Goal: Transaction & Acquisition: Book appointment/travel/reservation

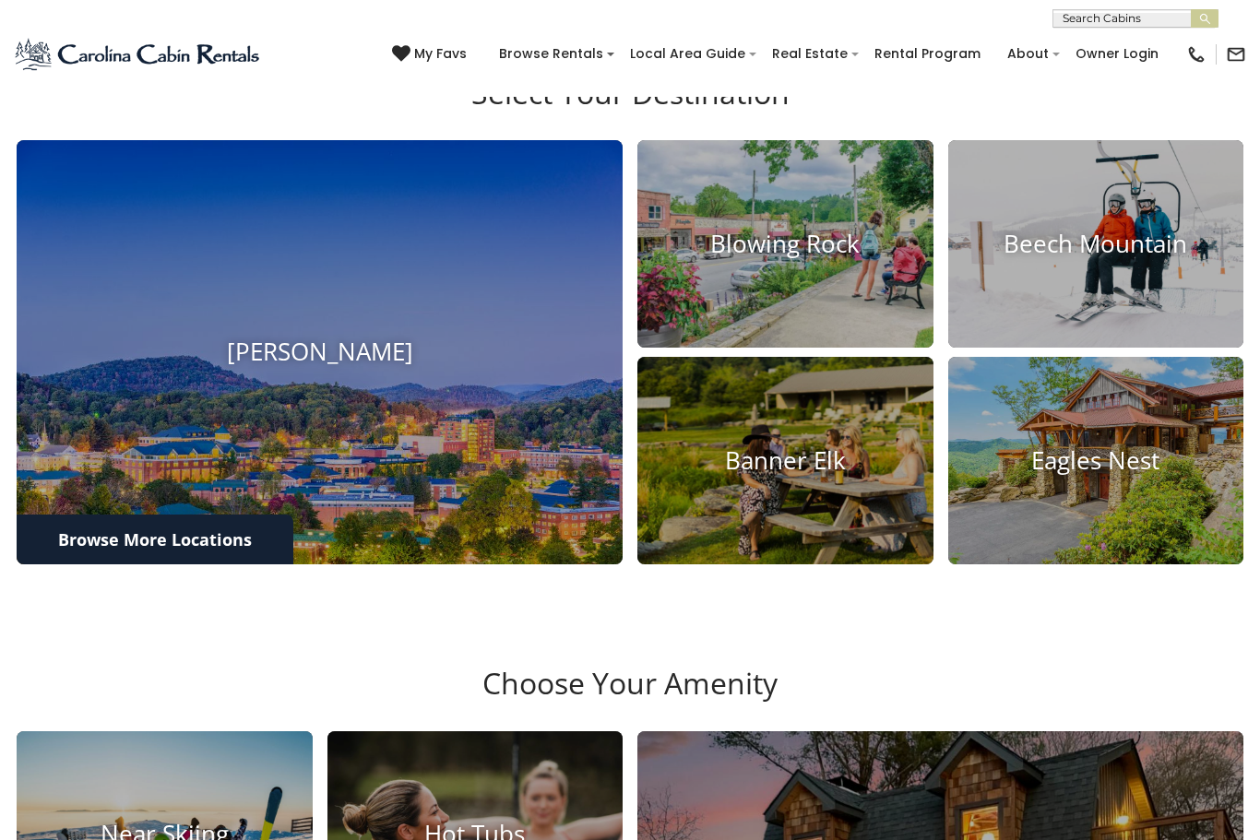
scroll to position [619, 0]
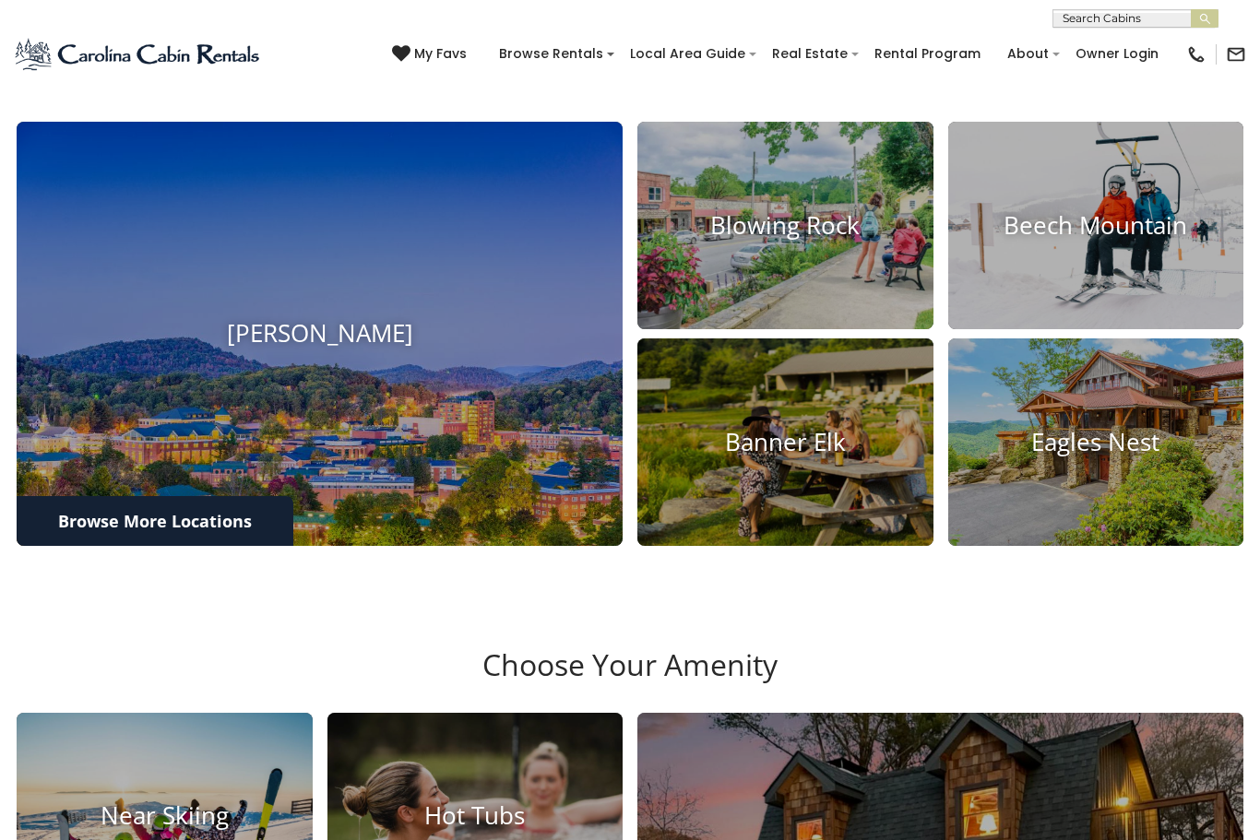
click at [744, 329] on img at bounding box center [785, 226] width 296 height 208
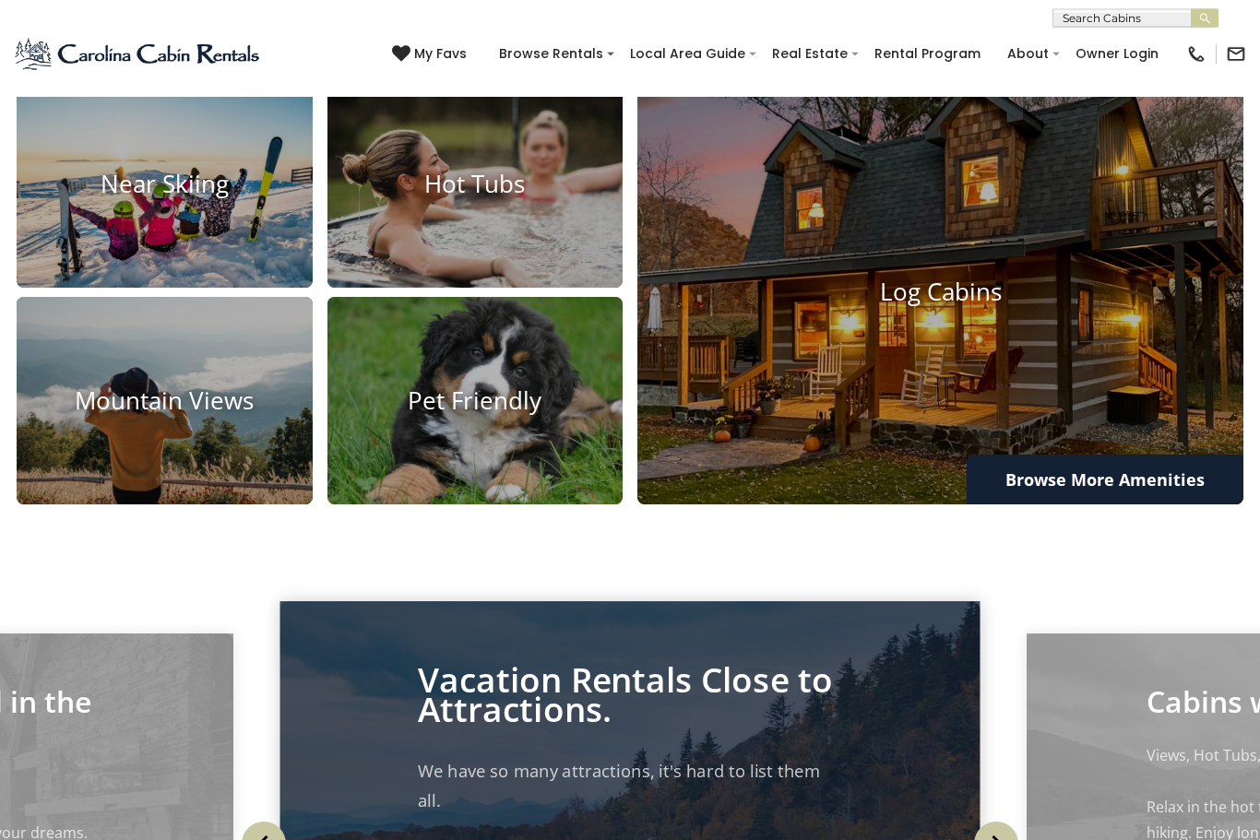
scroll to position [1251, 0]
click at [517, 505] on img at bounding box center [475, 401] width 296 height 208
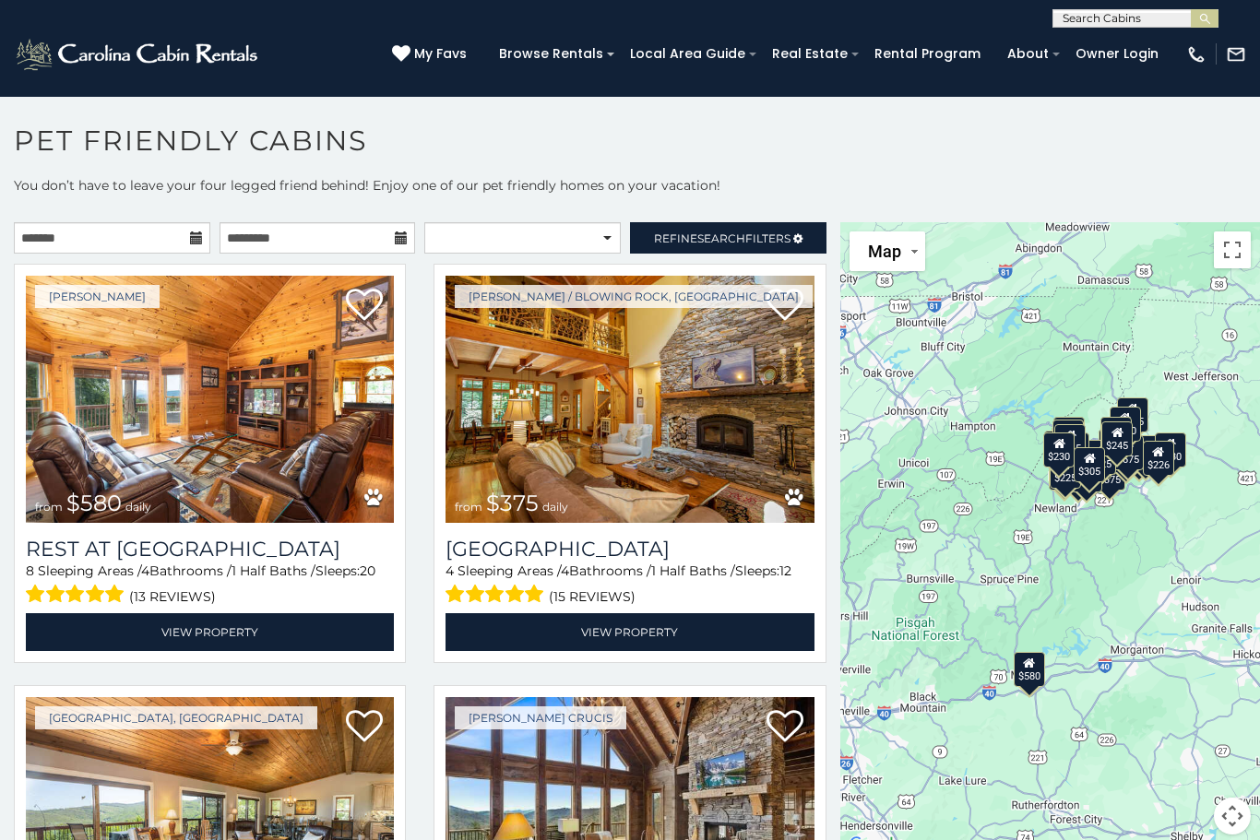
scroll to position [5, 0]
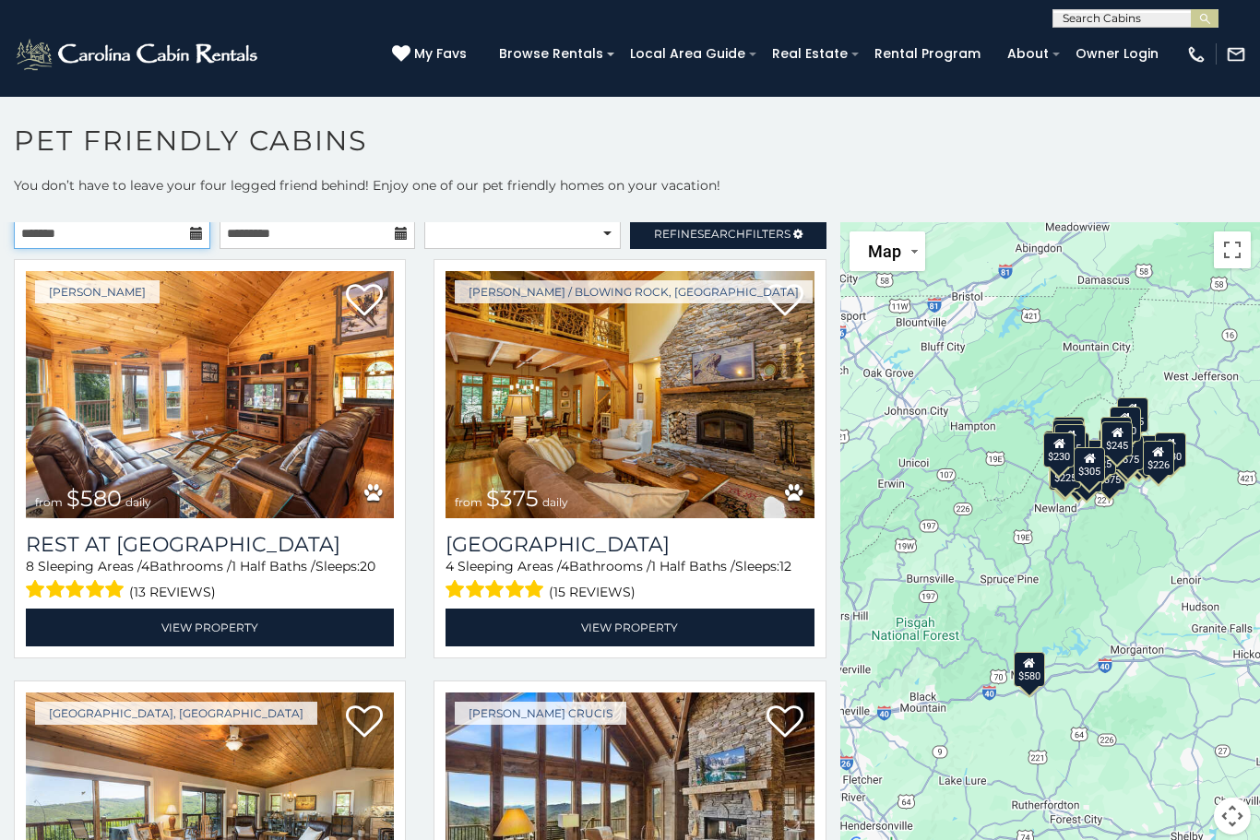
click at [190, 244] on input "text" at bounding box center [112, 233] width 196 height 31
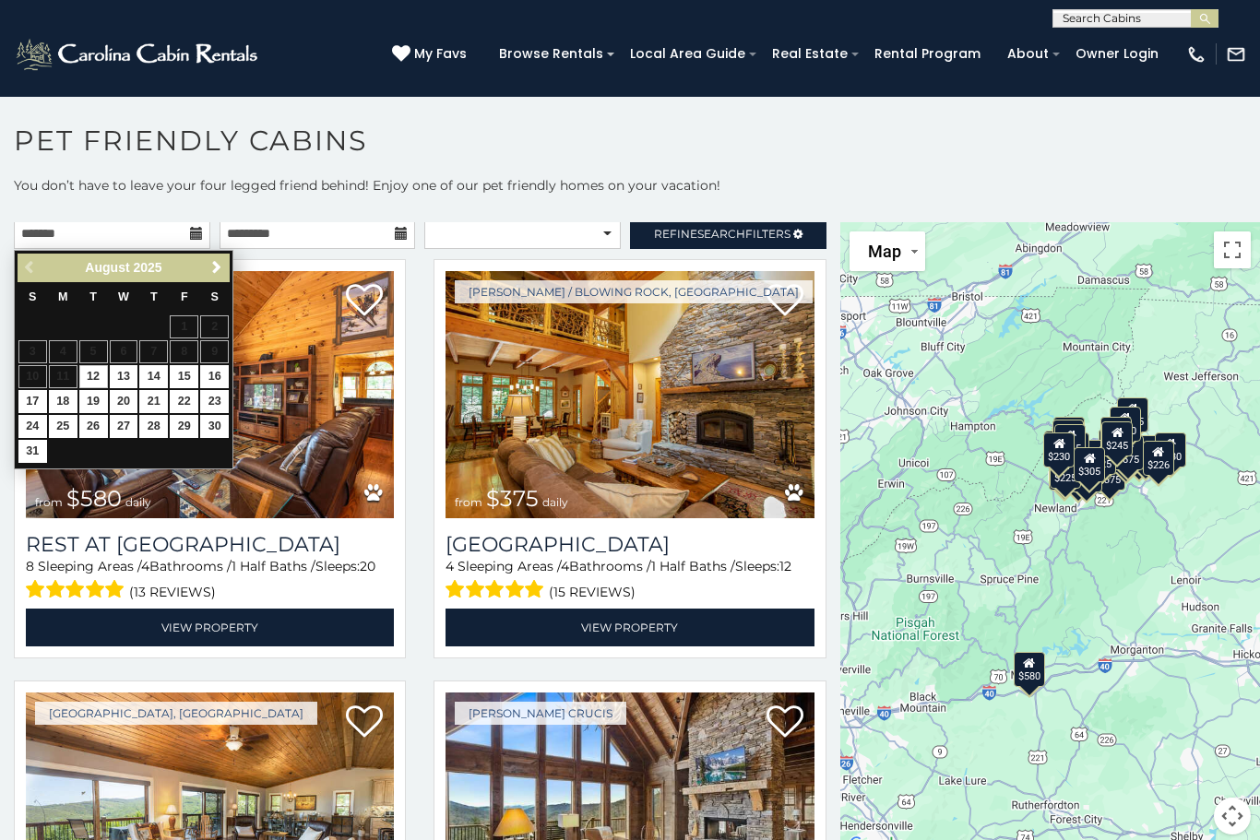
click at [212, 279] on link "Next" at bounding box center [216, 267] width 23 height 23
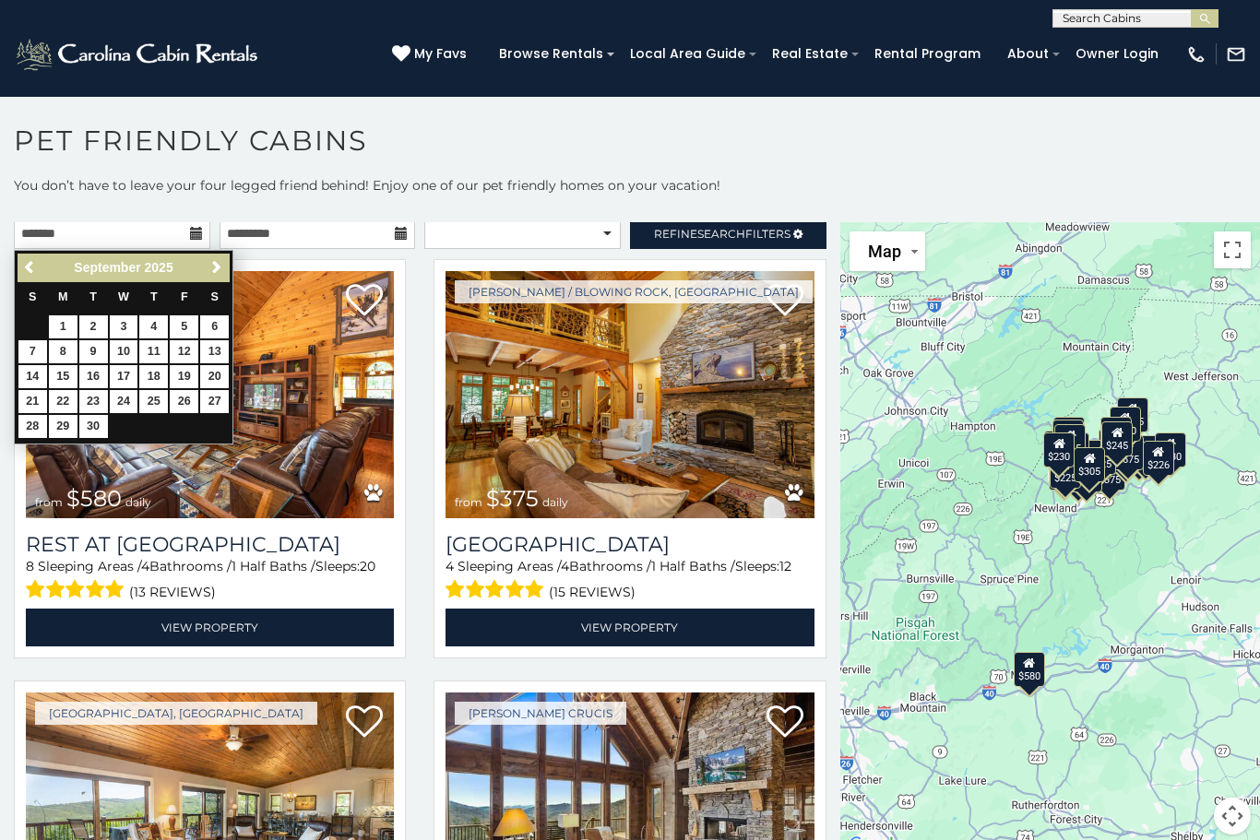
click at [215, 279] on link "Next" at bounding box center [216, 267] width 23 height 23
click at [217, 278] on link "Next" at bounding box center [216, 267] width 23 height 23
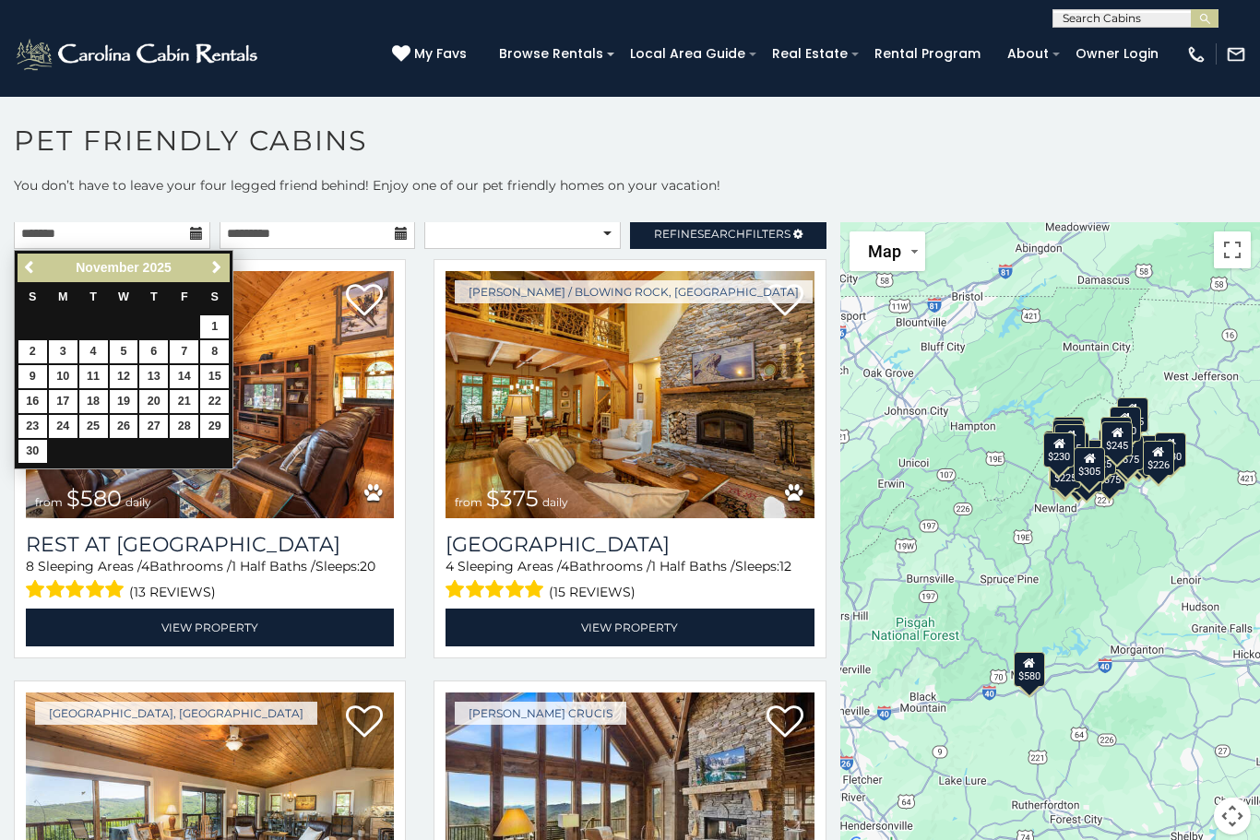
click at [216, 277] on link "Next" at bounding box center [216, 267] width 23 height 23
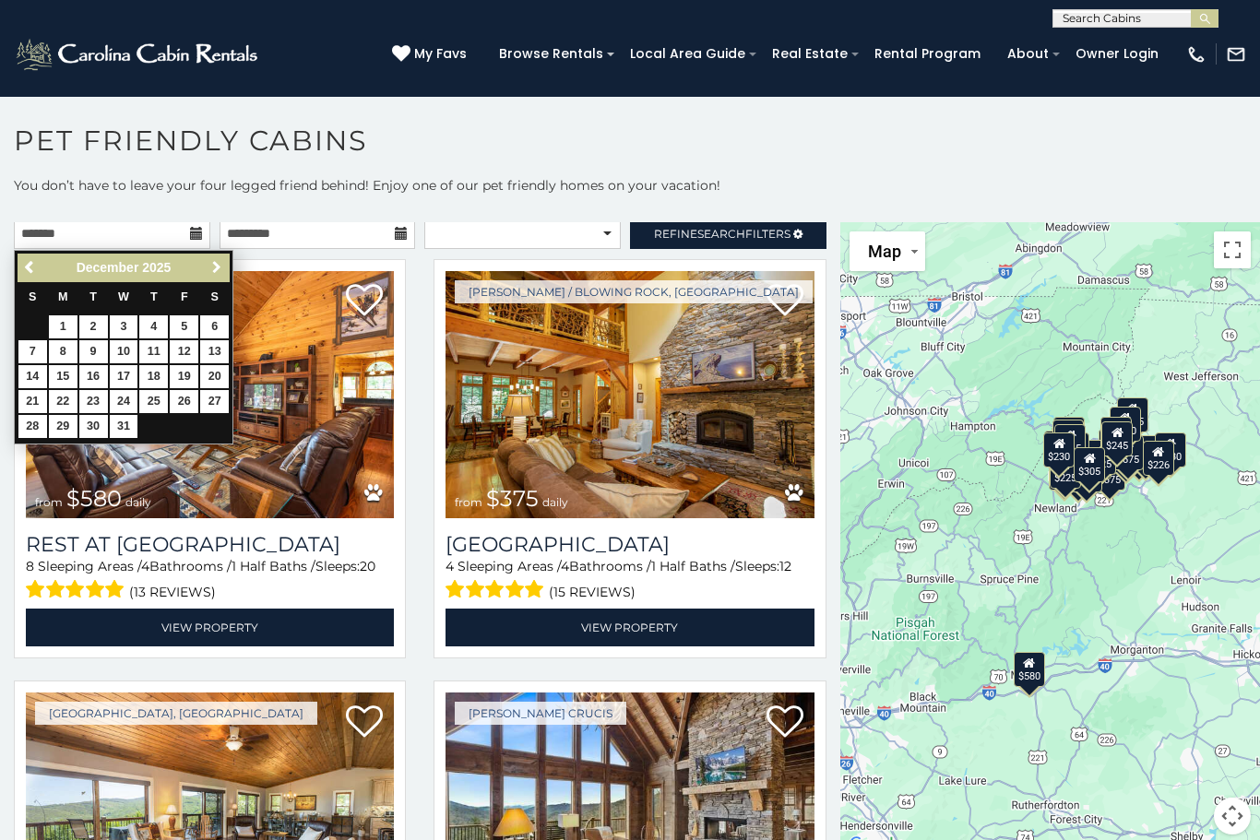
click at [218, 279] on link "Next" at bounding box center [216, 267] width 23 height 23
click at [215, 278] on link "Next" at bounding box center [216, 267] width 23 height 23
click at [209, 278] on link "Next" at bounding box center [216, 267] width 23 height 23
click at [209, 274] on span "Next" at bounding box center [216, 267] width 15 height 15
click at [216, 275] on span "Next" at bounding box center [216, 267] width 15 height 15
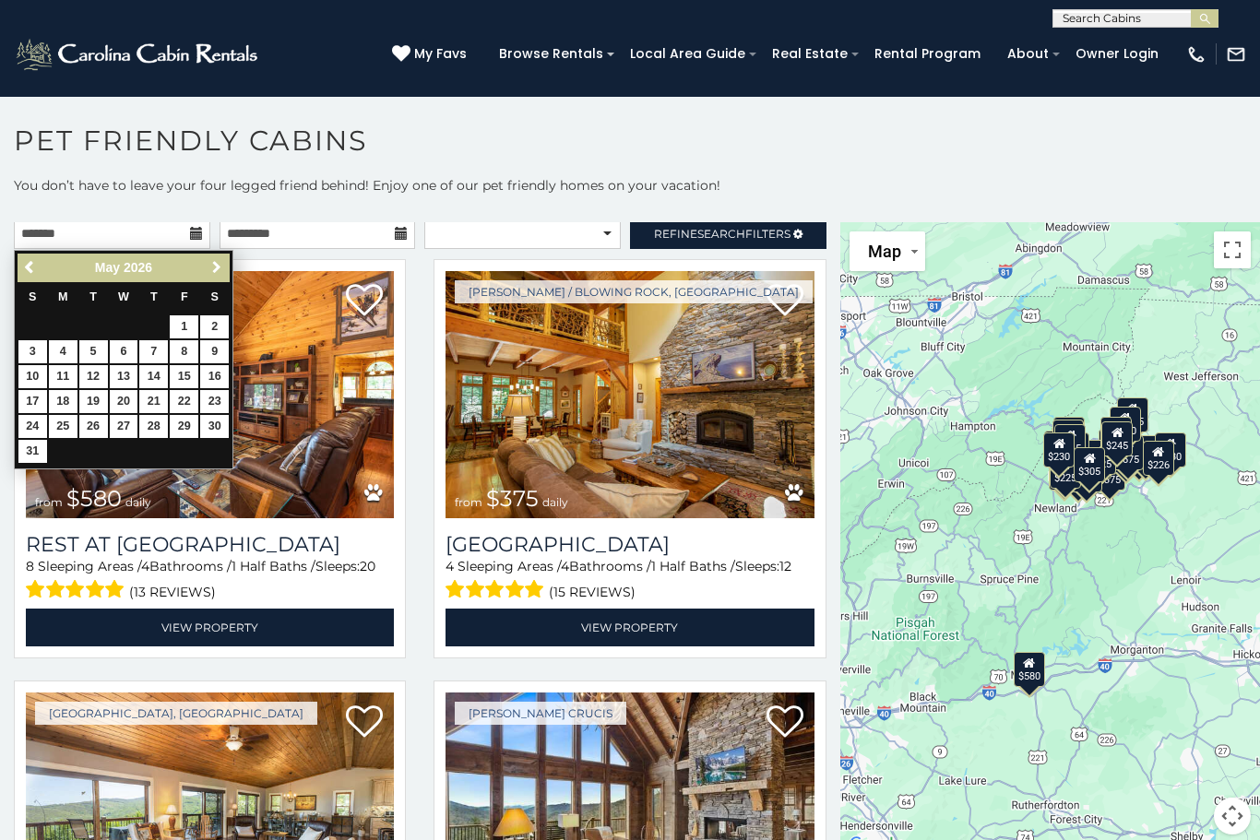
click at [208, 277] on link "Next" at bounding box center [216, 267] width 23 height 23
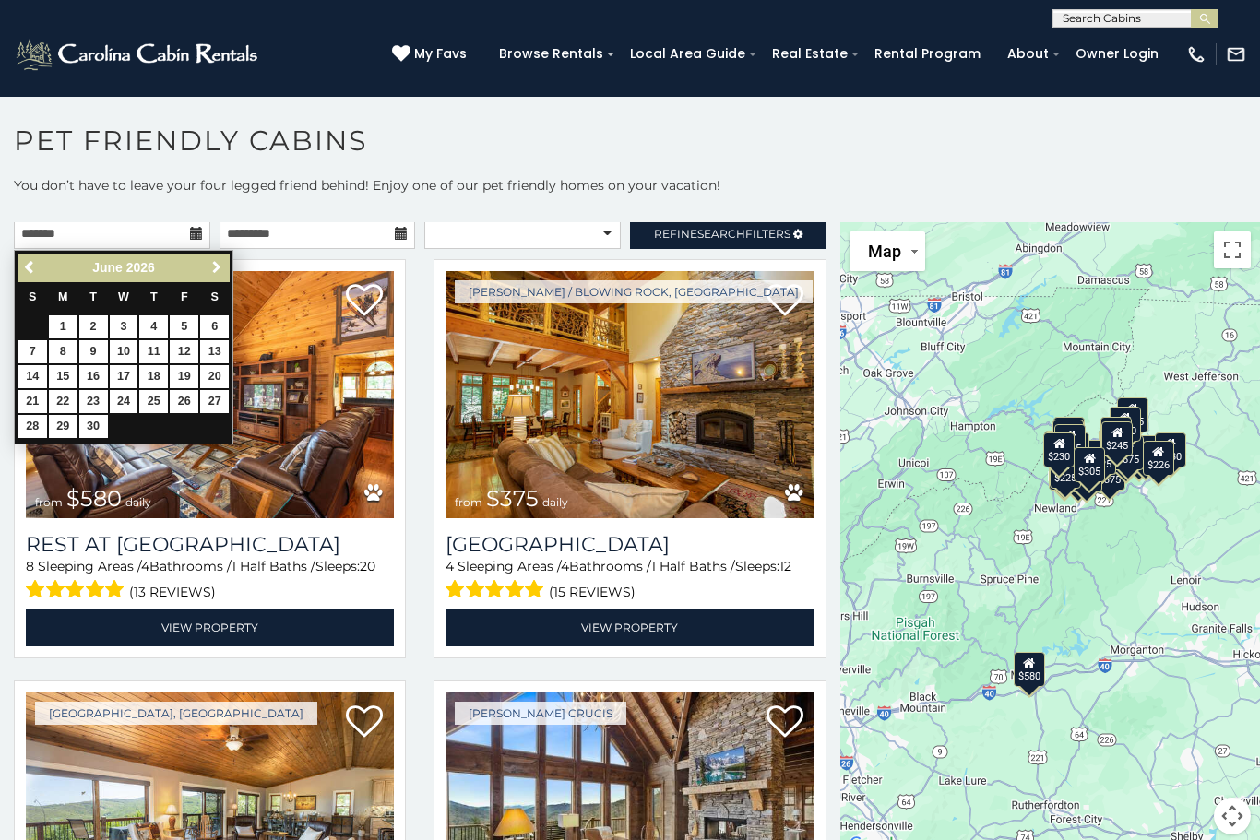
click at [207, 277] on link "Next" at bounding box center [216, 267] width 23 height 23
click at [210, 279] on link "Next" at bounding box center [216, 267] width 23 height 23
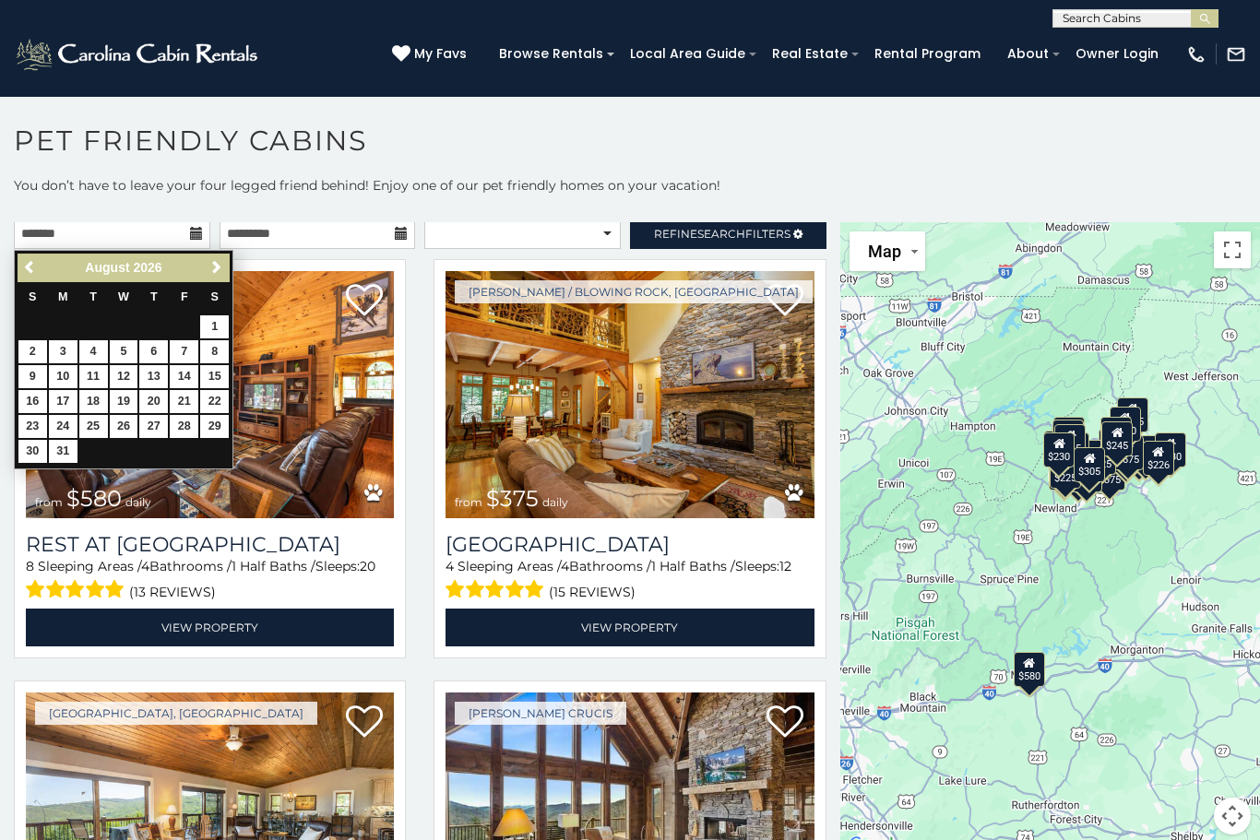
click at [211, 325] on link "1" at bounding box center [214, 326] width 29 height 23
type input "**********"
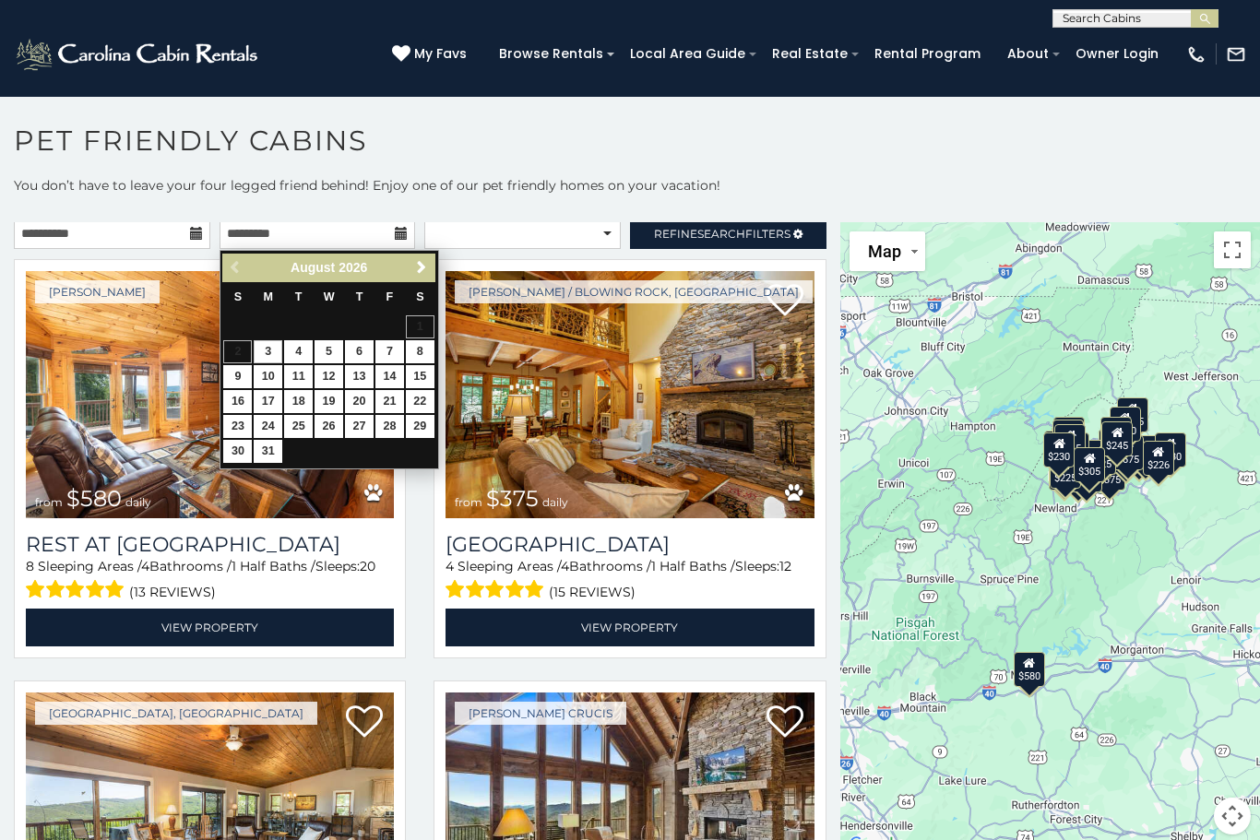
click at [267, 457] on link "31" at bounding box center [268, 451] width 29 height 23
type input "**********"
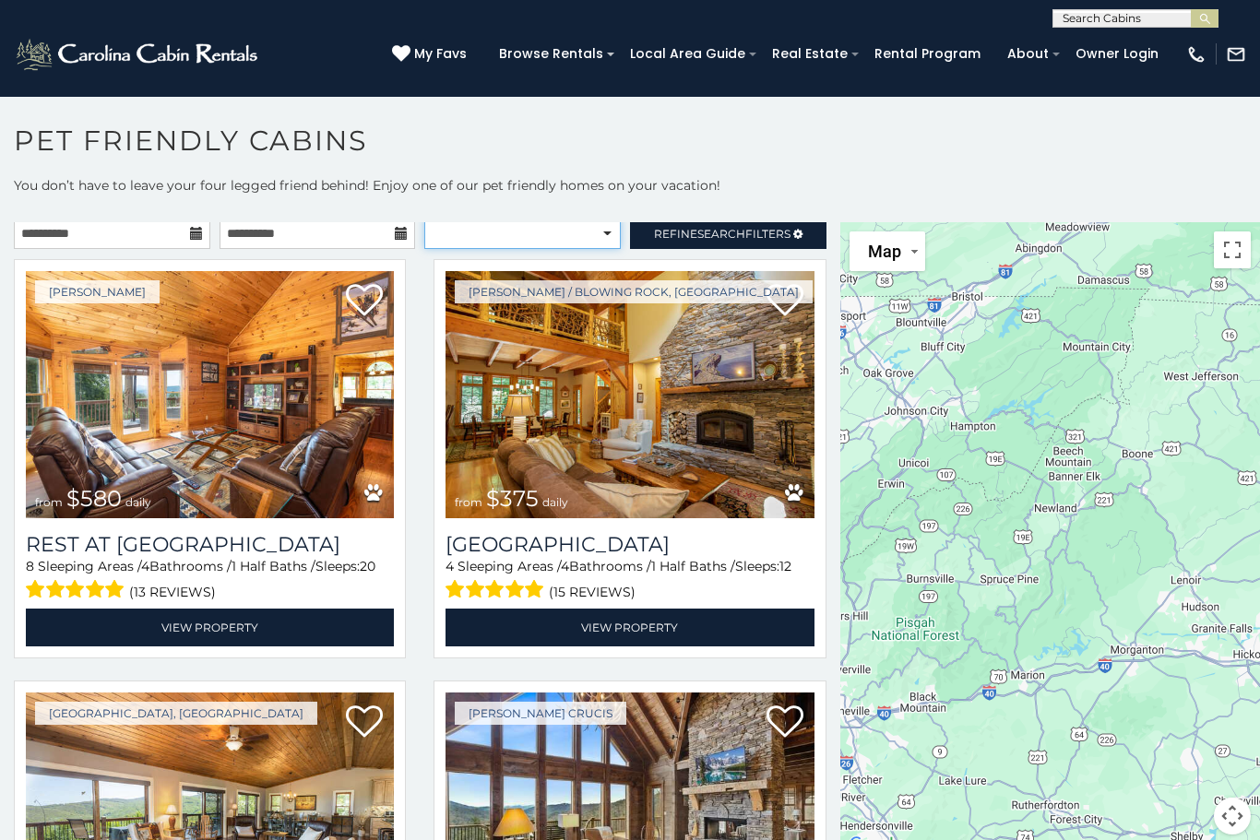
click at [600, 248] on select "**********" at bounding box center [522, 233] width 196 height 31
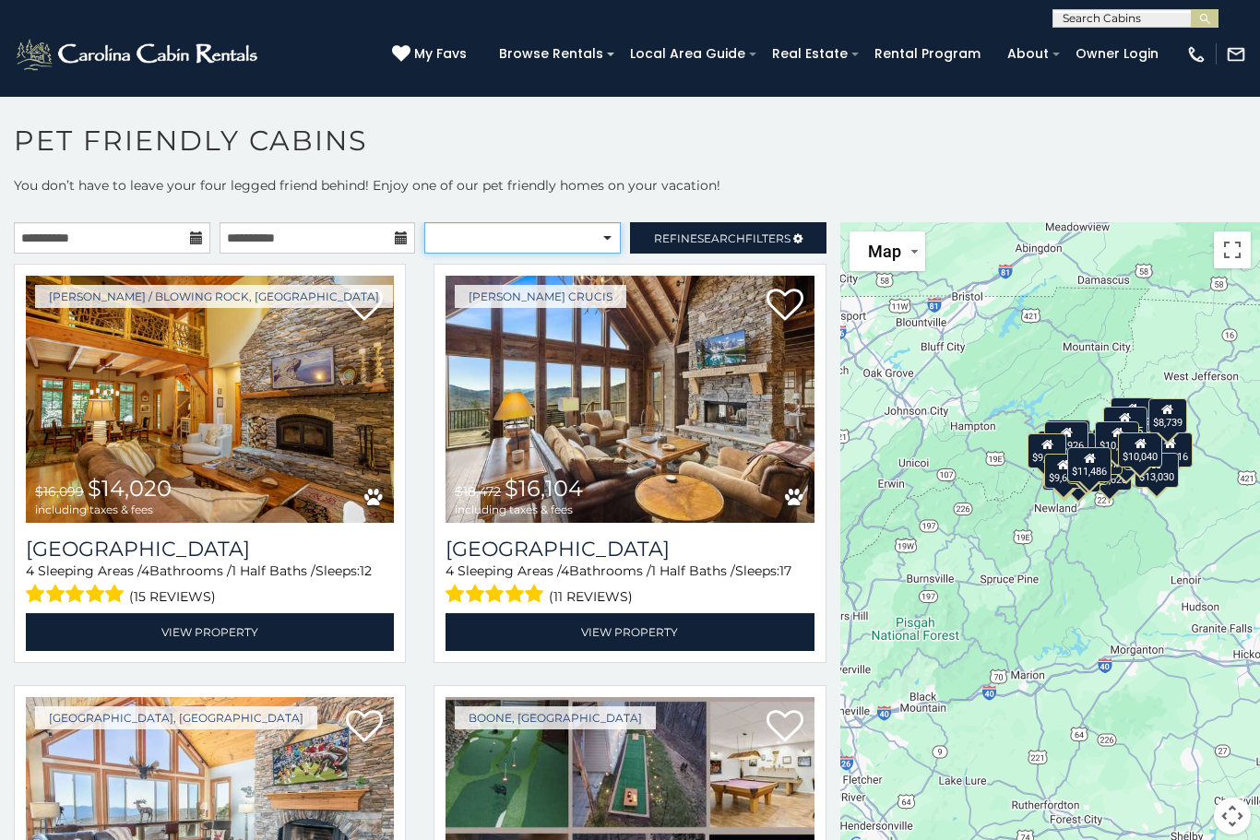
select select "**********"
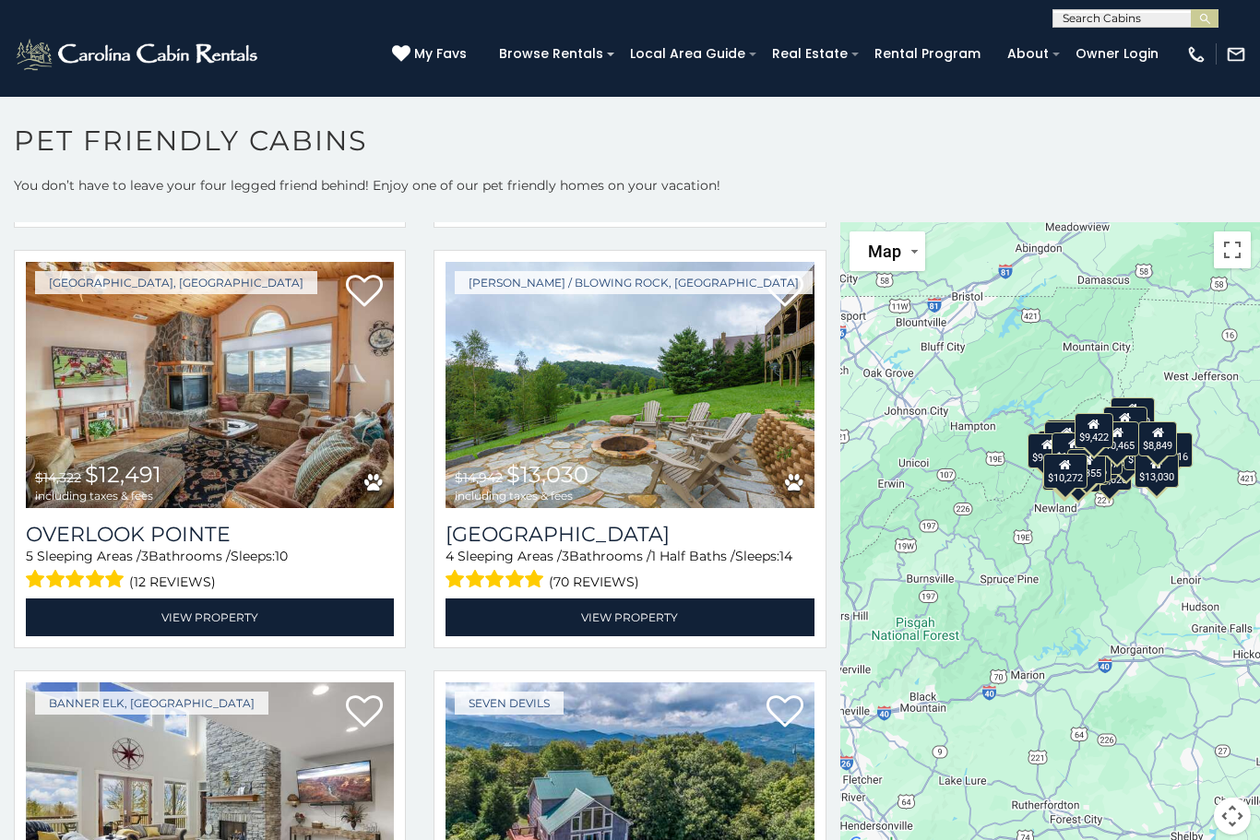
scroll to position [4646, 0]
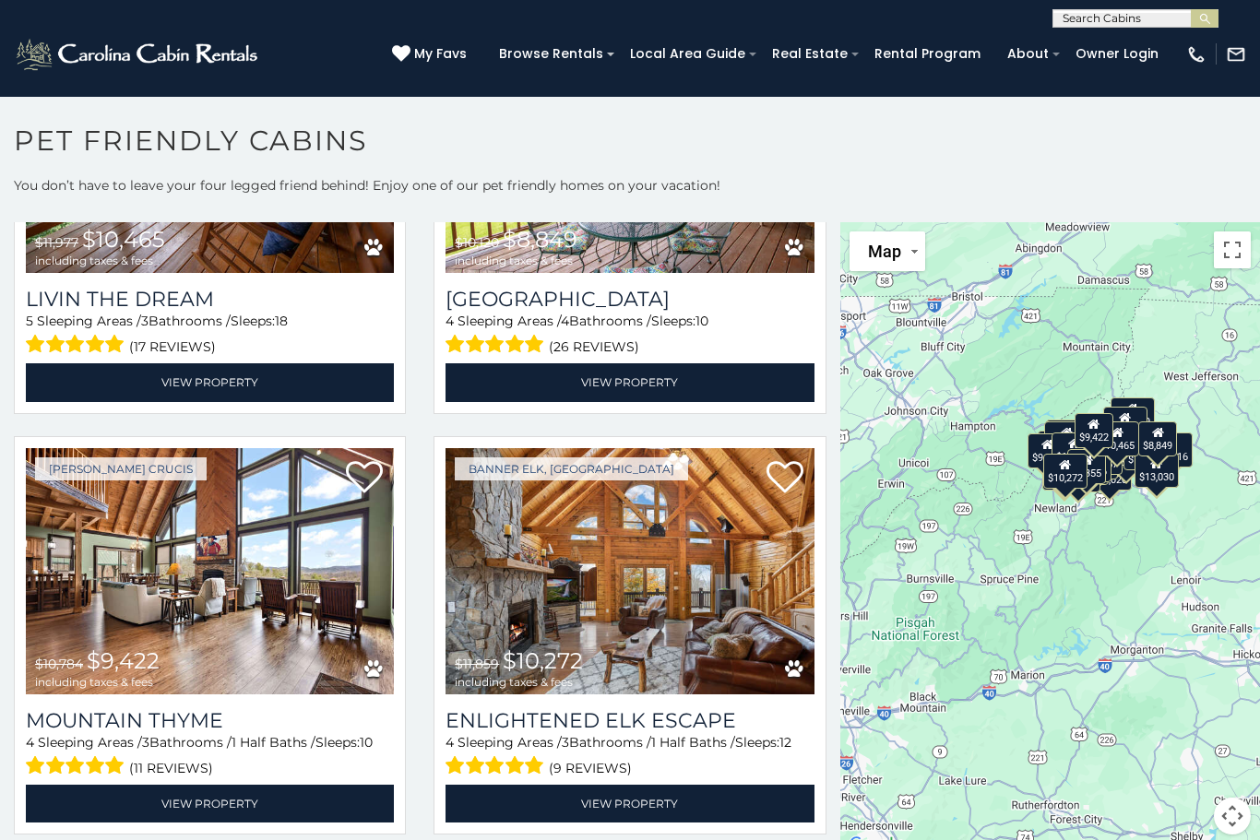
scroll to position [5731, 0]
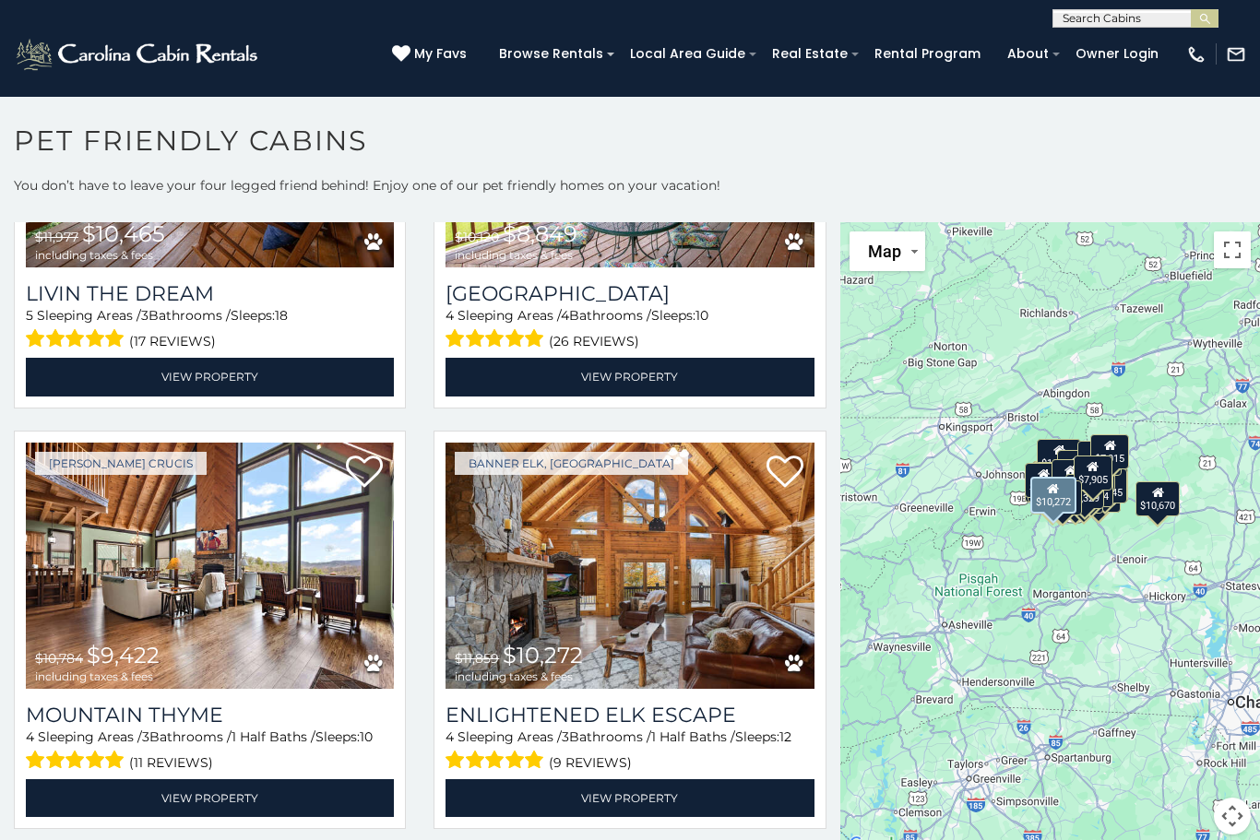
click at [598, 600] on img at bounding box center [630, 566] width 368 height 247
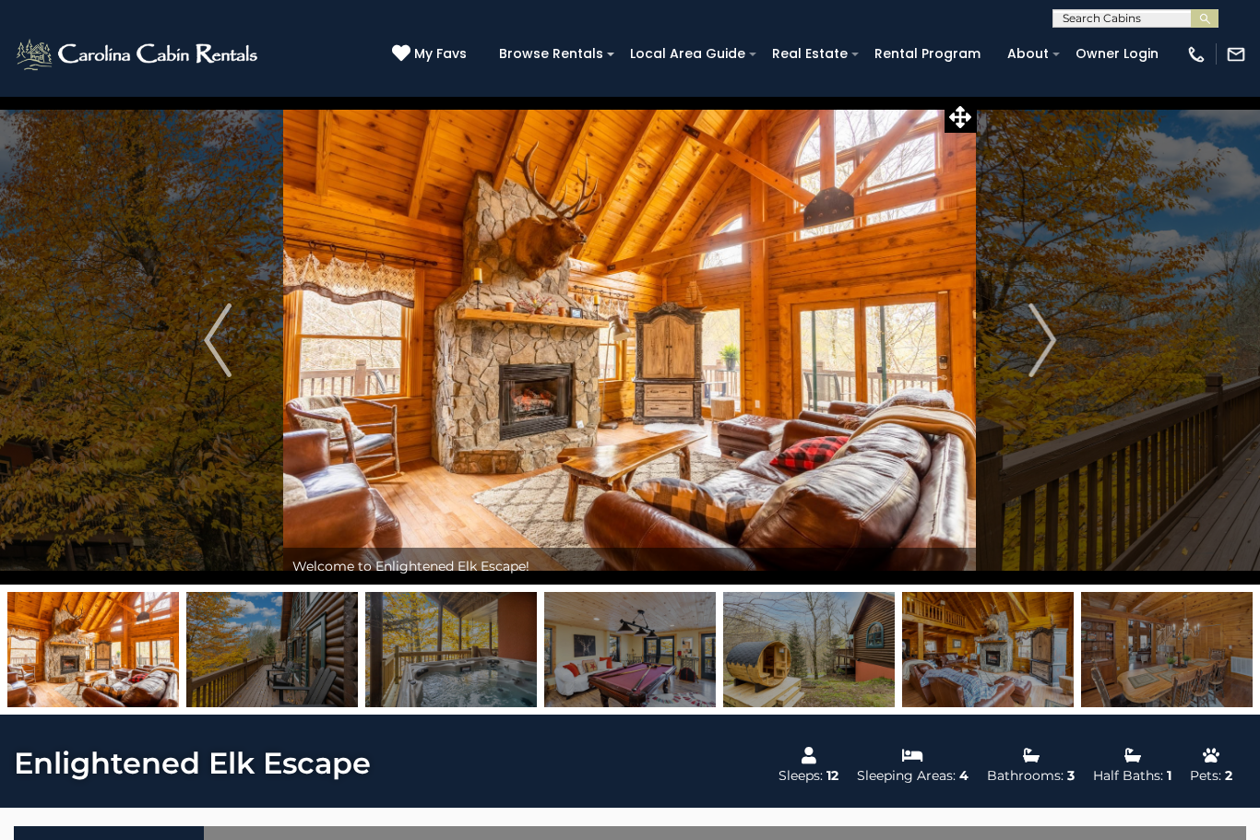
click at [1047, 347] on img "Next" at bounding box center [1042, 340] width 28 height 74
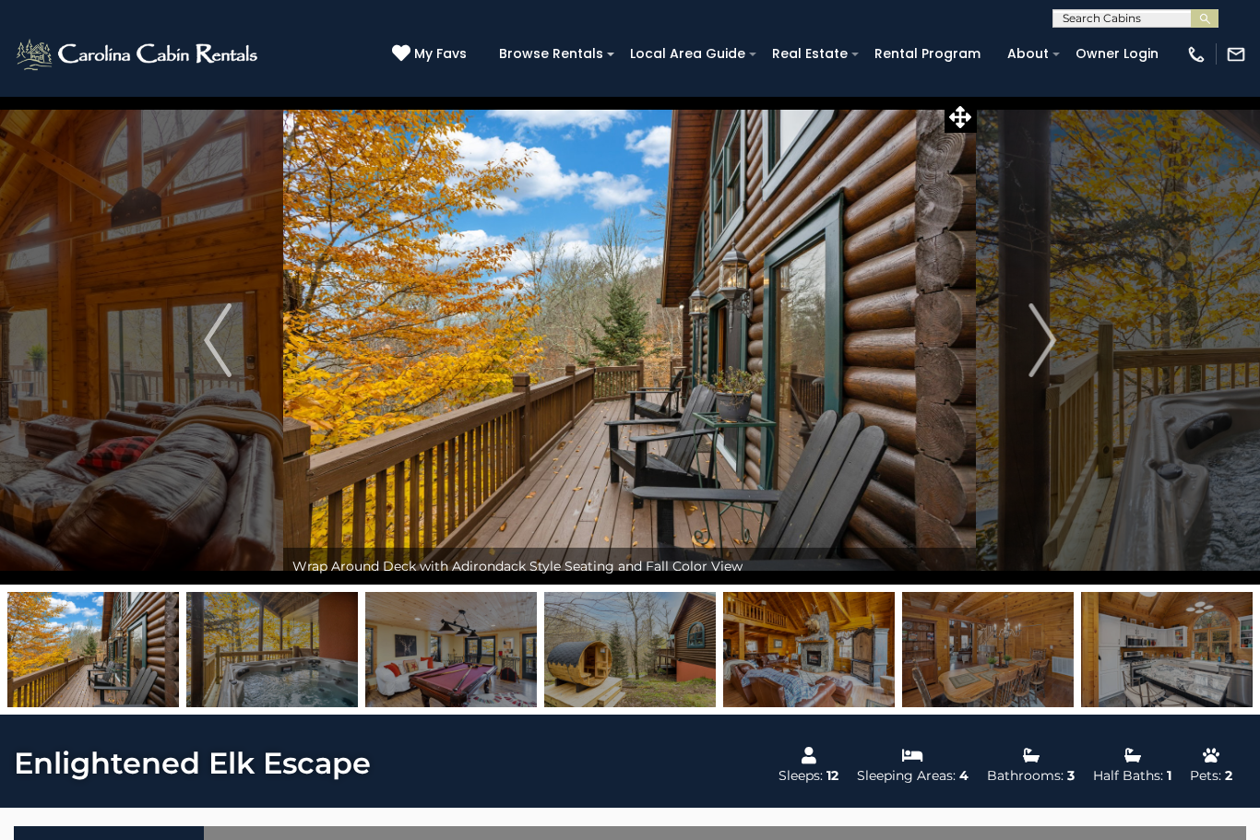
click at [1043, 351] on img "Next" at bounding box center [1042, 340] width 28 height 74
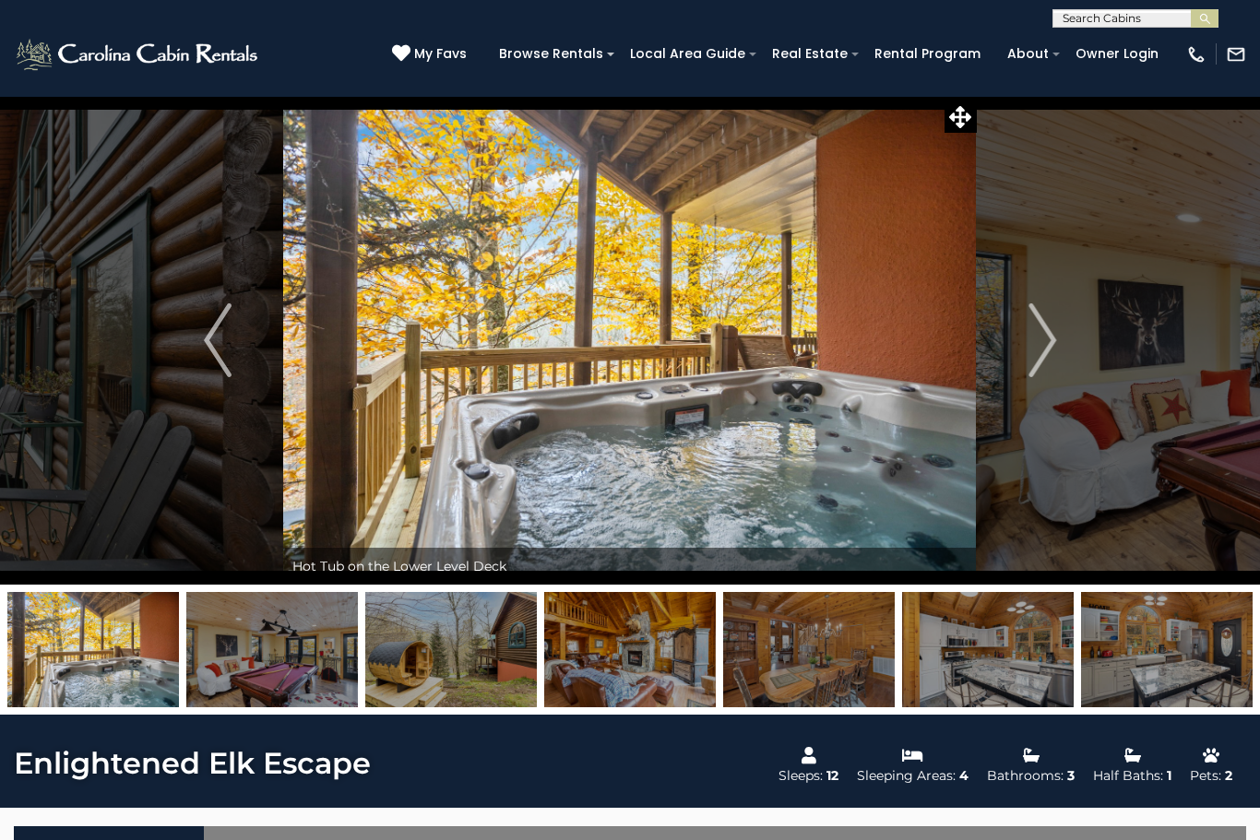
click at [1054, 351] on img "Next" at bounding box center [1042, 340] width 28 height 74
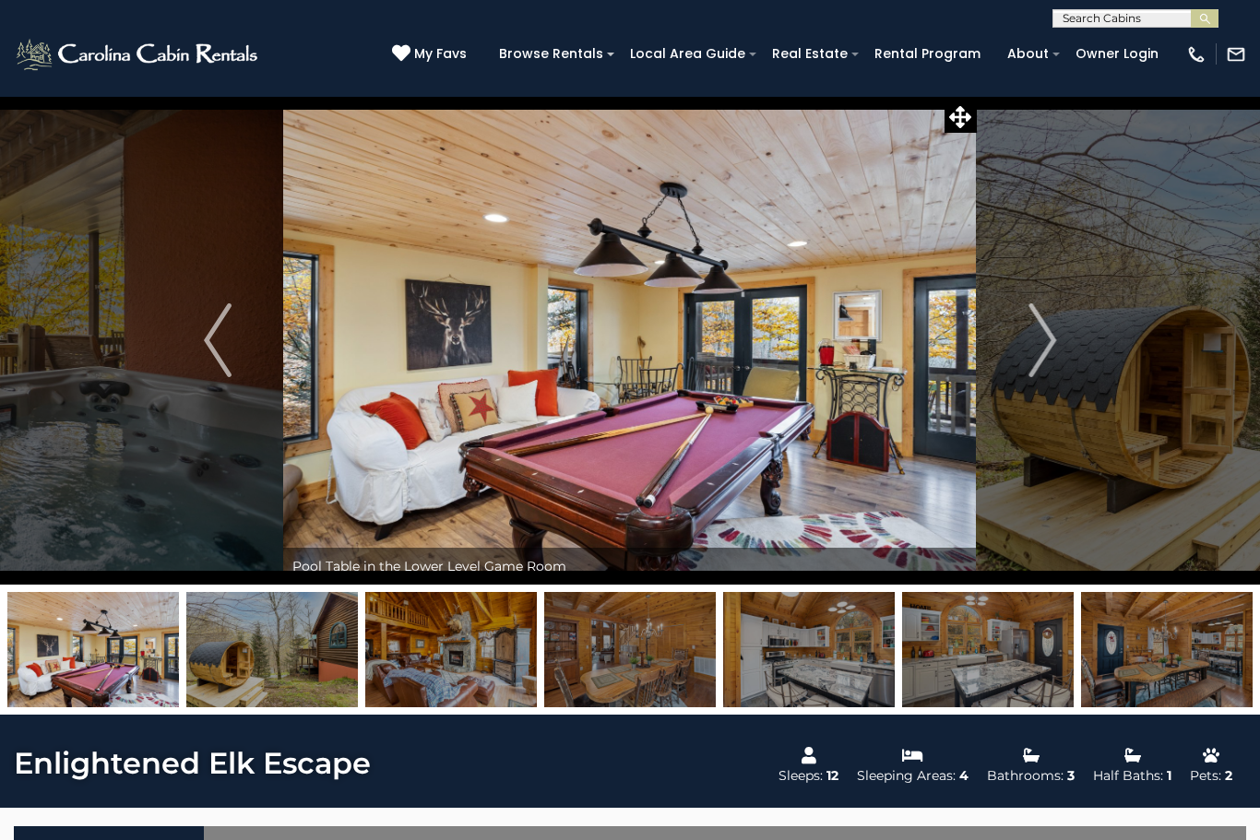
click at [1040, 351] on img "Next" at bounding box center [1042, 340] width 28 height 74
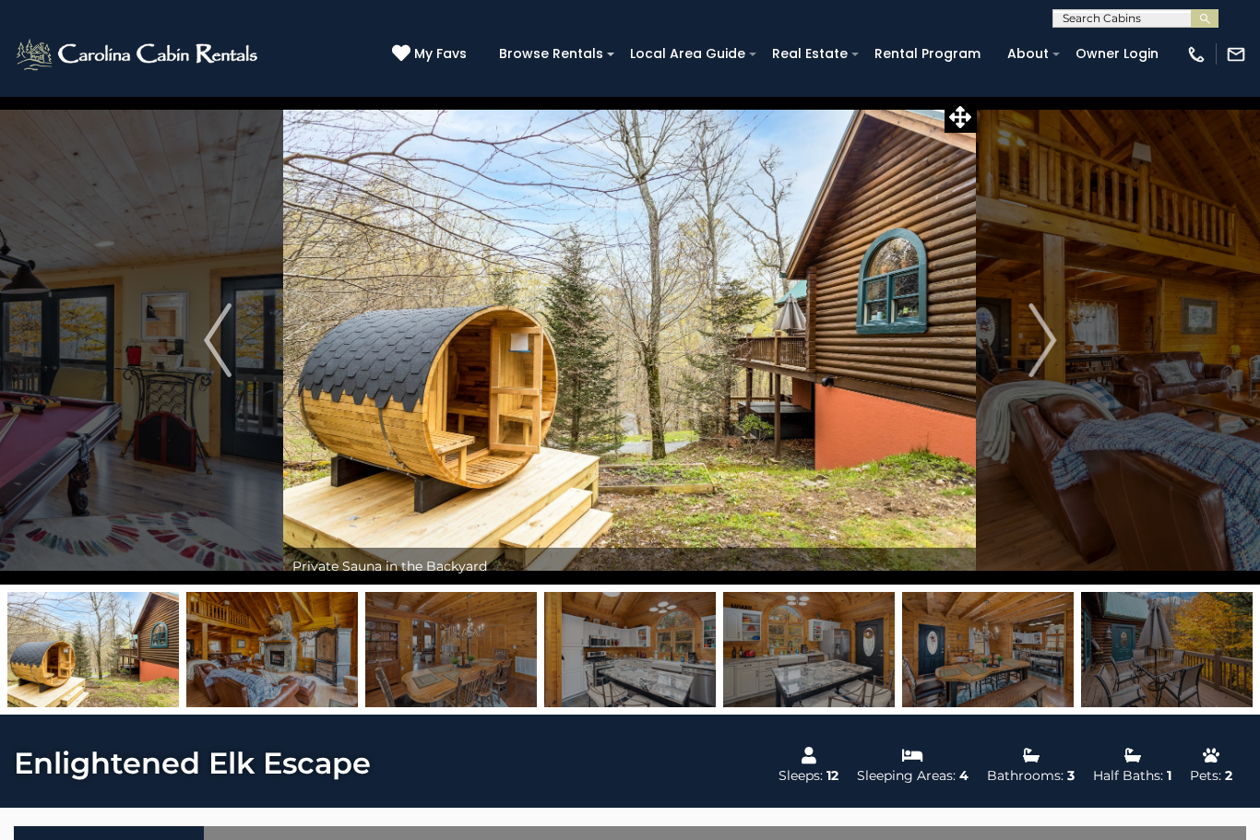
click at [1046, 349] on img "Next" at bounding box center [1042, 340] width 28 height 74
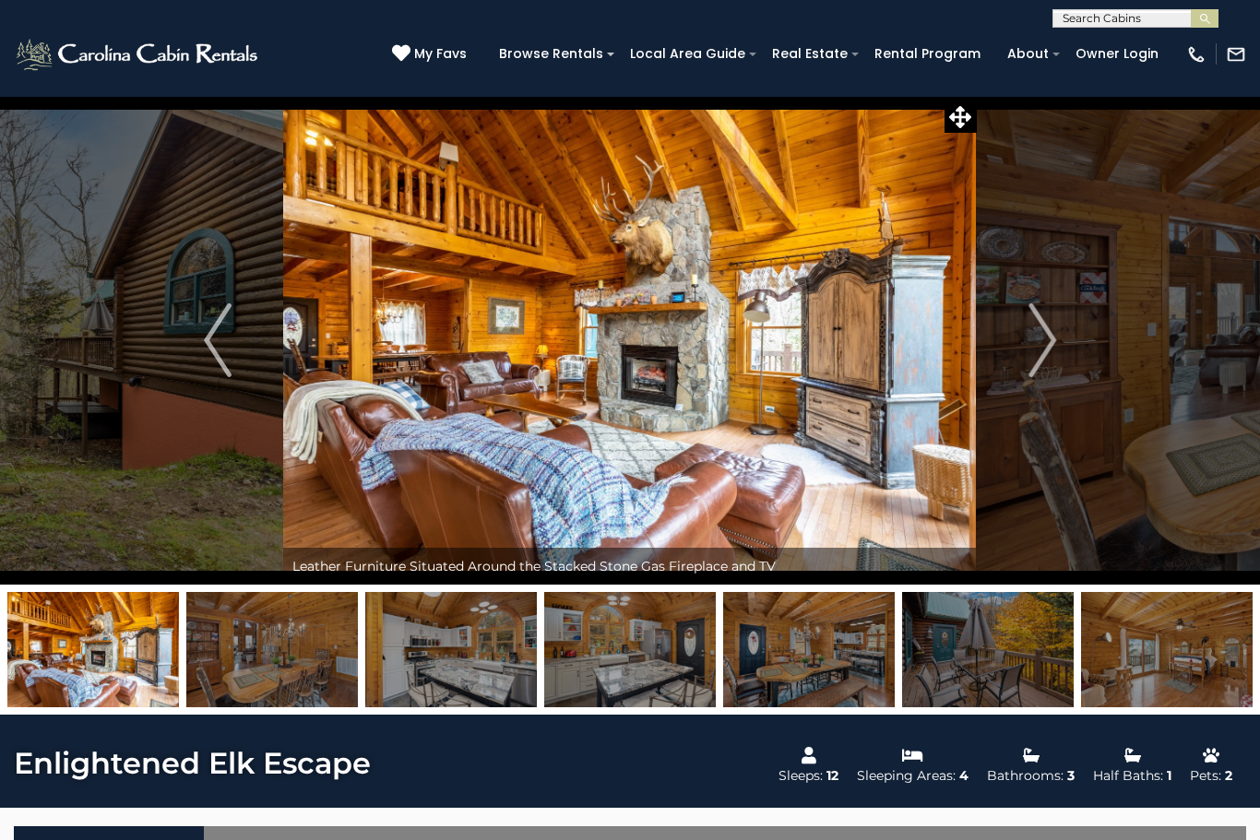
click at [1055, 354] on img "Next" at bounding box center [1042, 340] width 28 height 74
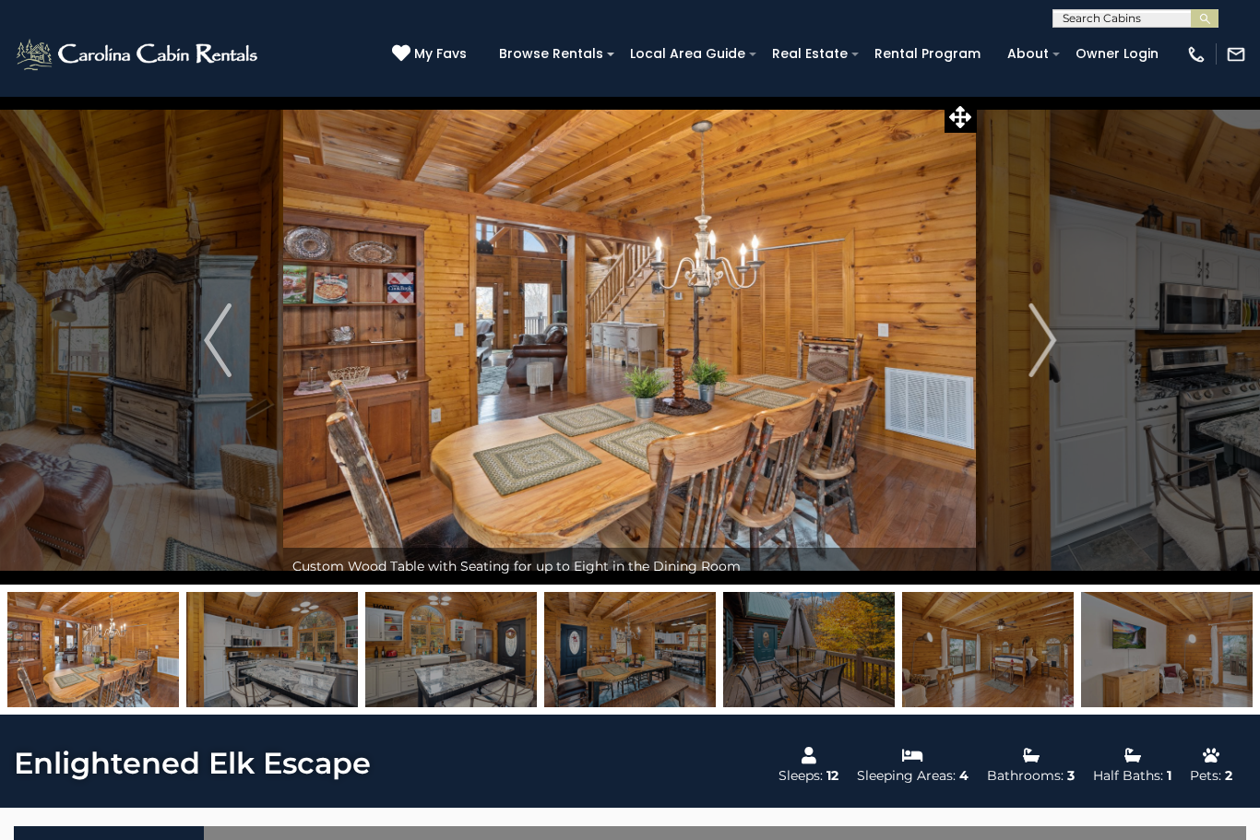
click at [1052, 349] on img "Next" at bounding box center [1042, 340] width 28 height 74
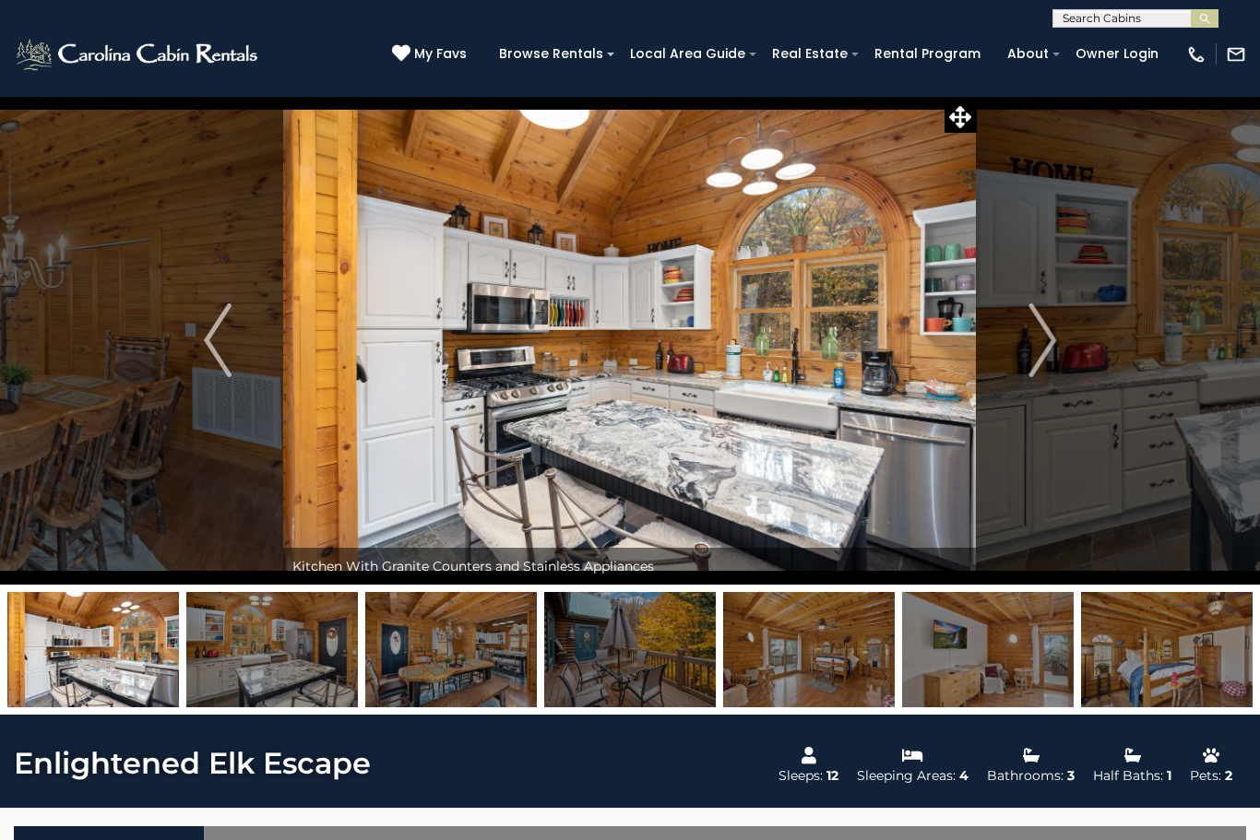
click at [1065, 355] on button "Next" at bounding box center [1042, 340] width 131 height 489
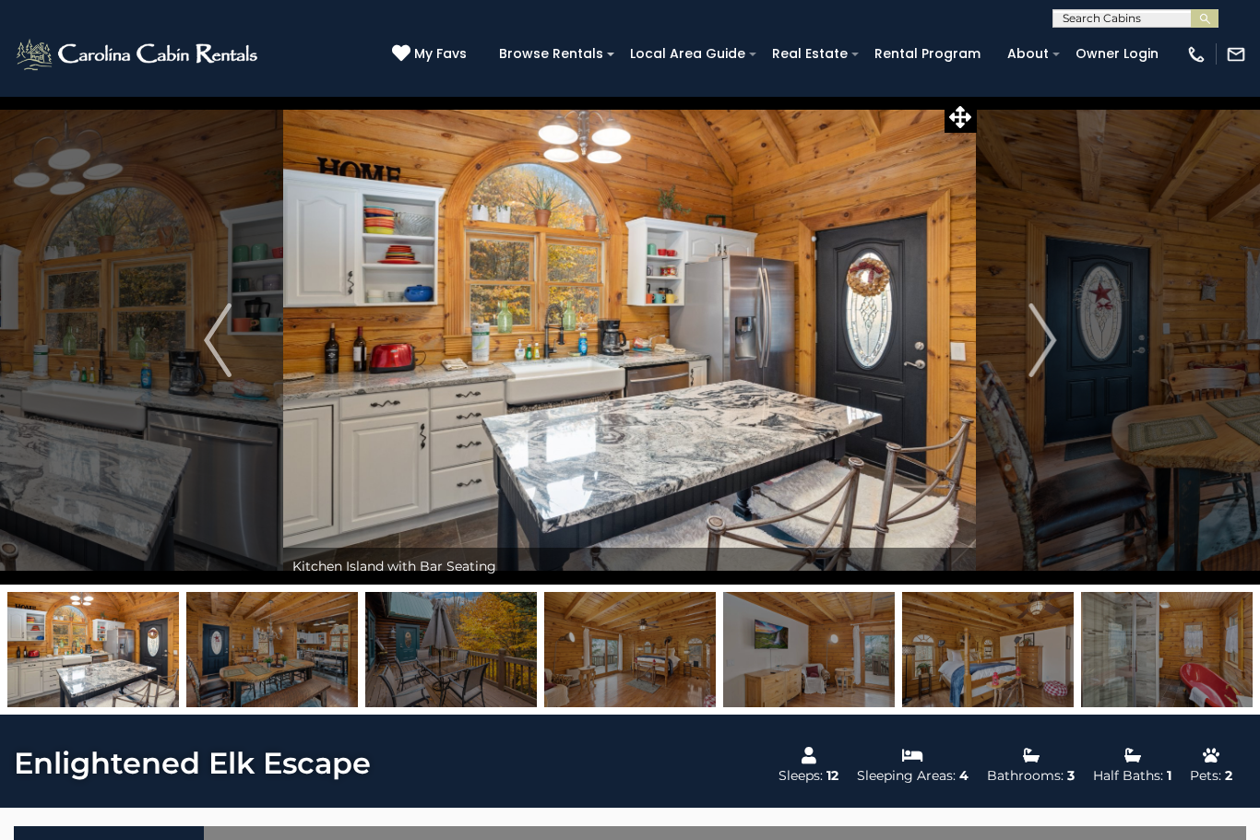
click at [1049, 356] on img "Next" at bounding box center [1042, 340] width 28 height 74
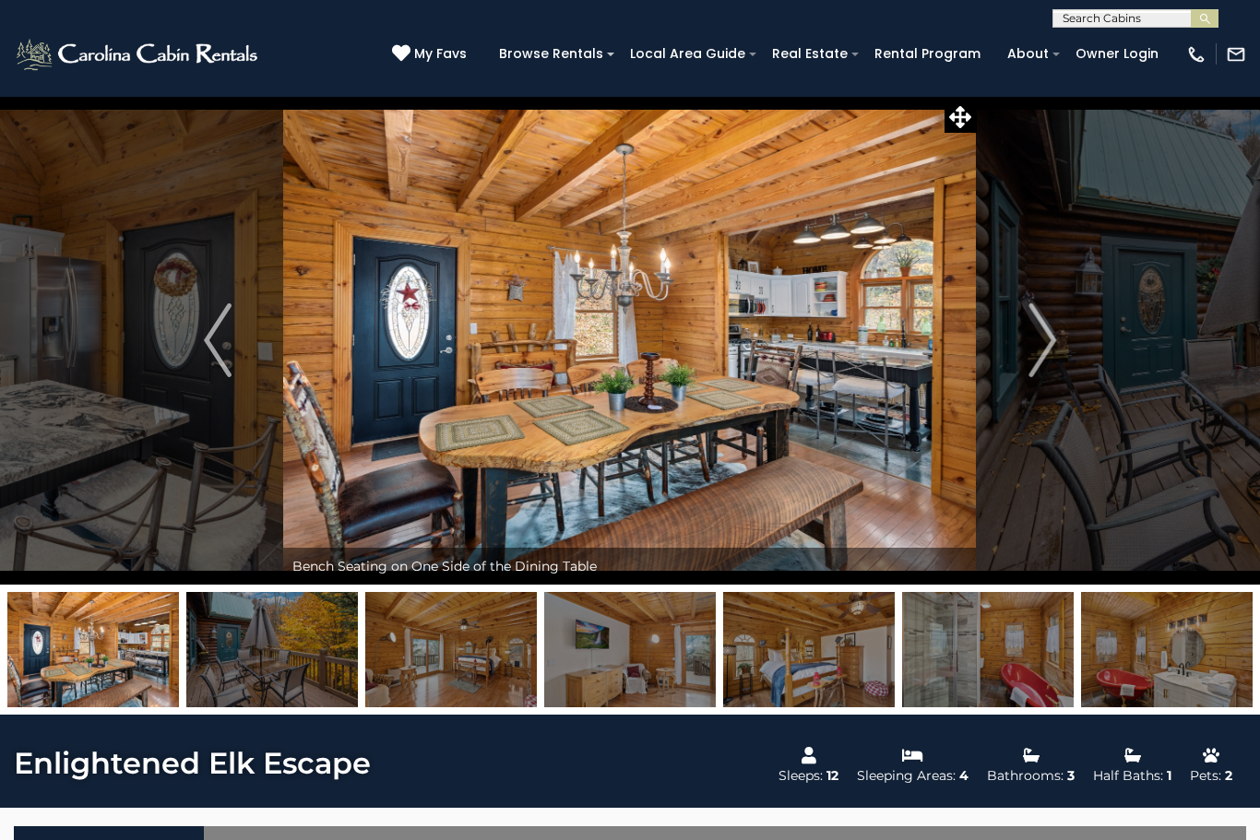
click at [1046, 358] on img "Next" at bounding box center [1042, 340] width 28 height 74
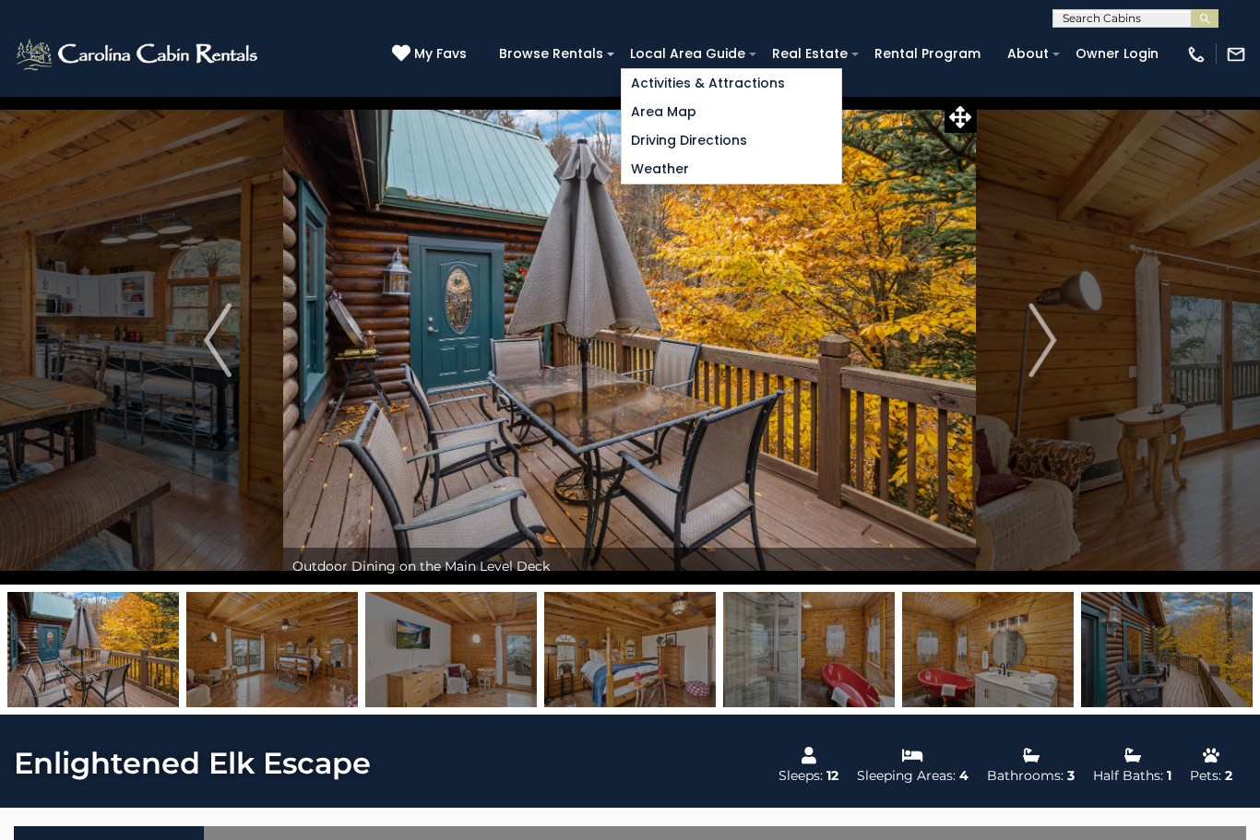
click at [673, 84] on link "Activities & Attractions" at bounding box center [732, 83] width 220 height 29
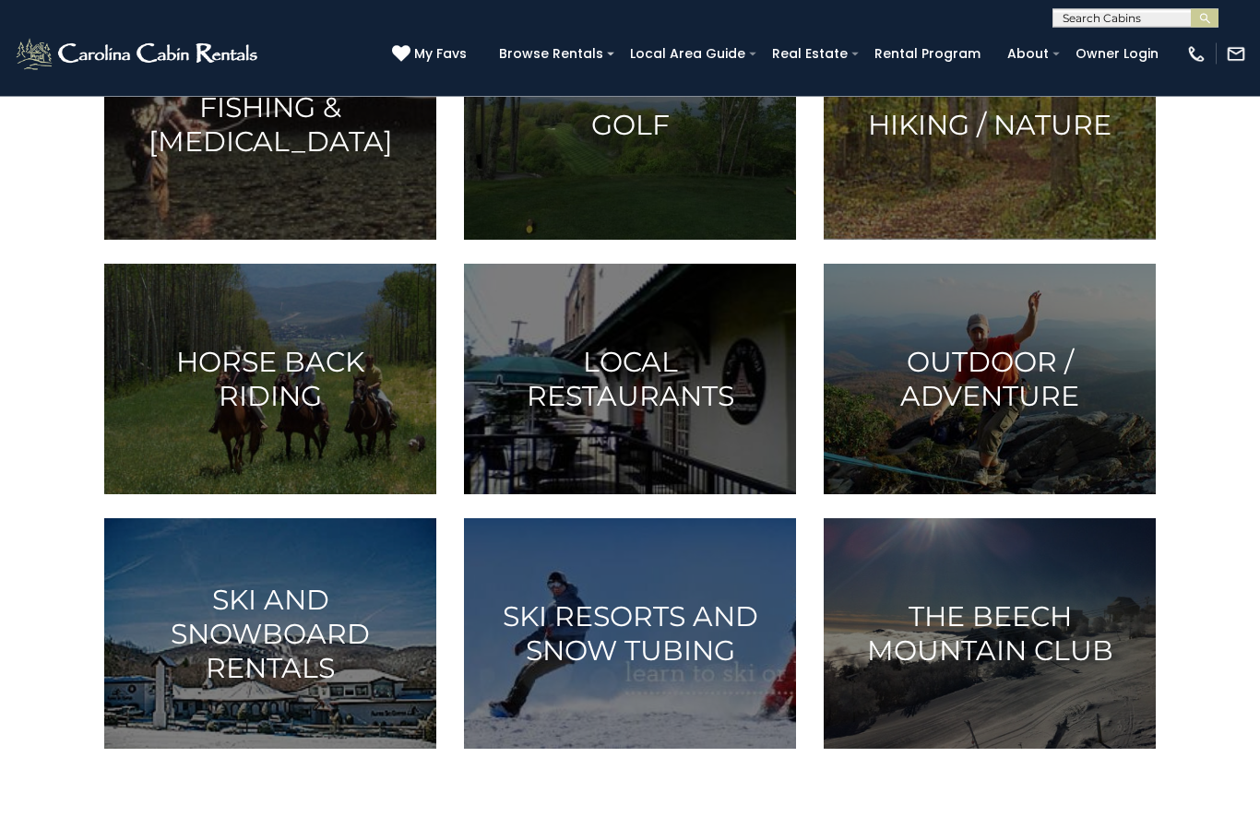
scroll to position [839, 0]
click at [948, 639] on h3 "The Beech Mountain Club" at bounding box center [990, 634] width 286 height 68
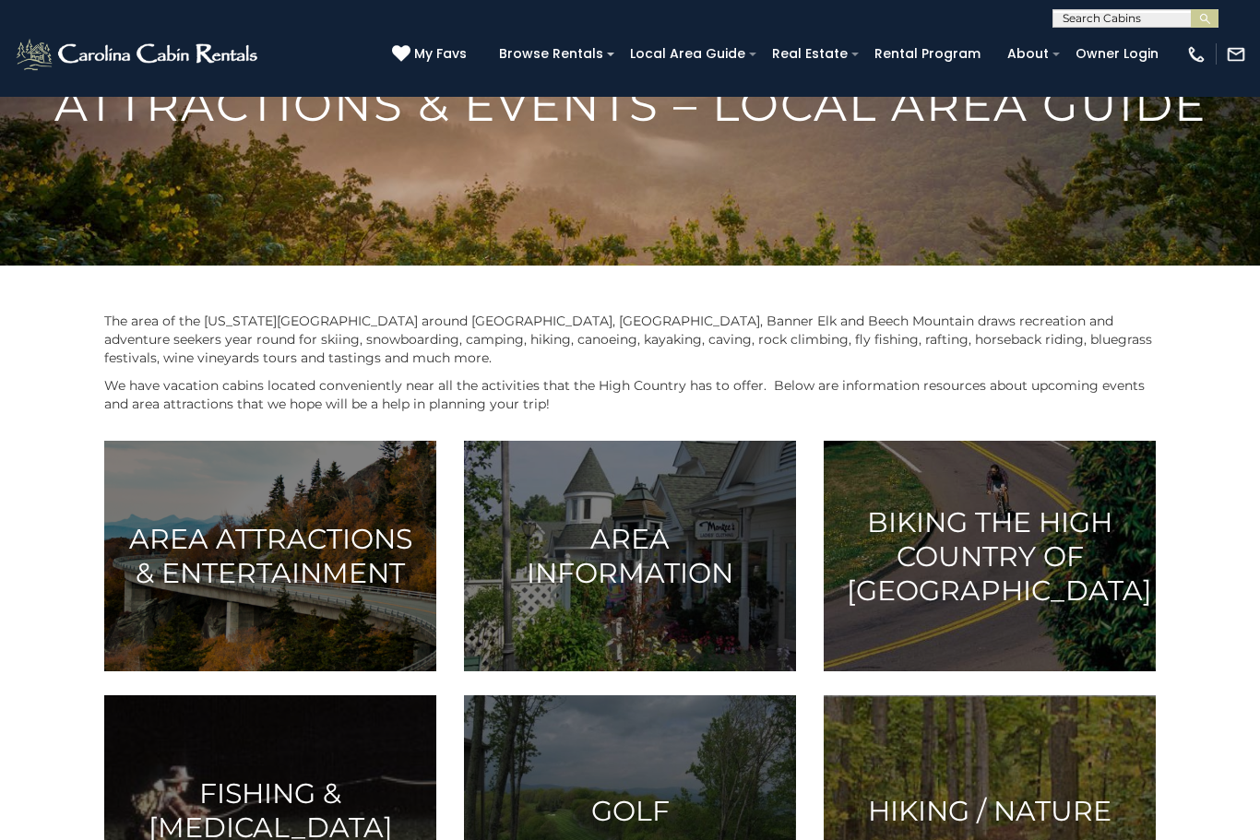
scroll to position [0, 0]
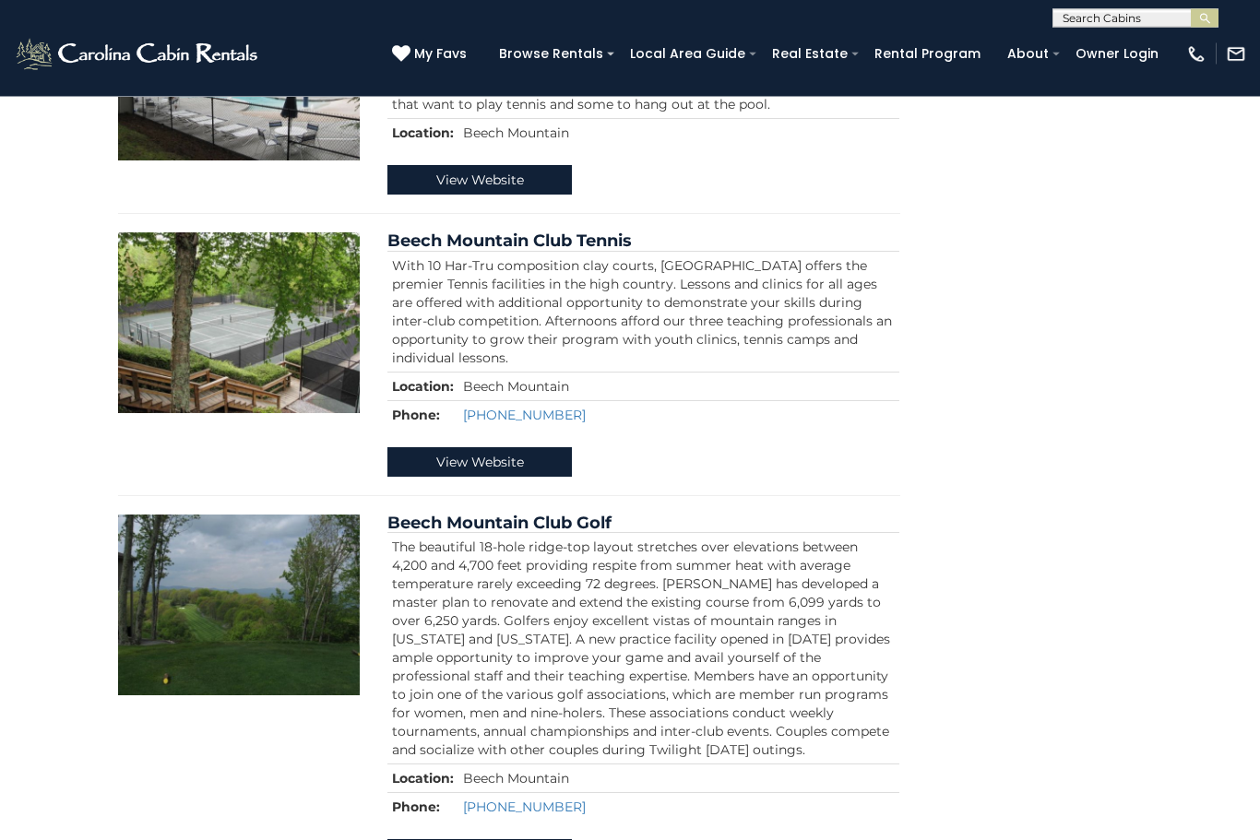
scroll to position [562, 0]
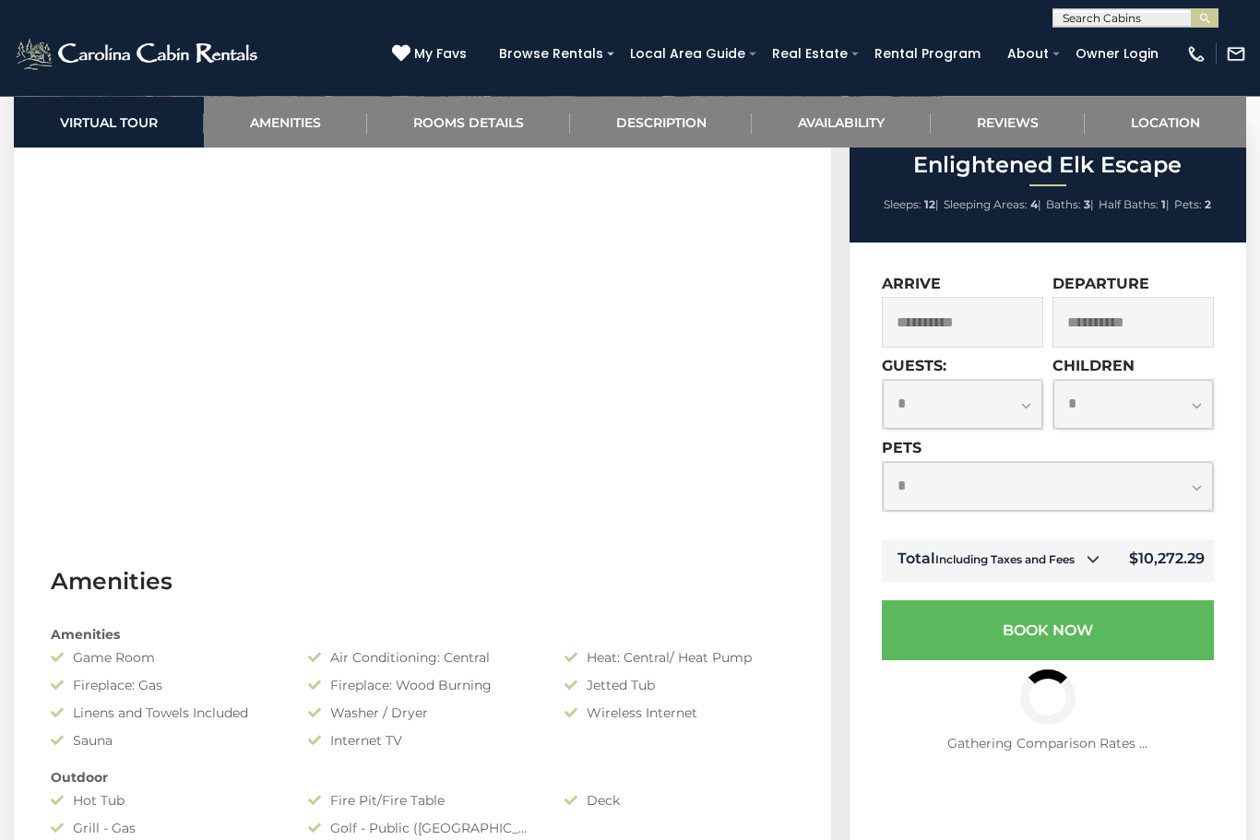
scroll to position [911, 0]
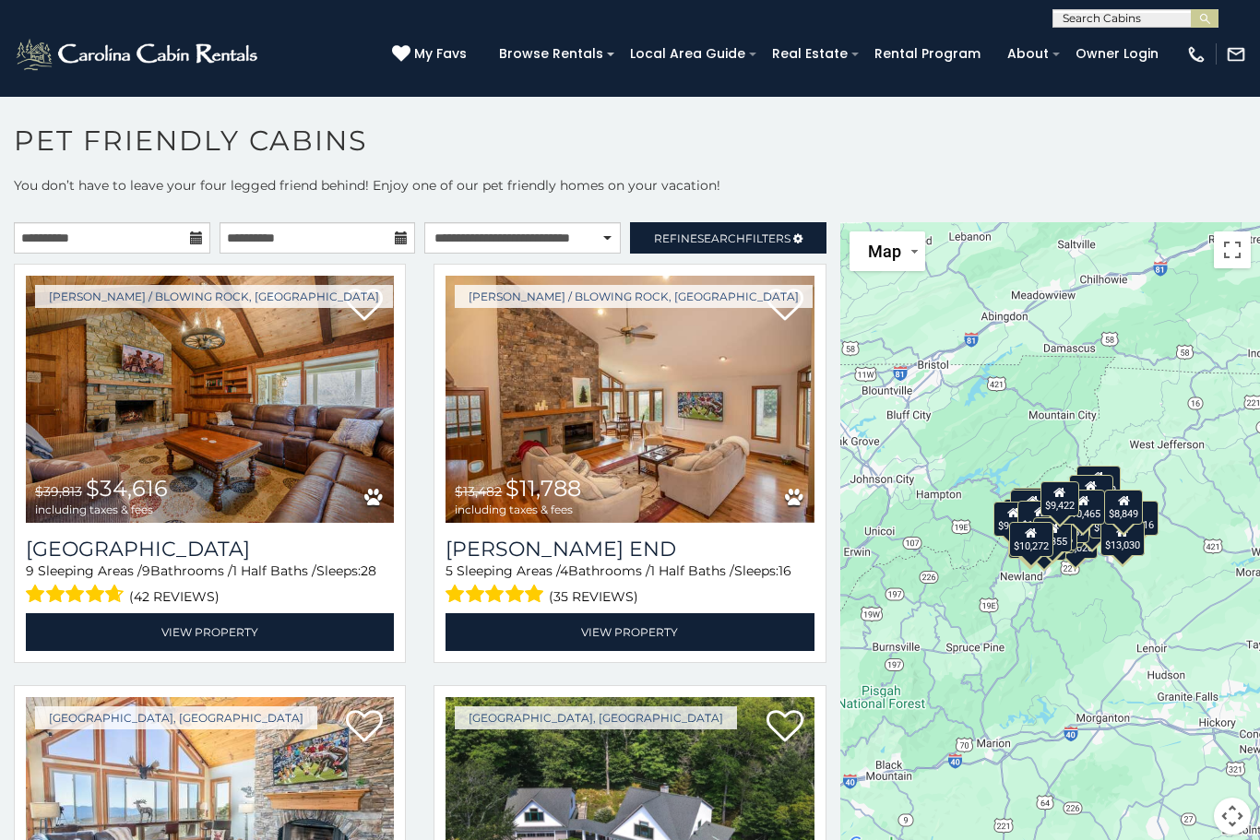
click at [728, 243] on span "Search" at bounding box center [721, 239] width 48 height 14
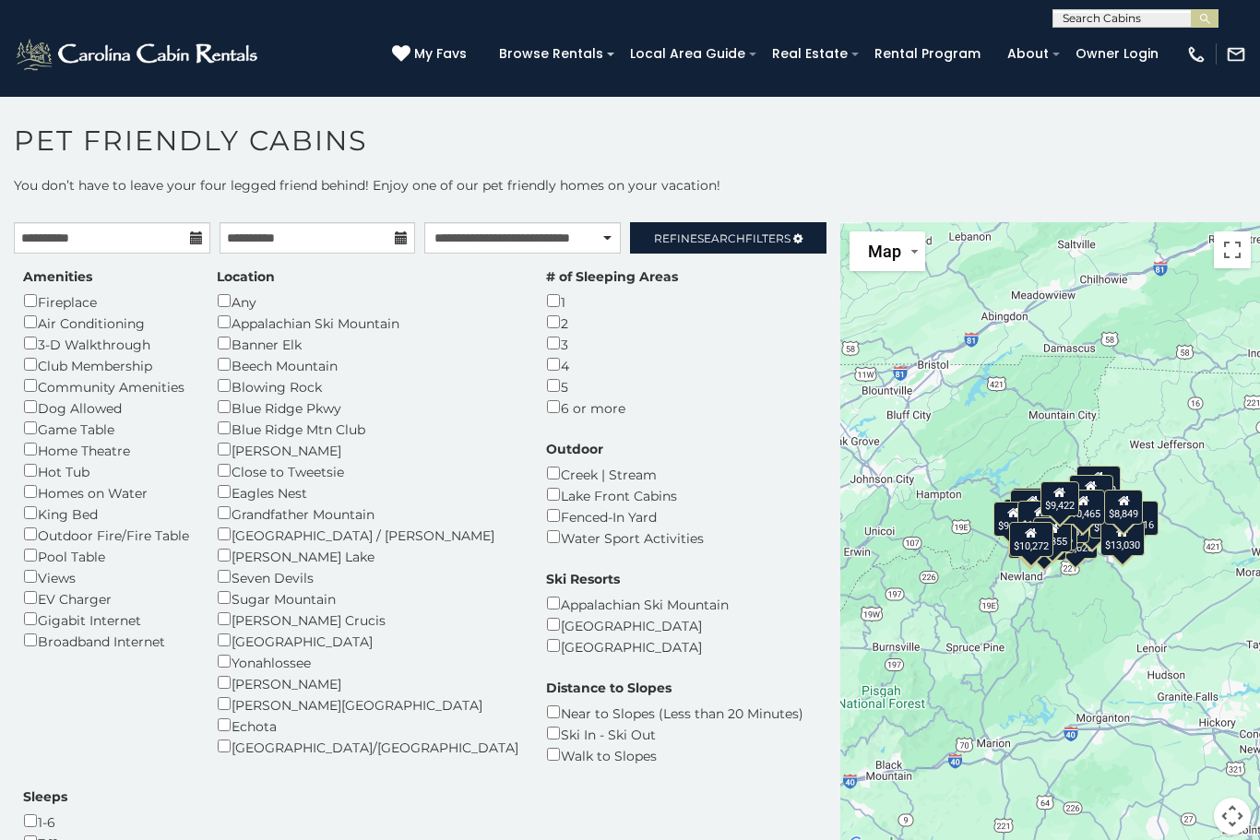
click at [21, 328] on div "Amenities Fireplace Air Conditioning 3-D Walkthrough Club Membership Community …" at bounding box center [106, 459] width 194 height 384
click at [29, 333] on div "3-D Walkthrough" at bounding box center [106, 343] width 166 height 21
click at [23, 406] on div "Dog Allowed" at bounding box center [106, 407] width 166 height 21
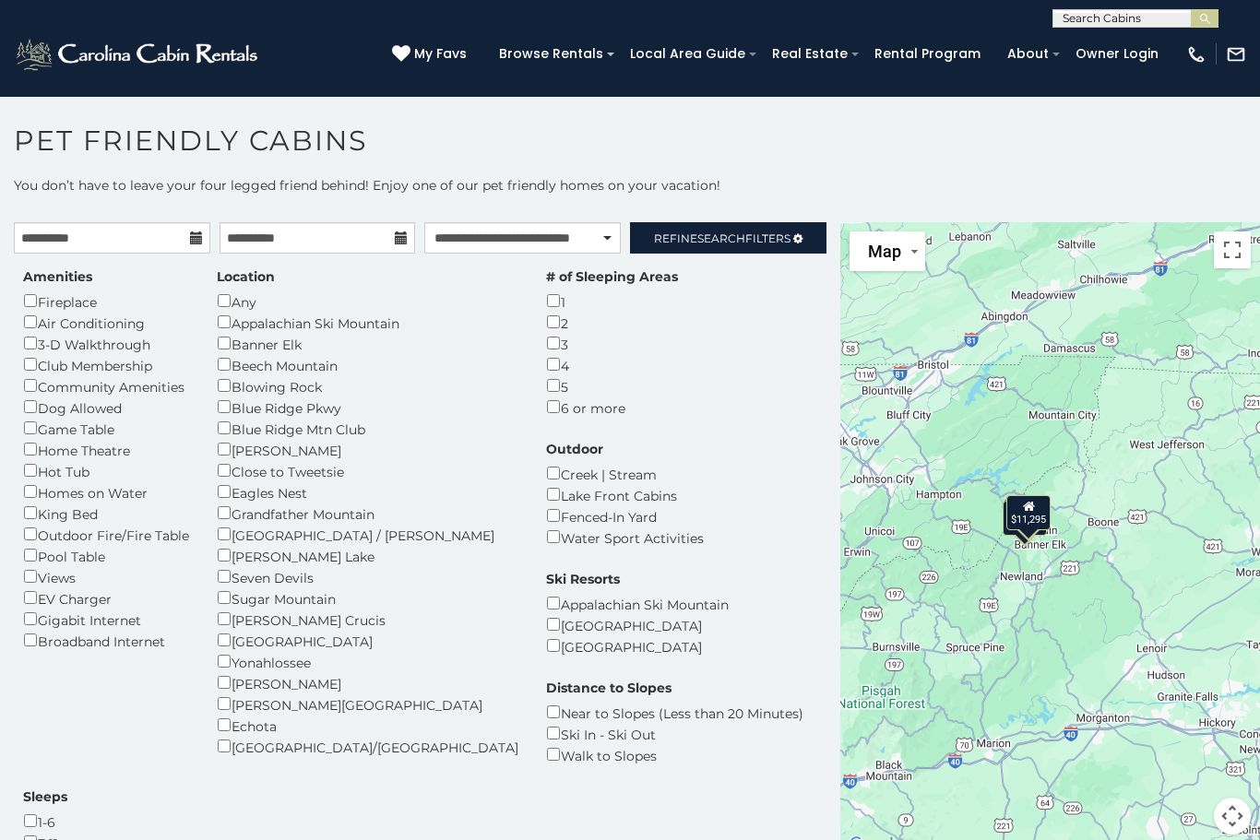
click at [219, 385] on div "Blowing Rock" at bounding box center [368, 385] width 302 height 21
click at [214, 387] on div "Location Any Appalachian Ski Mountain Banner Elk Beech Mountain Blowing Rock Bl…" at bounding box center [367, 512] width 329 height 490
click at [213, 394] on div "Location Any Appalachian Ski Mountain Banner Elk Beech Mountain Blowing Rock Bl…" at bounding box center [367, 512] width 329 height 490
click at [220, 418] on div "Blue Ridge Mtn Club" at bounding box center [368, 428] width 302 height 21
click at [617, 505] on div "Fenced-In Yard" at bounding box center [625, 515] width 158 height 21
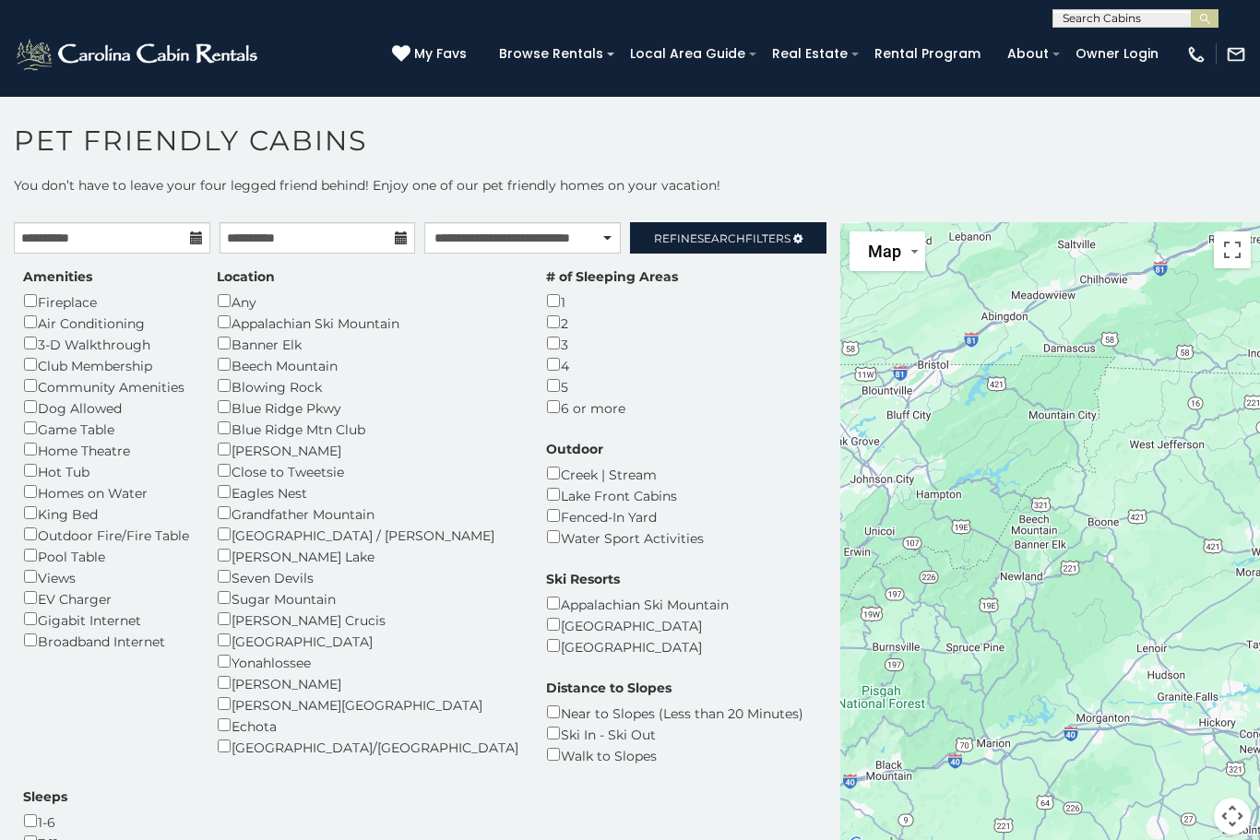
click at [610, 440] on div "Outdoor Creek | Stream Lake Front Cabins Fenced-In Yard Water Sport Activities" at bounding box center [624, 494] width 185 height 108
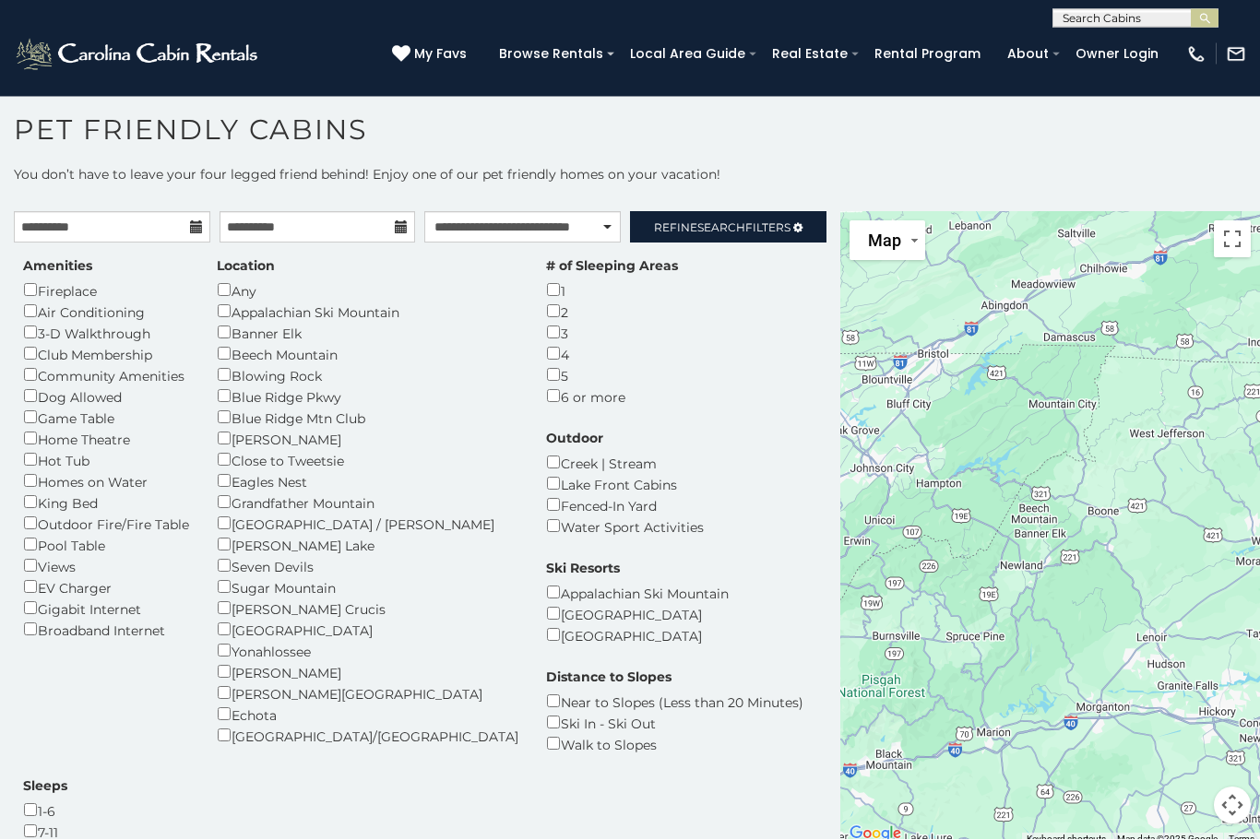
scroll to position [10, 0]
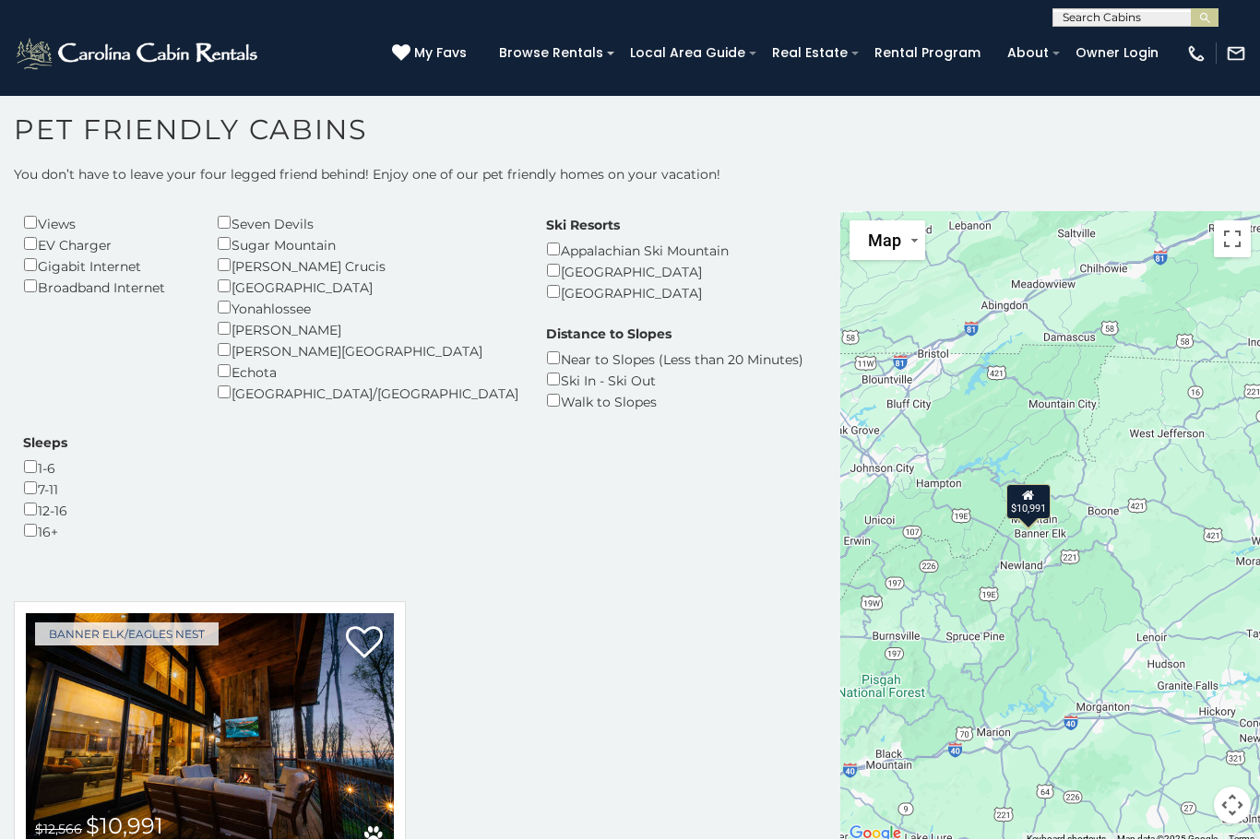
scroll to position [342, 0]
click at [135, 615] on img at bounding box center [210, 738] width 368 height 247
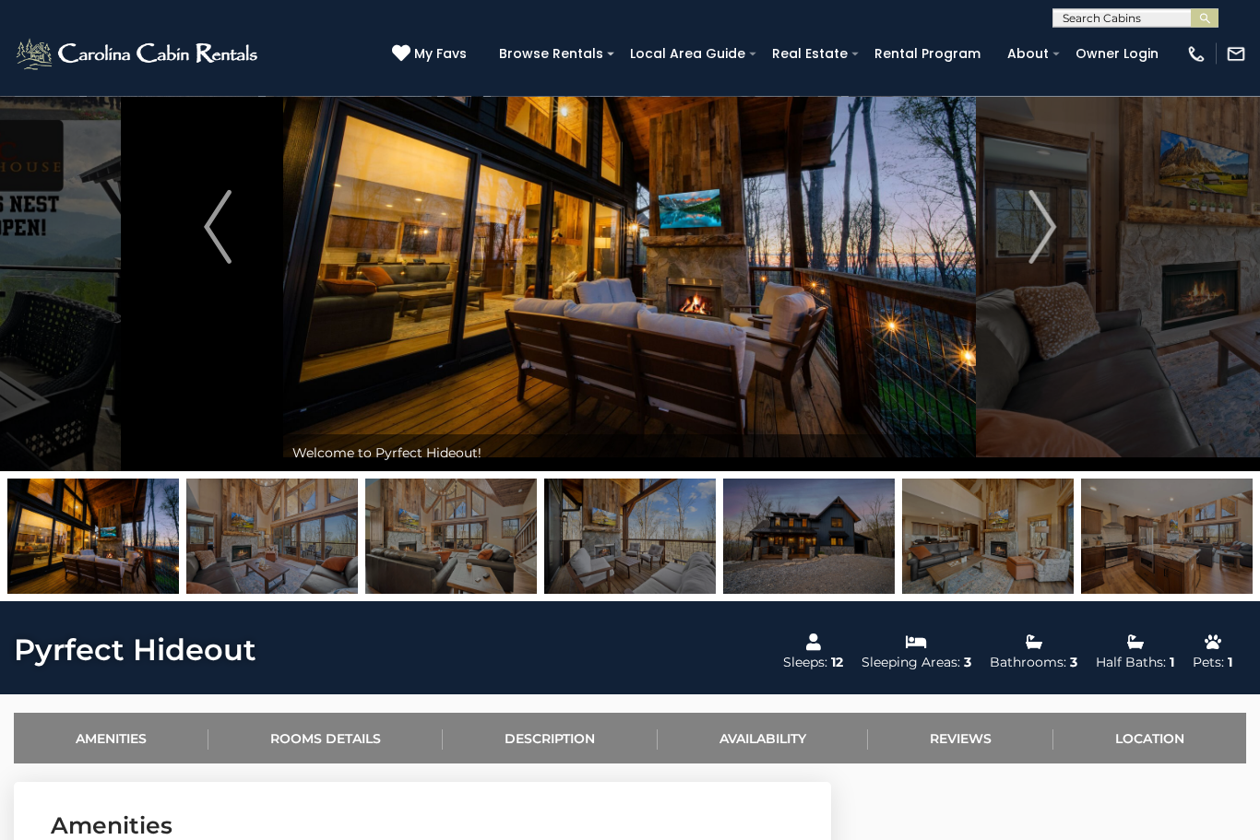
scroll to position [113, 0]
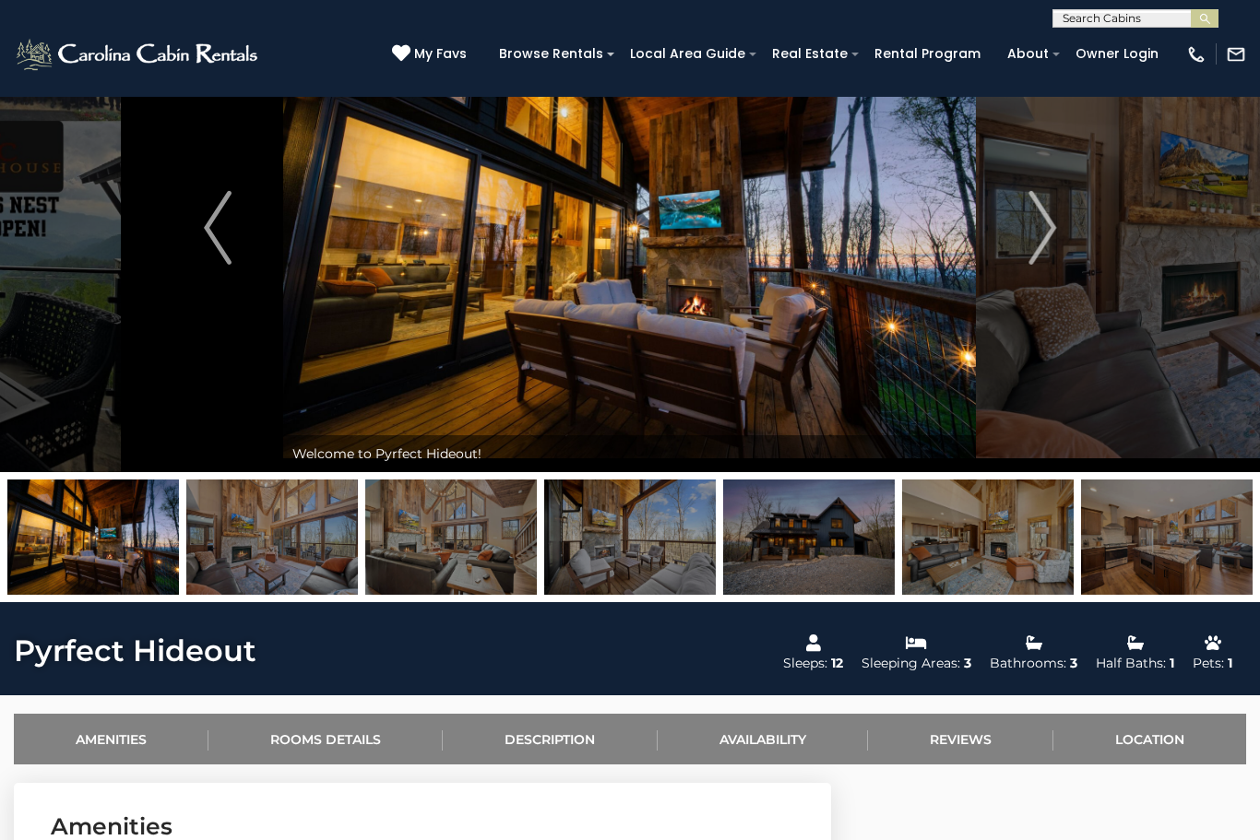
click at [121, 563] on img at bounding box center [93, 537] width 172 height 115
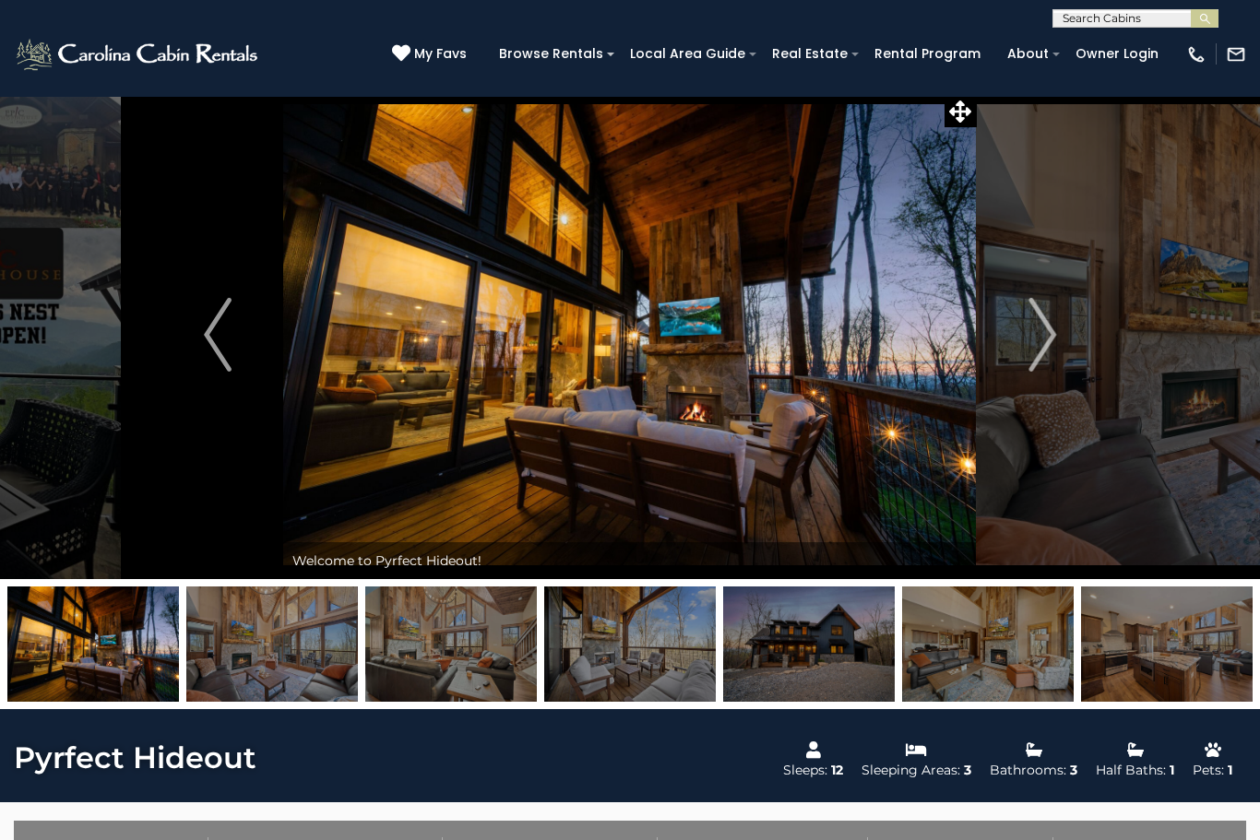
scroll to position [0, 0]
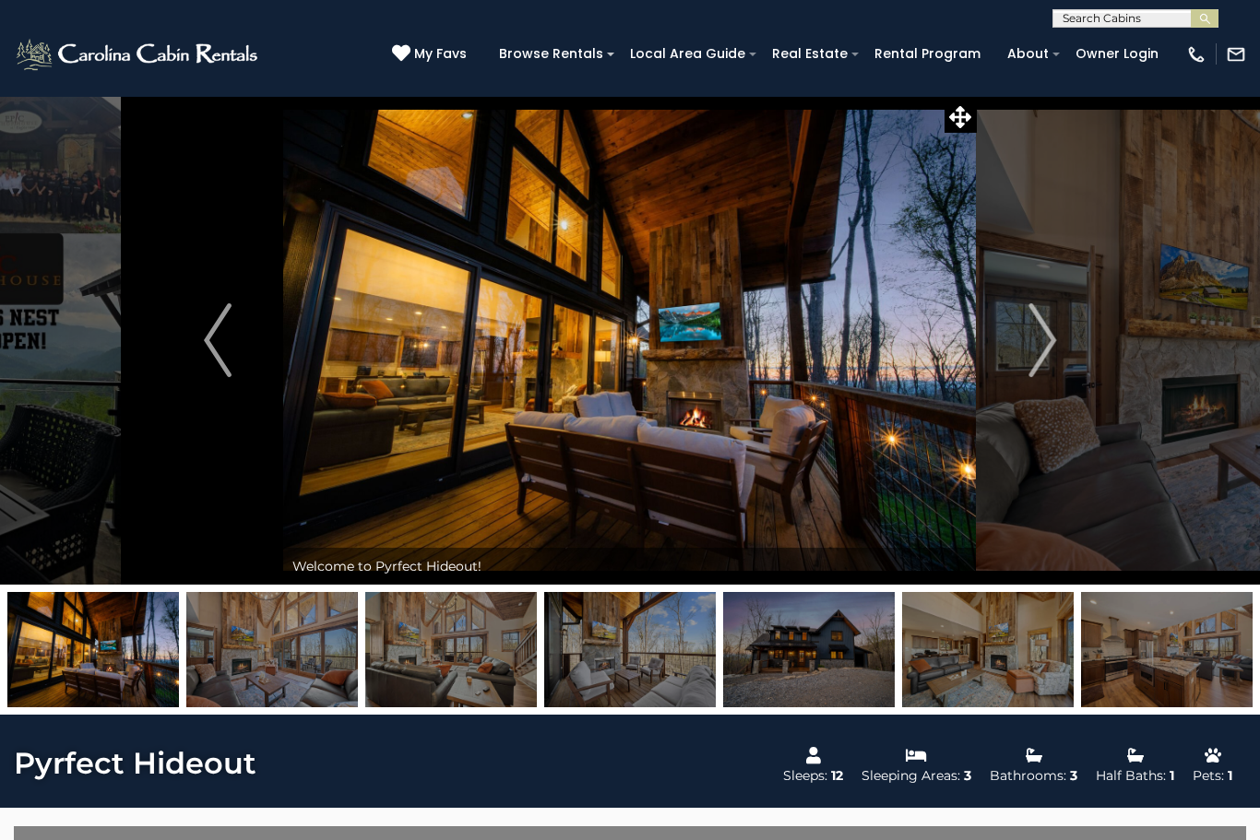
click at [1049, 331] on img "Next" at bounding box center [1042, 340] width 28 height 74
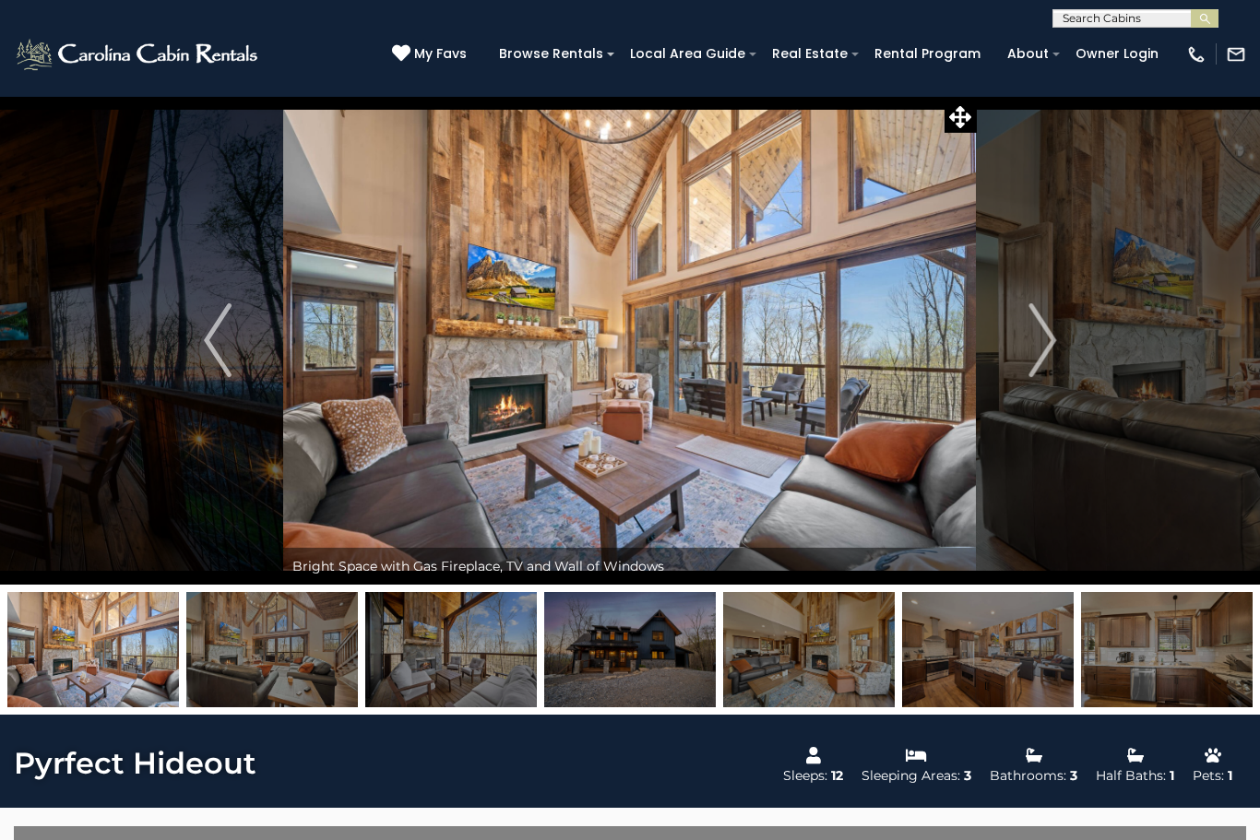
click at [1052, 344] on img "Next" at bounding box center [1042, 340] width 28 height 74
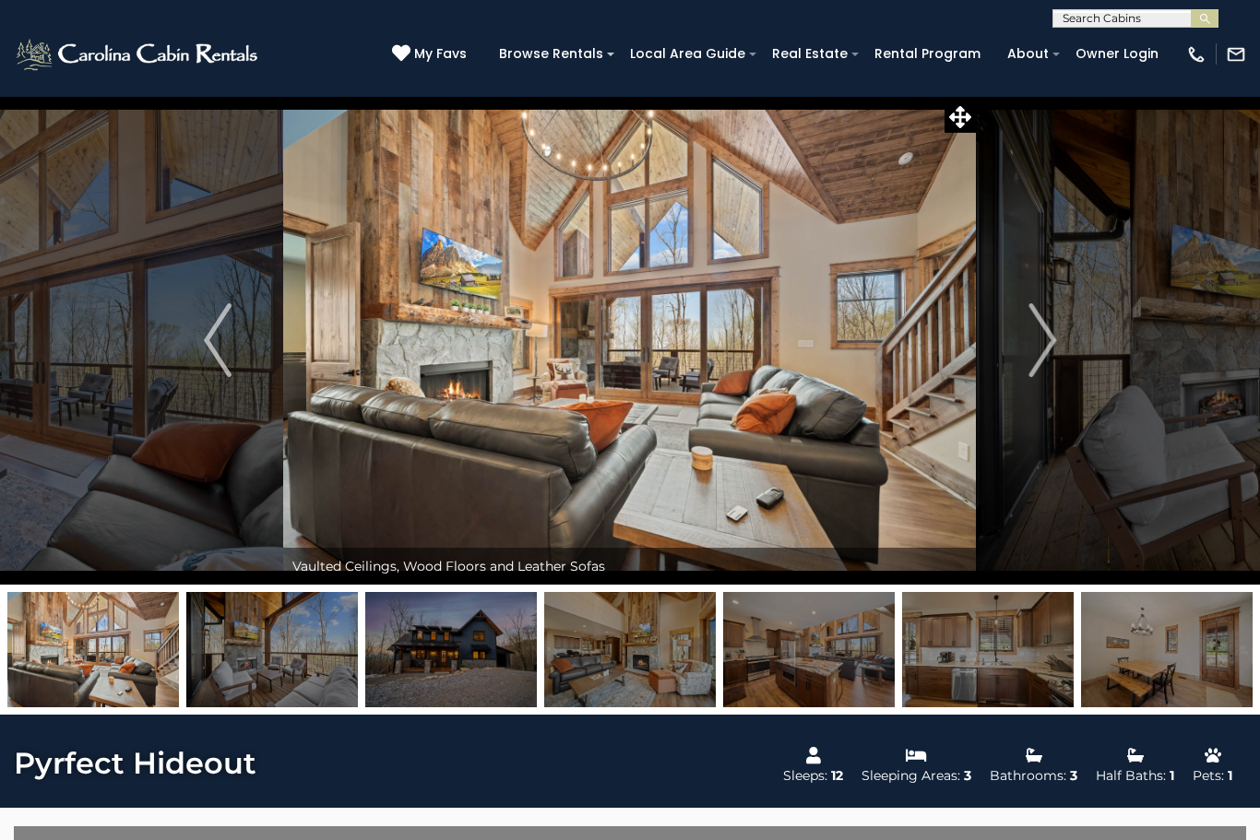
click at [1038, 358] on img "Next" at bounding box center [1042, 340] width 28 height 74
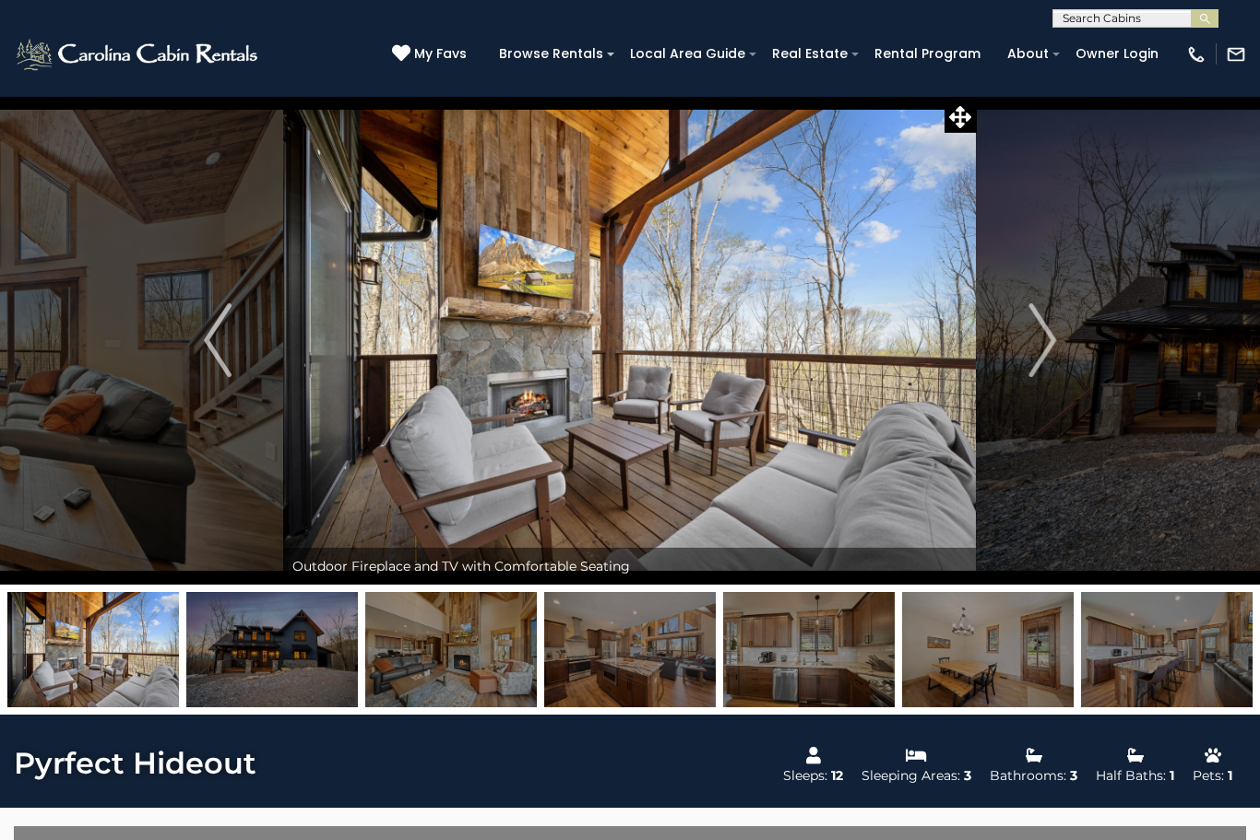
click at [1051, 344] on img "Next" at bounding box center [1042, 340] width 28 height 74
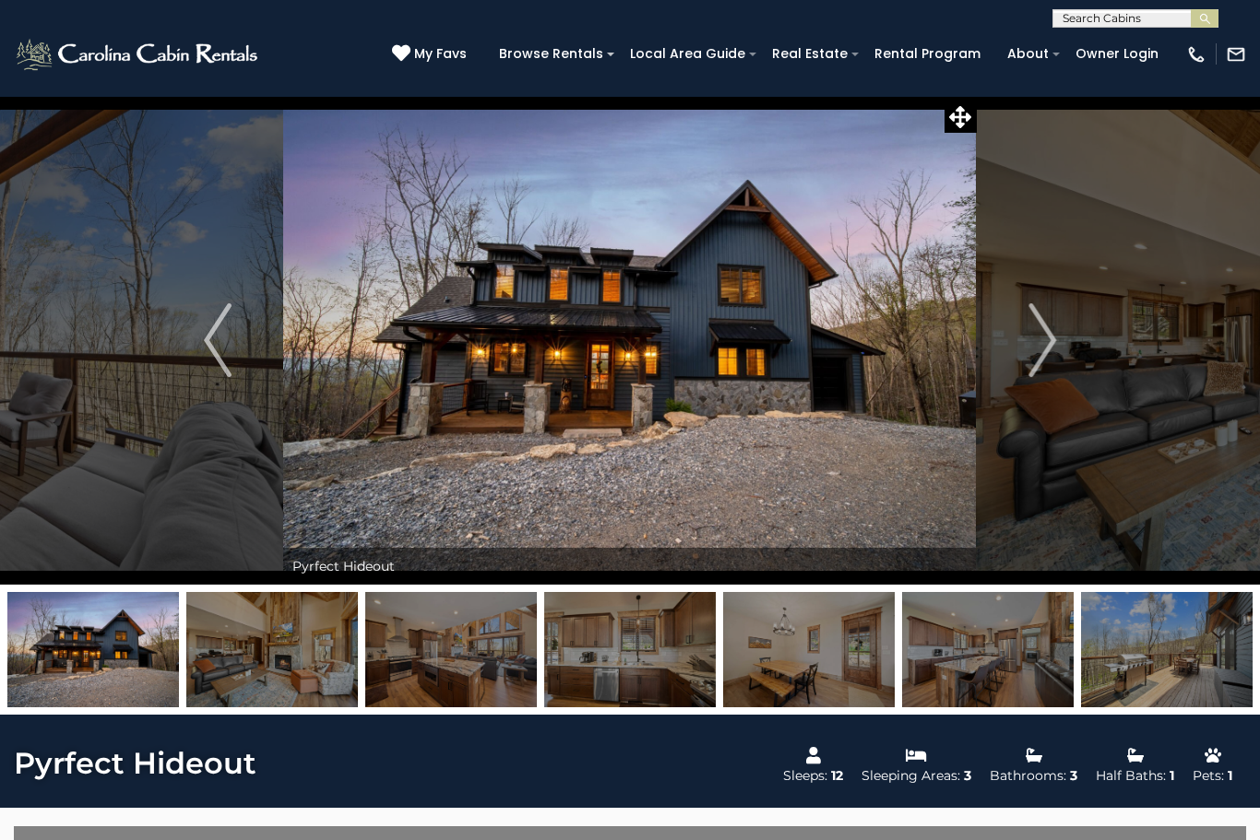
click at [1051, 349] on img "Next" at bounding box center [1042, 340] width 28 height 74
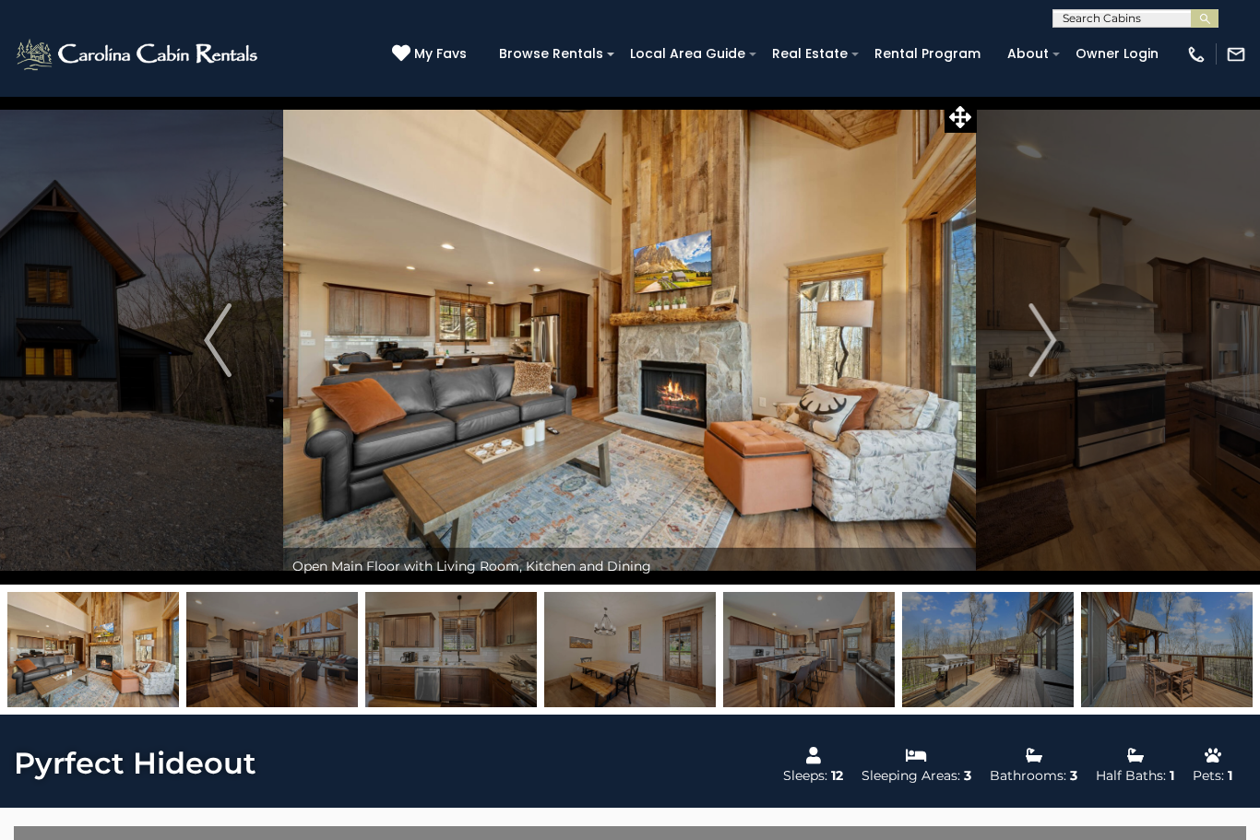
click at [1054, 349] on img "Next" at bounding box center [1042, 340] width 28 height 74
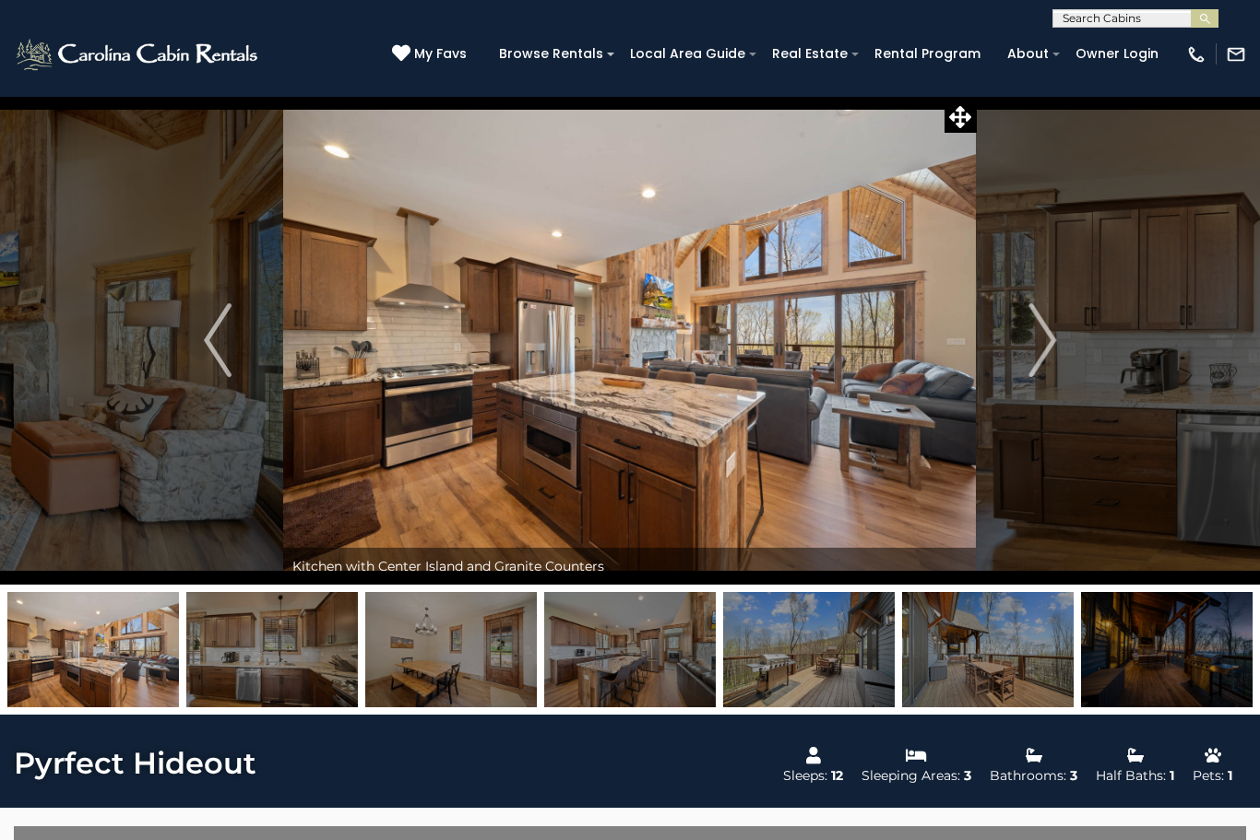
click at [1058, 351] on button "Next" at bounding box center [1042, 340] width 131 height 489
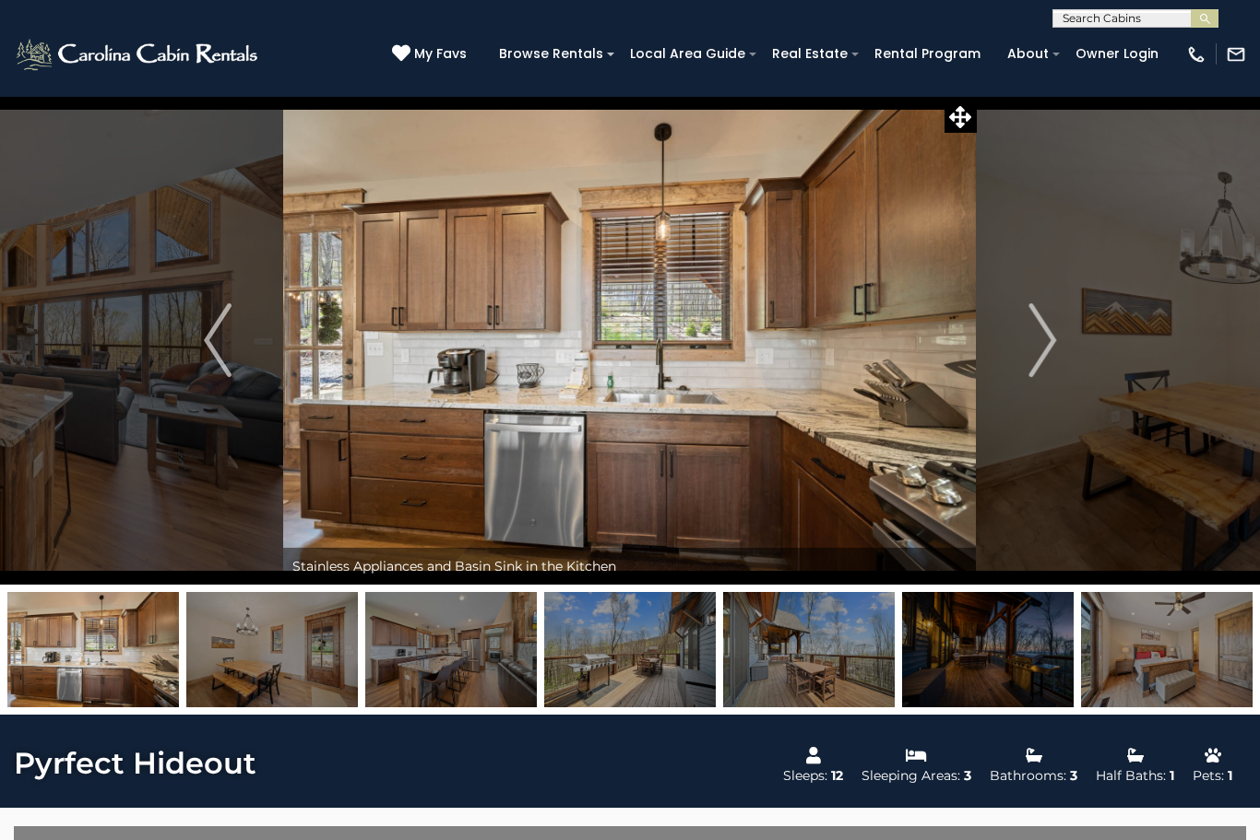
click at [1059, 351] on button "Next" at bounding box center [1042, 340] width 131 height 489
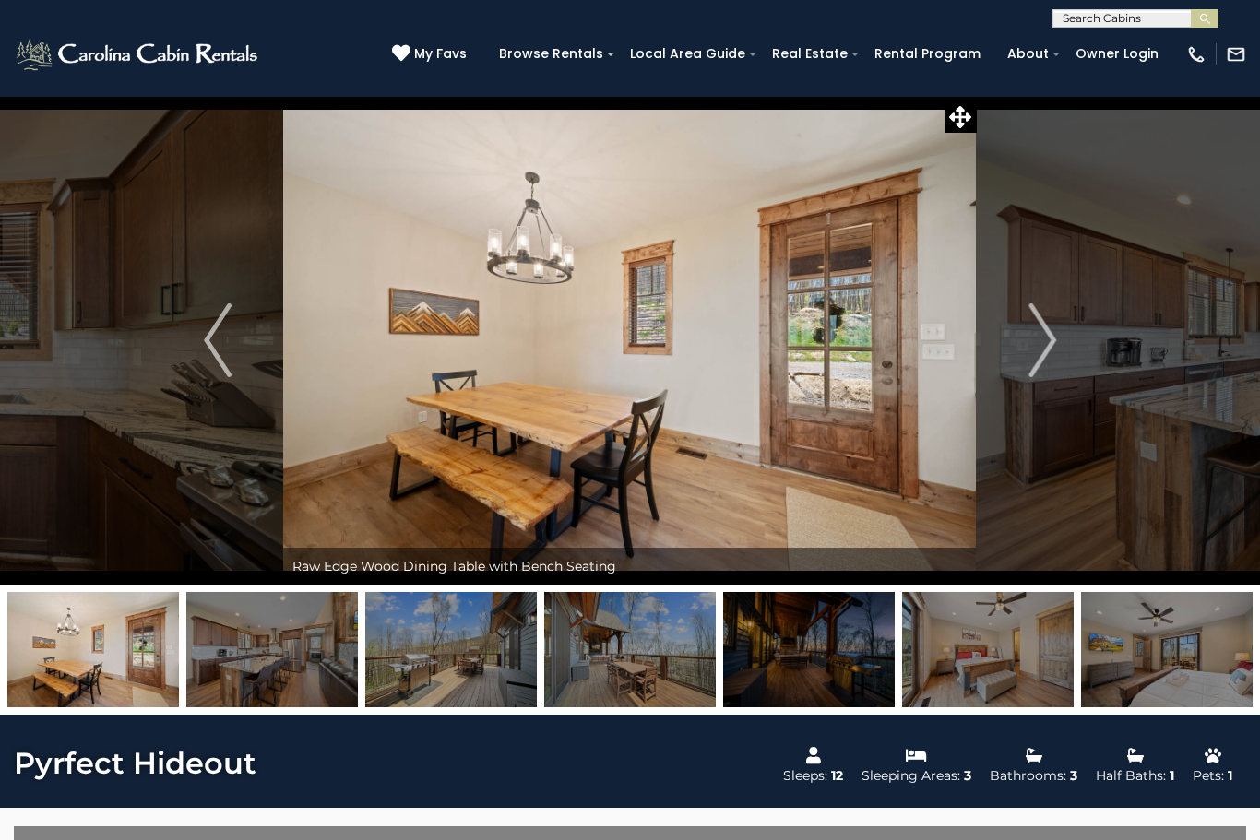
click at [1056, 351] on img "Next" at bounding box center [1042, 340] width 28 height 74
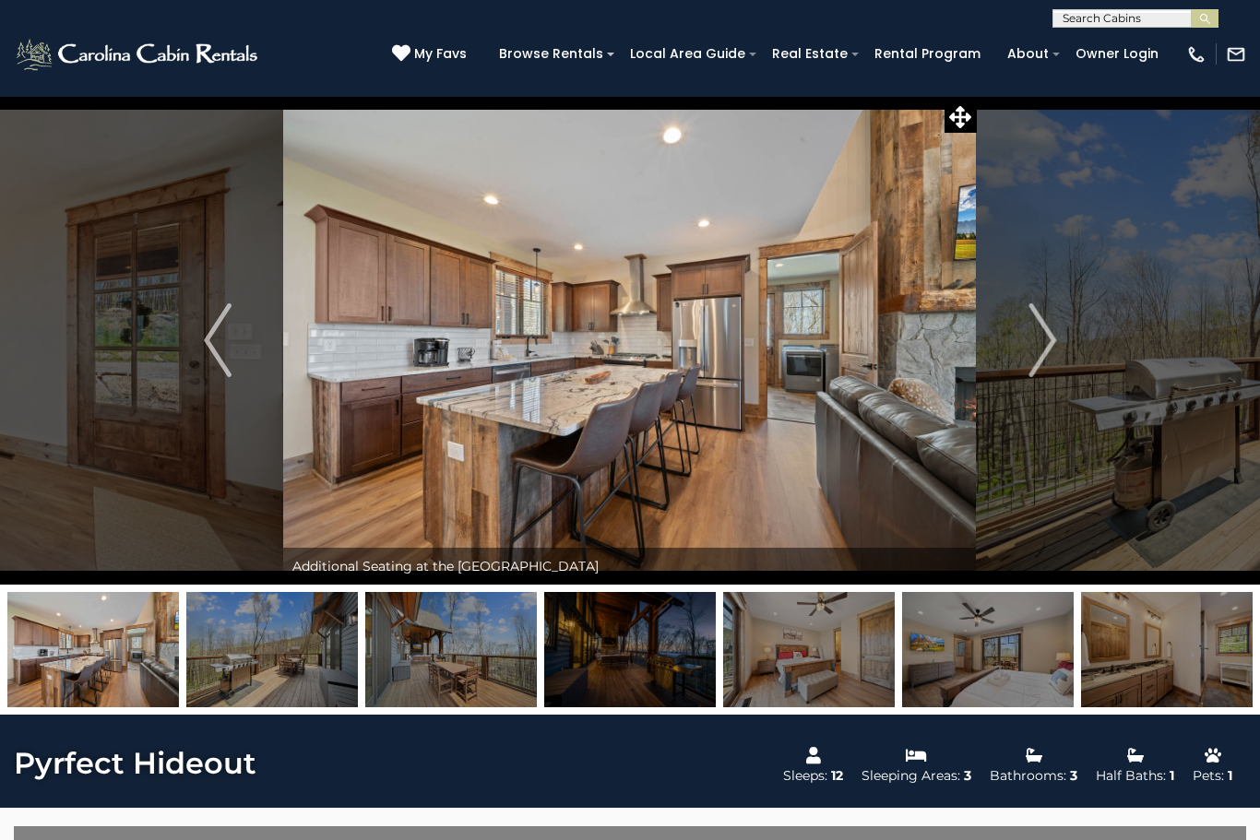
click at [1055, 349] on img "Next" at bounding box center [1042, 340] width 28 height 74
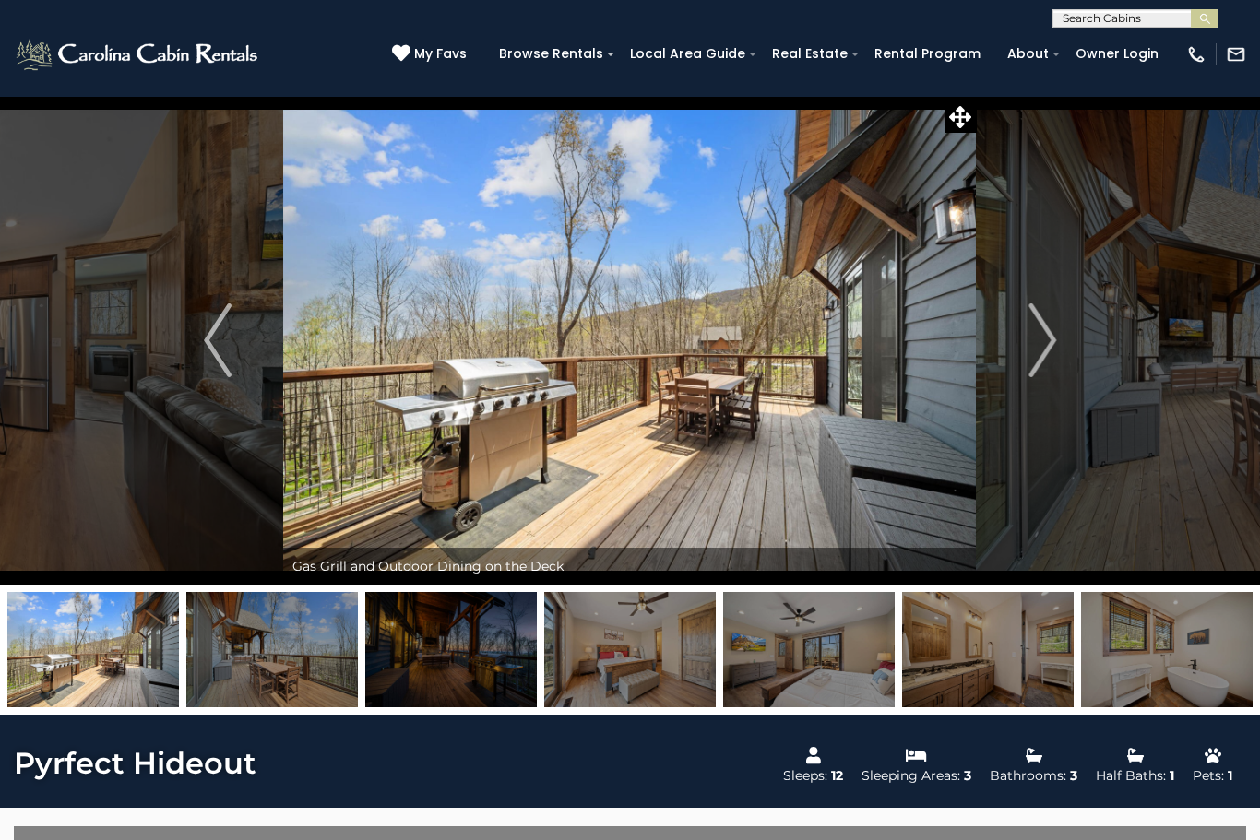
click at [1056, 355] on img "Next" at bounding box center [1042, 340] width 28 height 74
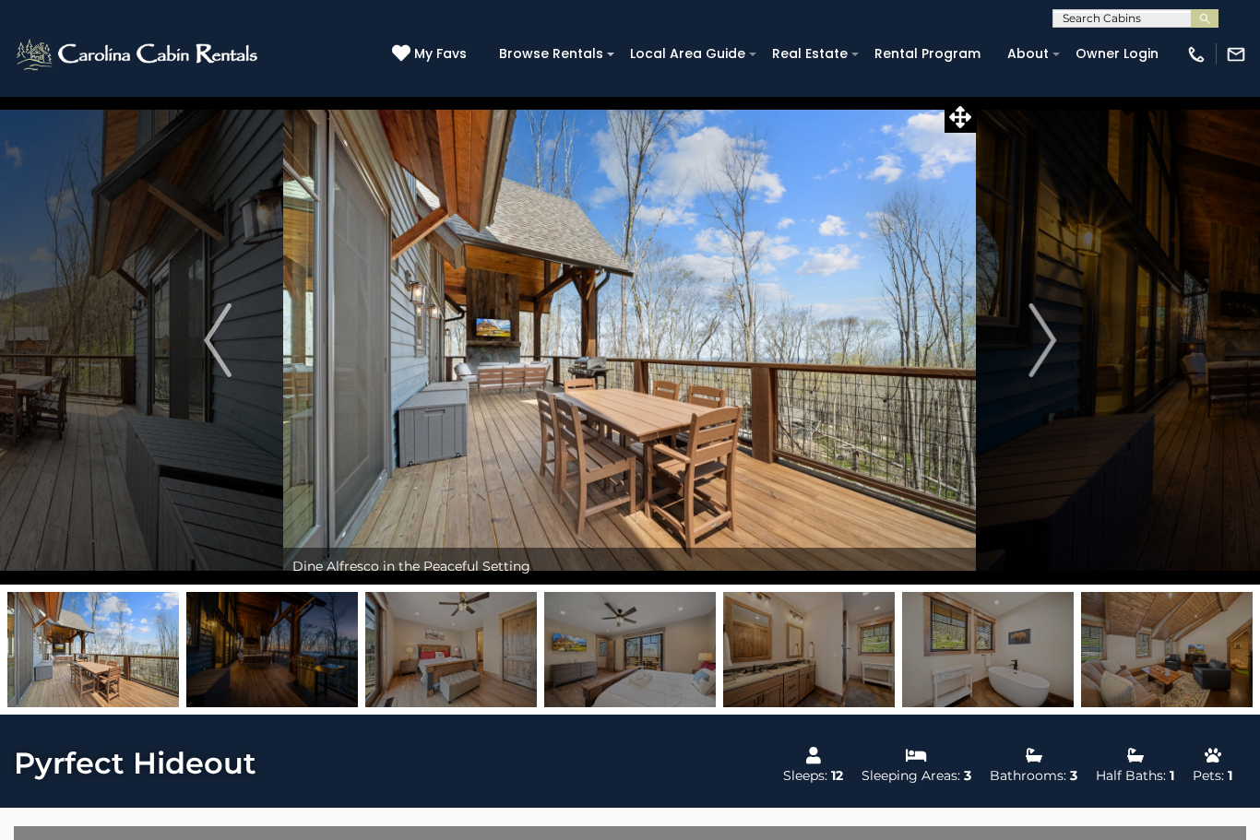
click at [1061, 353] on button "Next" at bounding box center [1042, 340] width 131 height 489
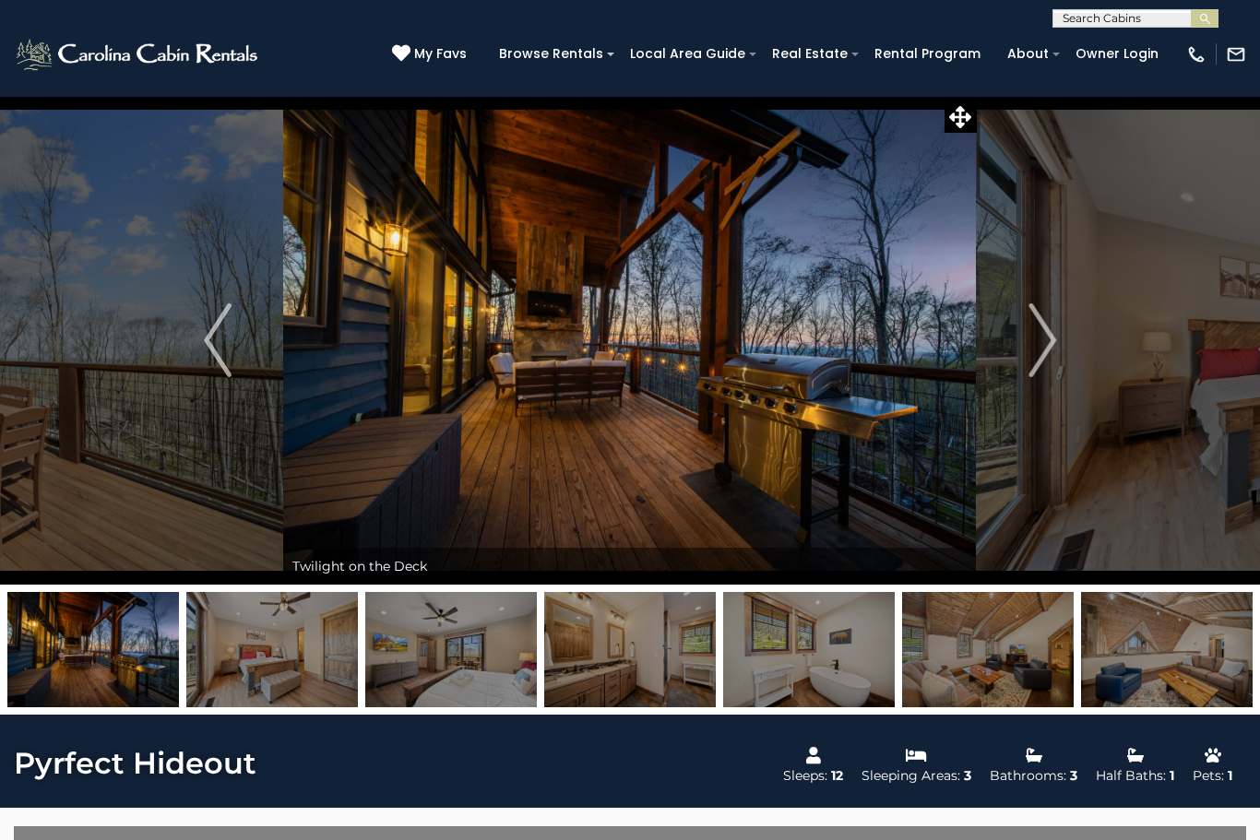
click at [1057, 358] on button "Next" at bounding box center [1042, 340] width 131 height 489
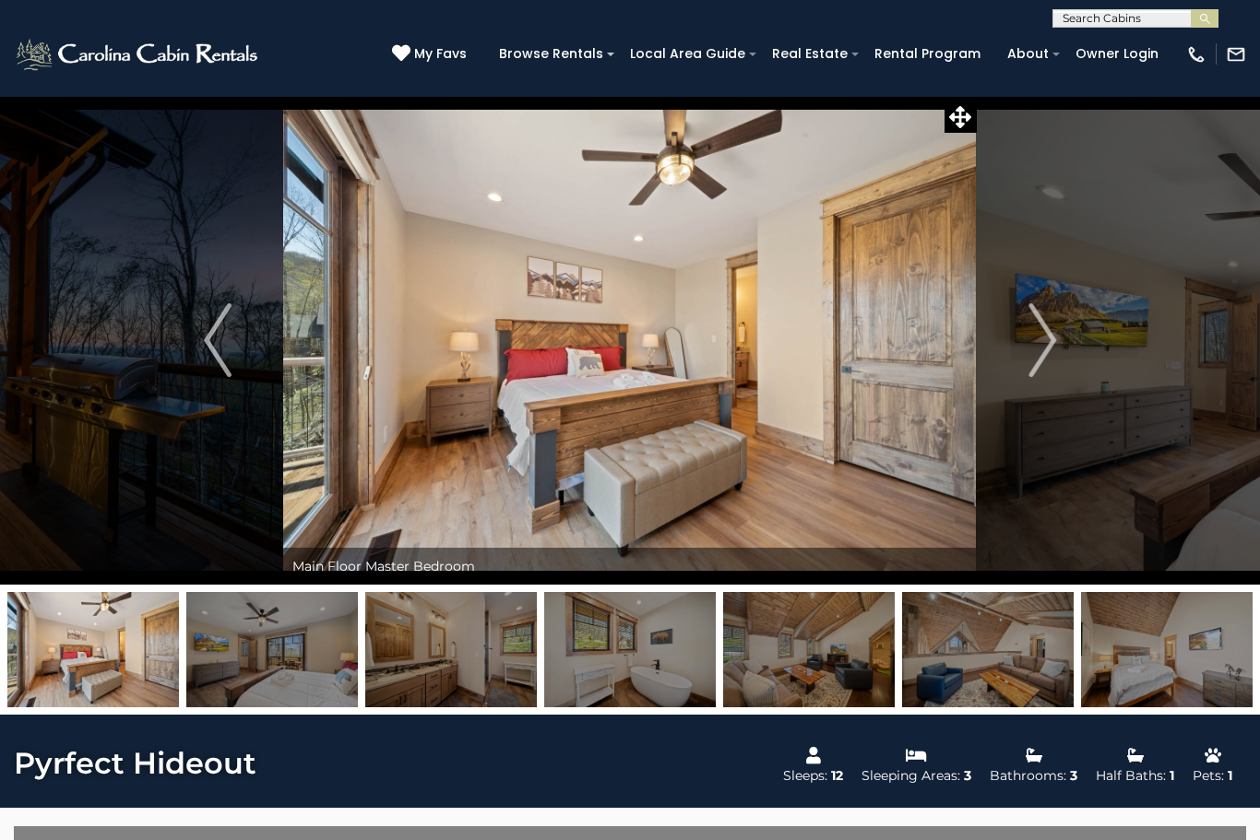
click at [1049, 358] on img "Next" at bounding box center [1042, 340] width 28 height 74
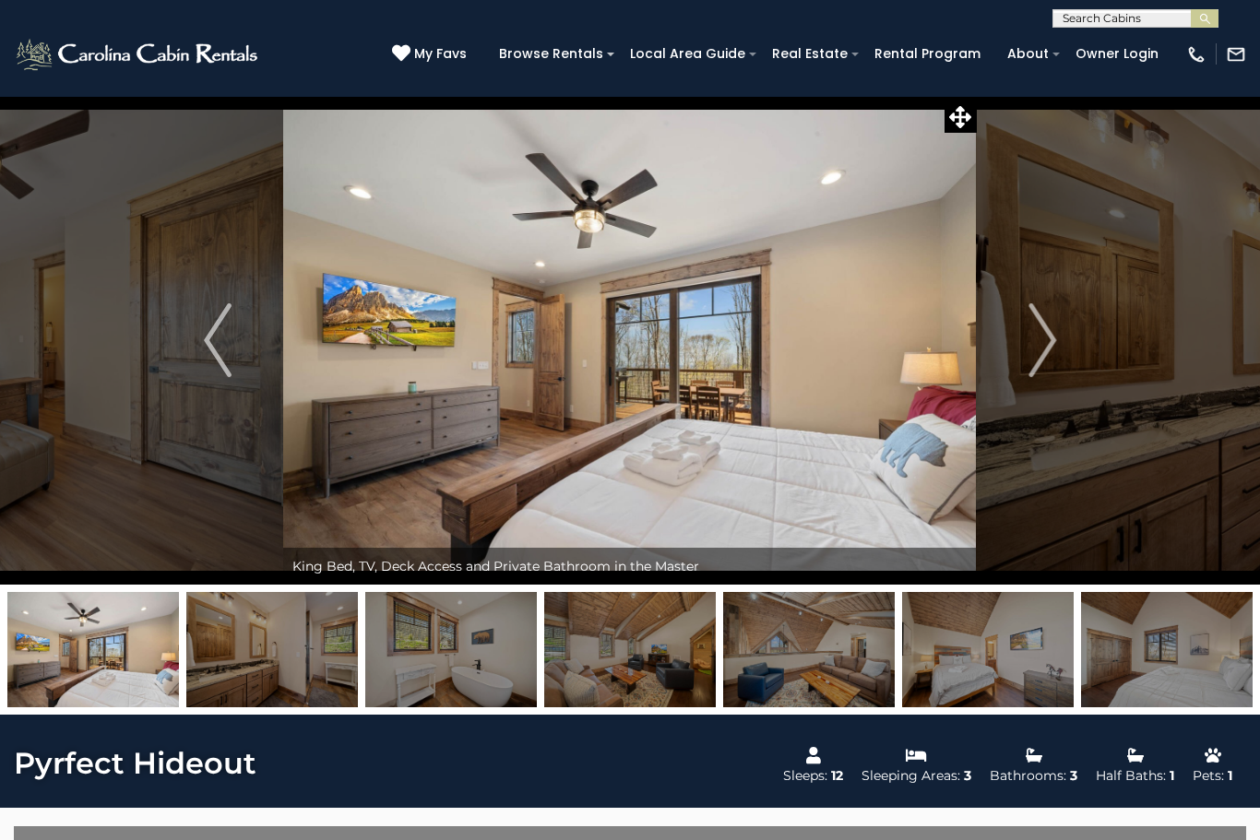
click at [1056, 358] on img "Next" at bounding box center [1042, 340] width 28 height 74
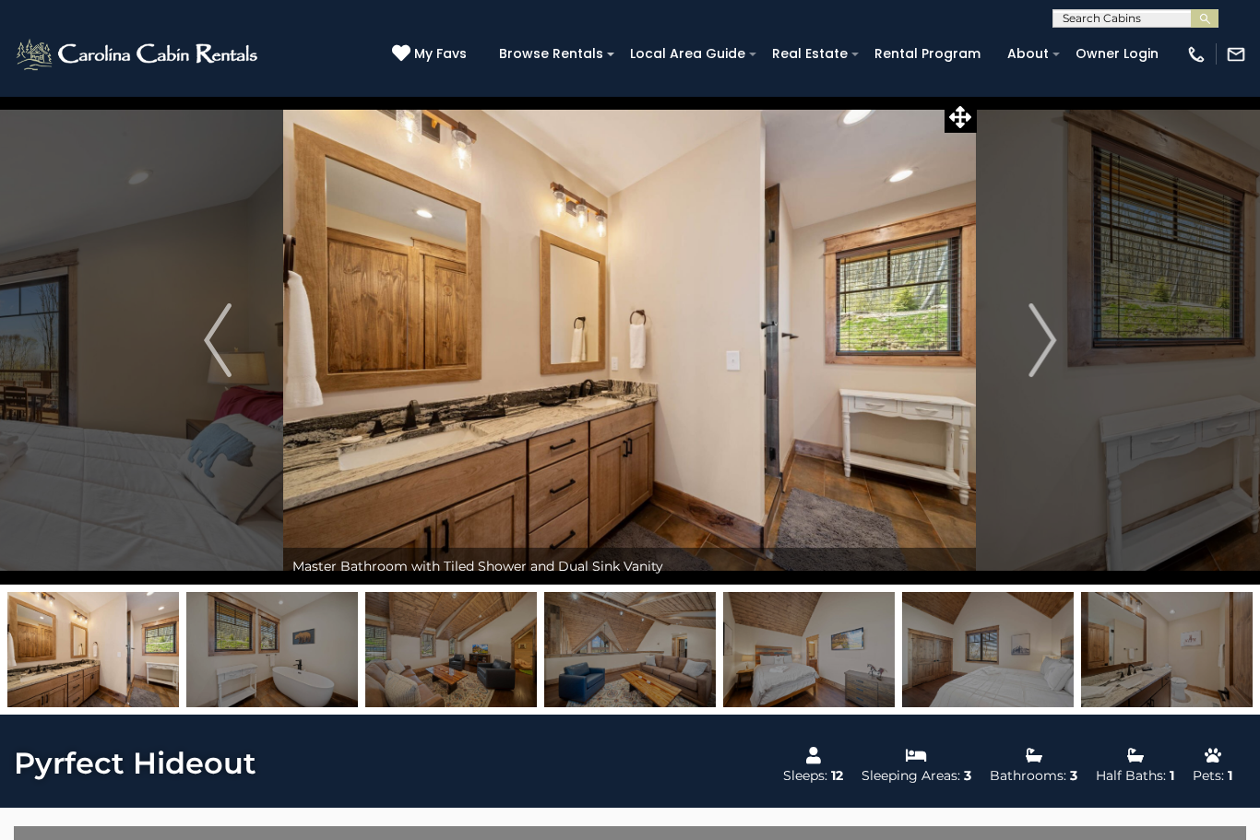
click at [1056, 358] on img "Next" at bounding box center [1042, 340] width 28 height 74
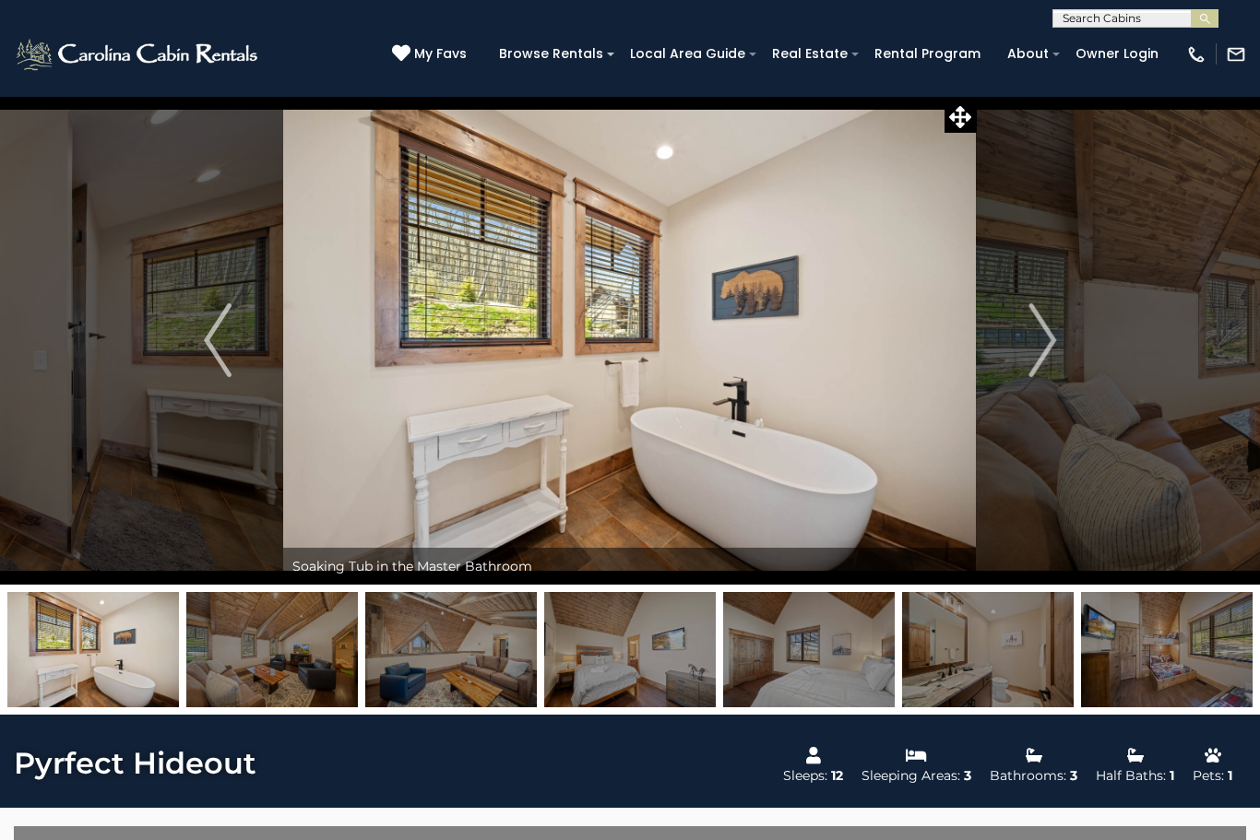
click at [1062, 353] on button "Next" at bounding box center [1042, 340] width 131 height 489
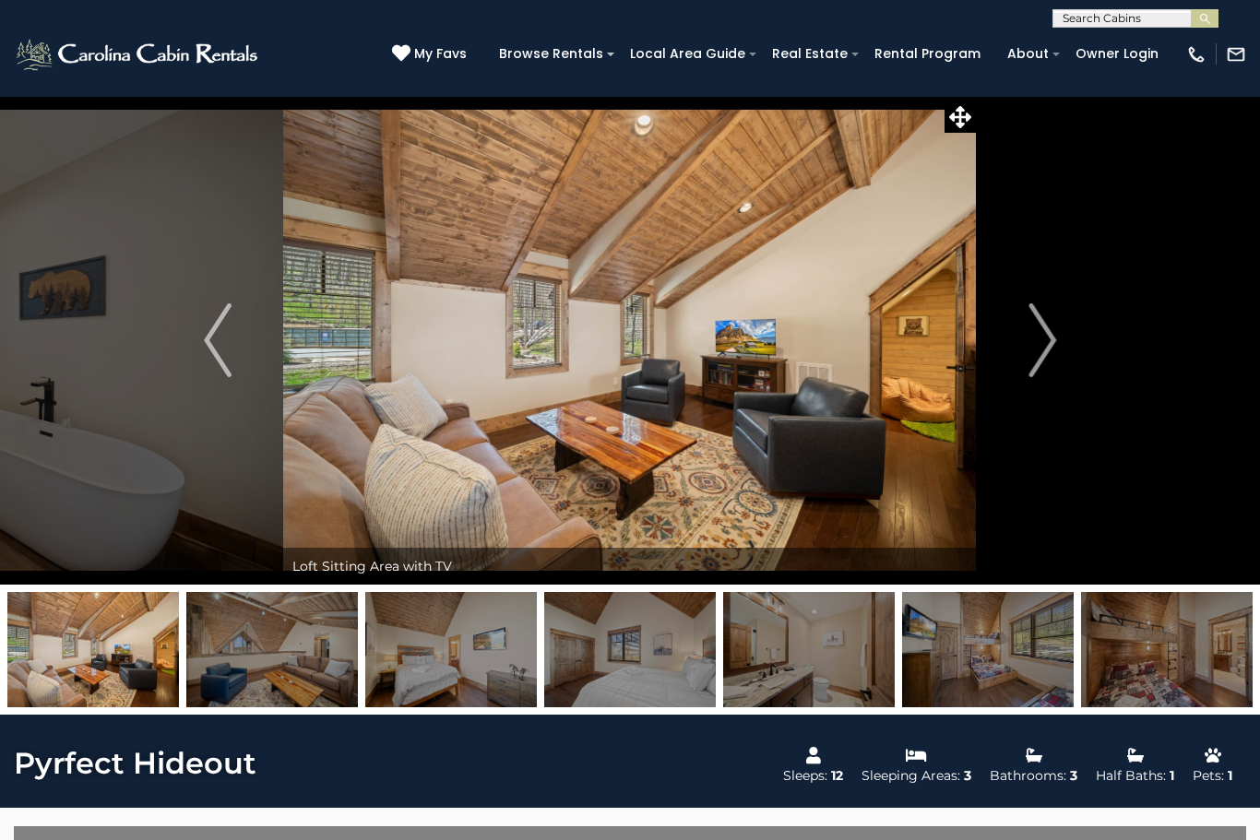
click at [1049, 358] on img "Next" at bounding box center [1042, 340] width 28 height 74
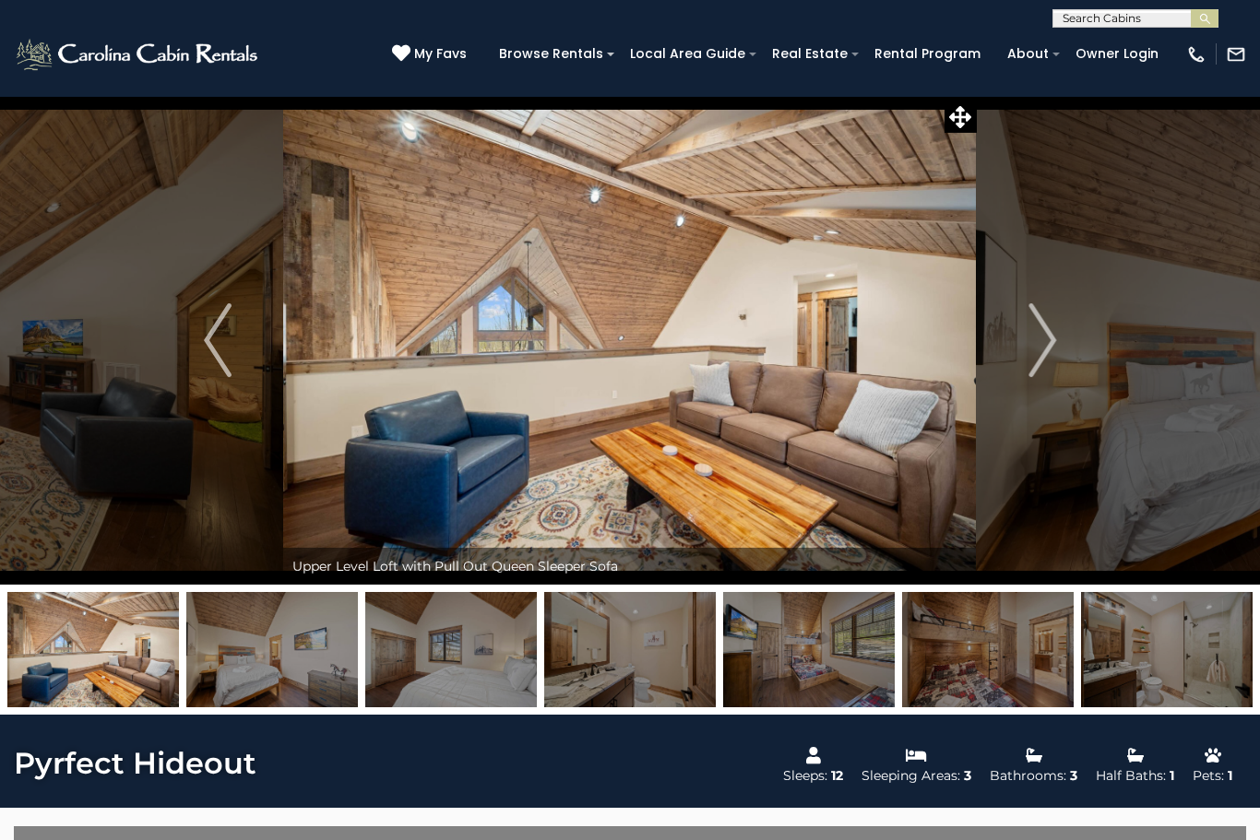
click at [1053, 352] on img "Next" at bounding box center [1042, 340] width 28 height 74
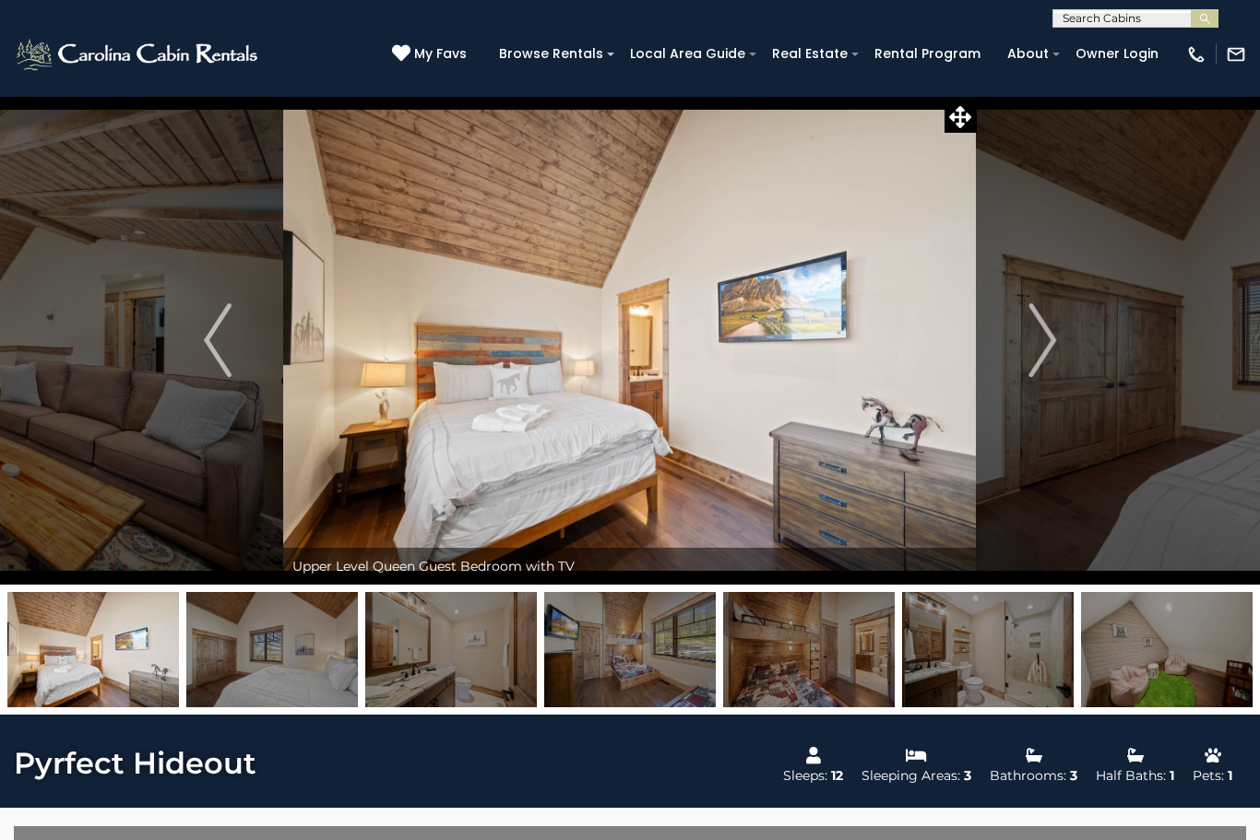
click at [1062, 342] on button "Next" at bounding box center [1042, 340] width 131 height 489
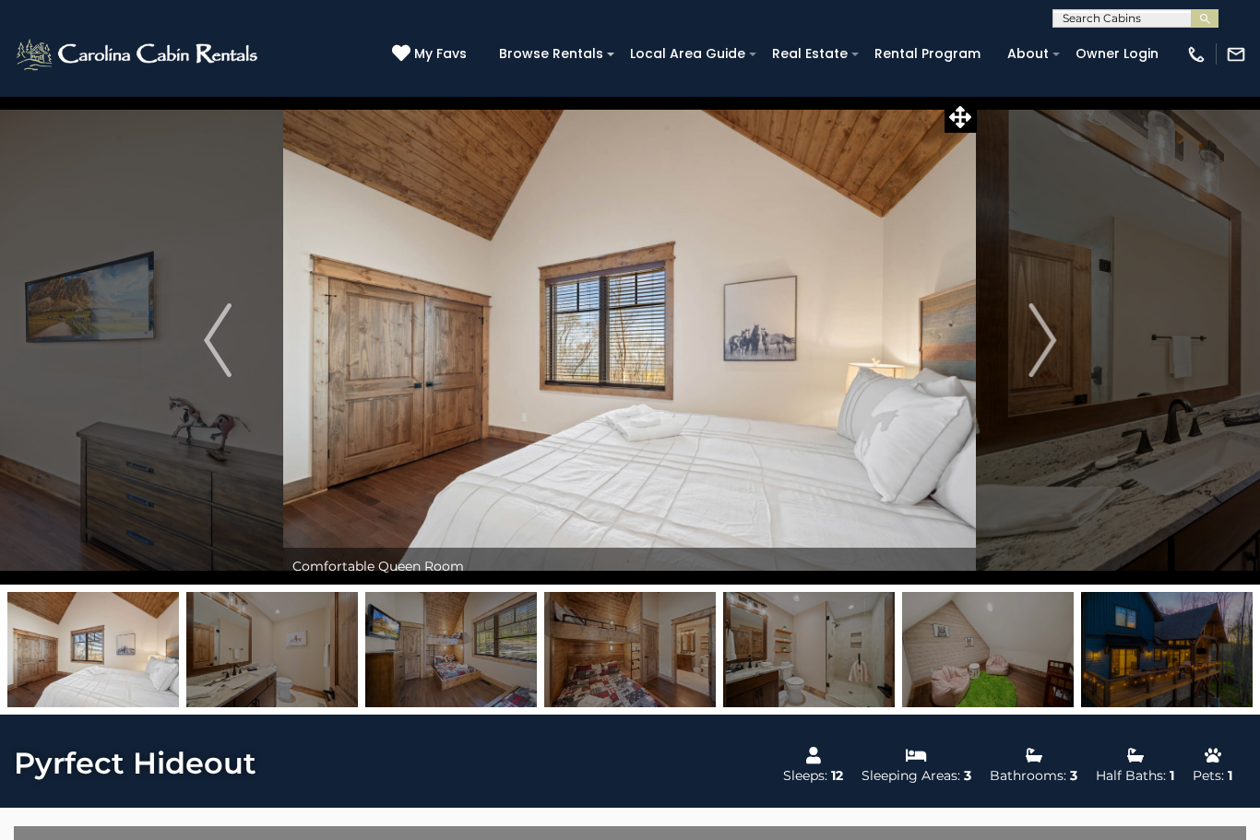
click at [1057, 348] on button "Next" at bounding box center [1042, 340] width 131 height 489
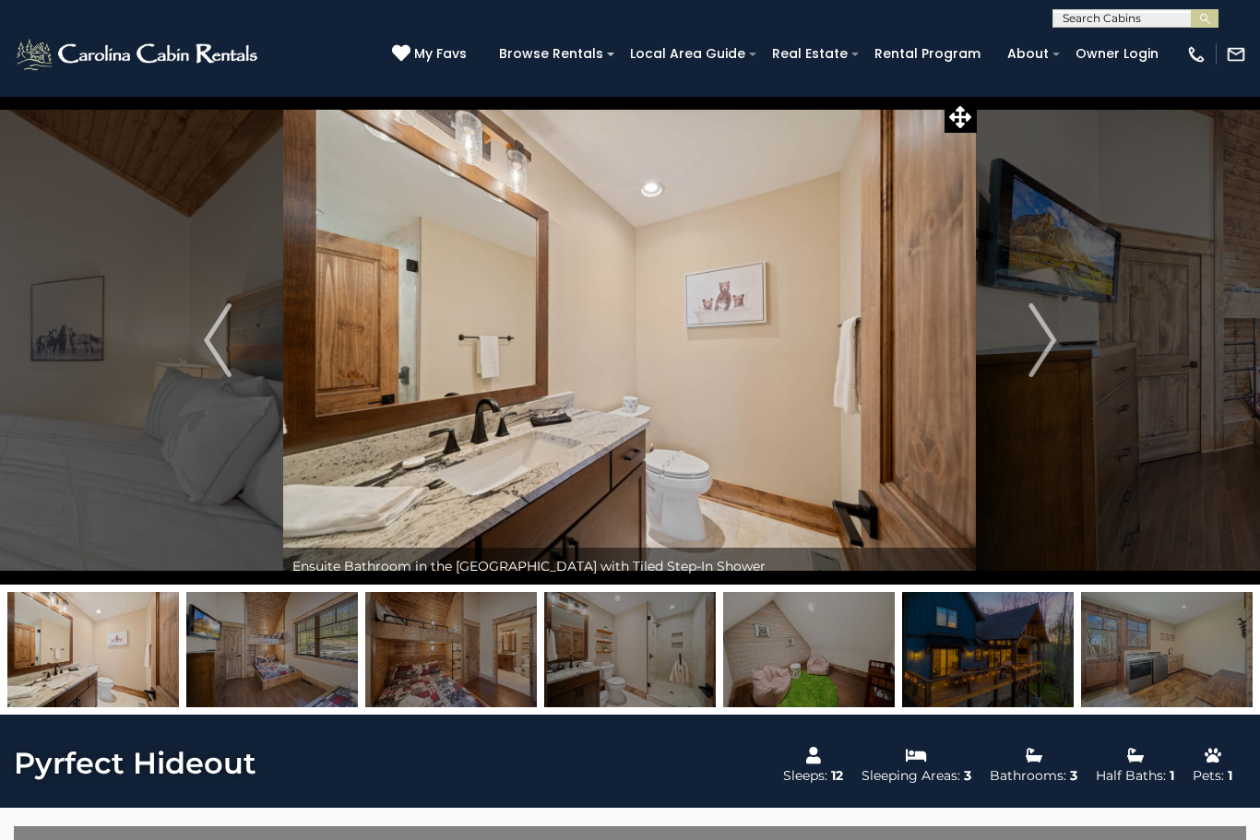
click at [1056, 351] on img "Next" at bounding box center [1042, 340] width 28 height 74
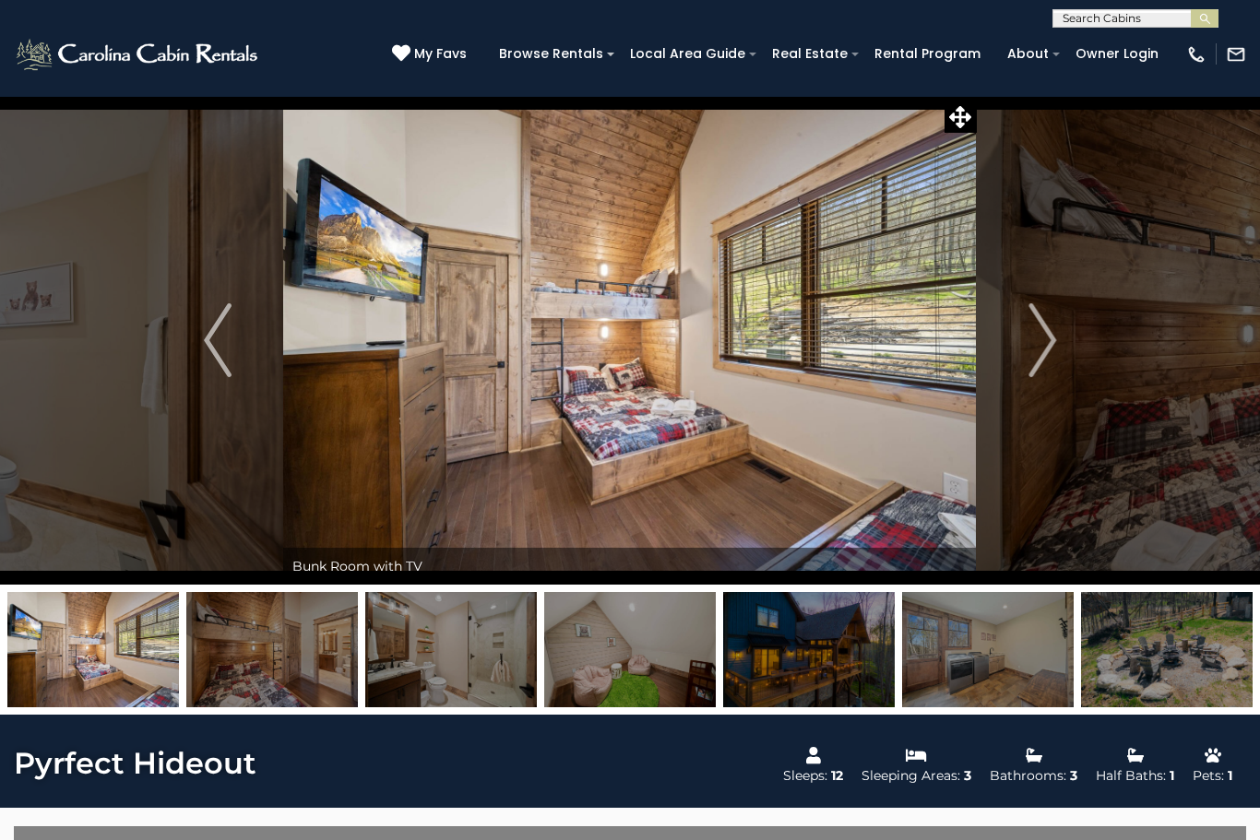
click at [1056, 351] on img "Next" at bounding box center [1042, 340] width 28 height 74
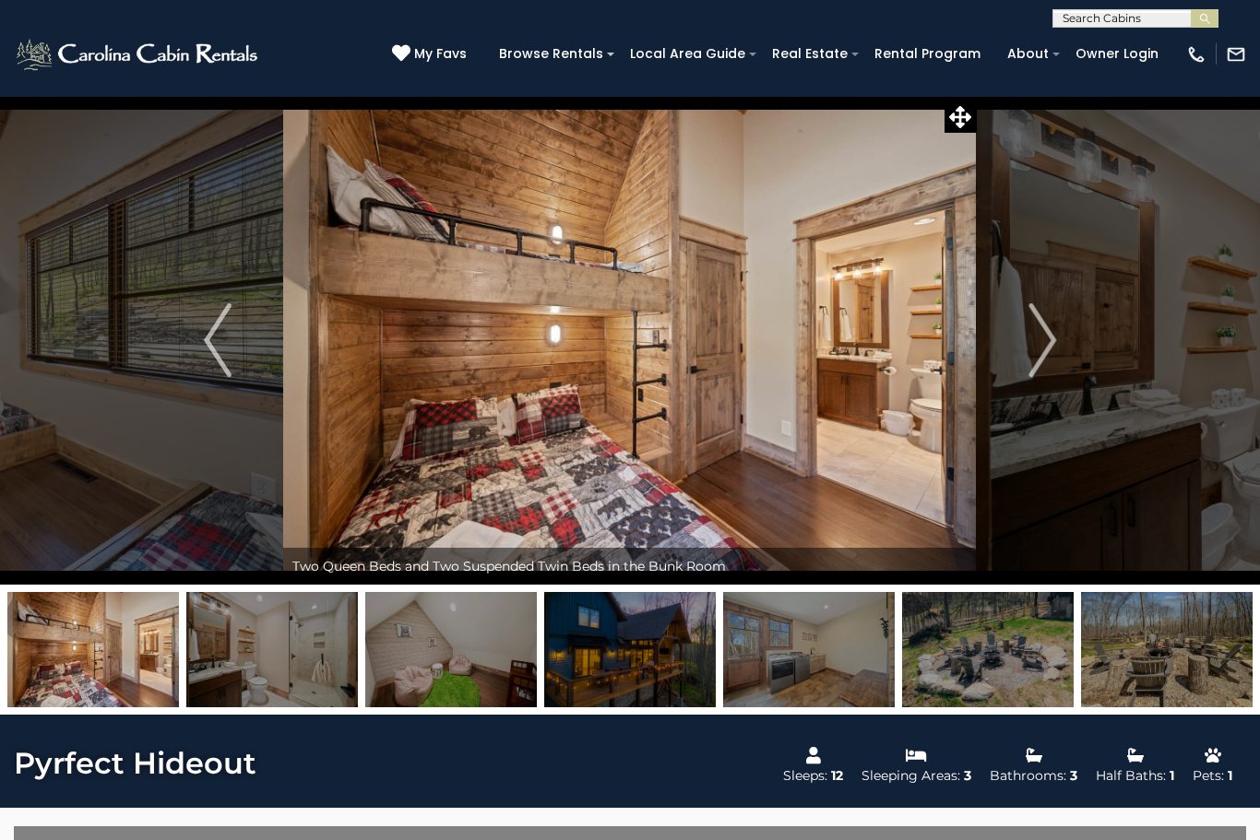
click at [1057, 347] on button "Next" at bounding box center [1042, 340] width 131 height 489
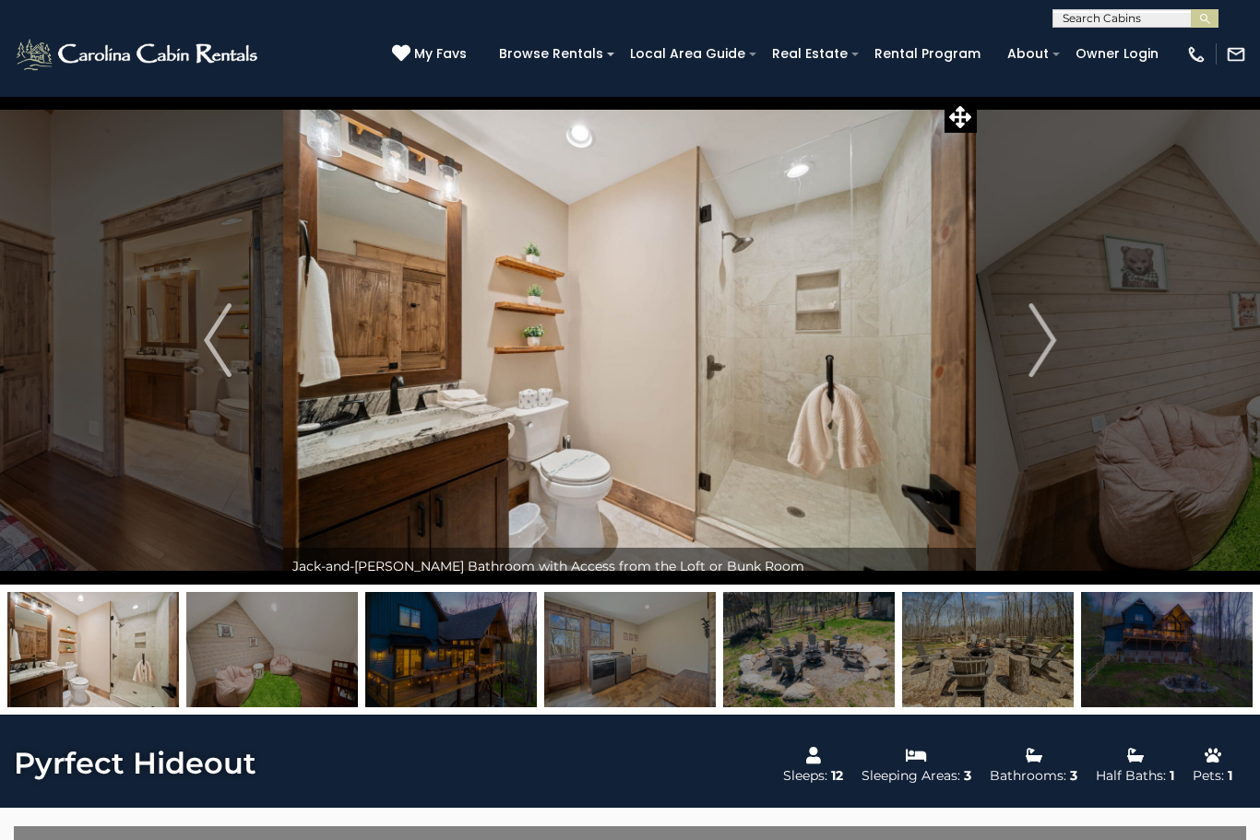
click at [1061, 347] on button "Next" at bounding box center [1042, 340] width 131 height 489
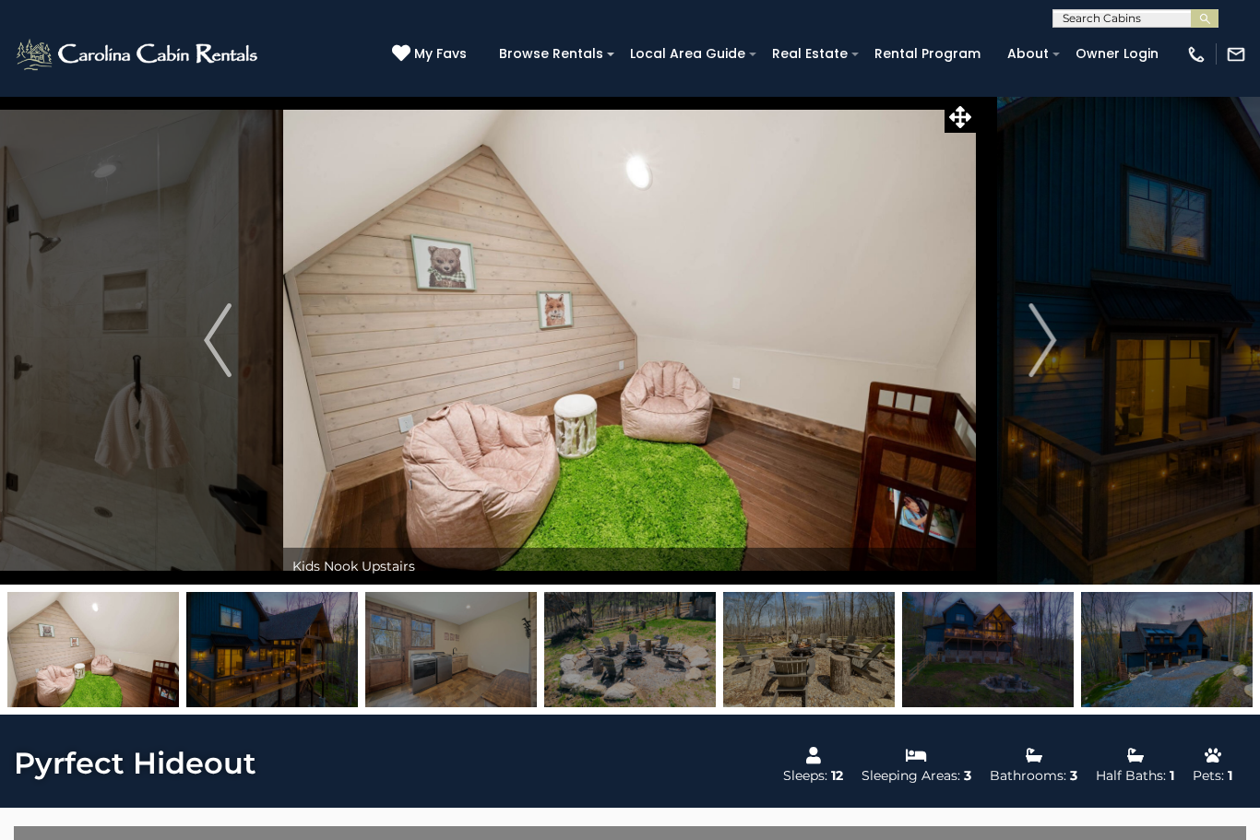
click at [1055, 344] on img "Next" at bounding box center [1042, 340] width 28 height 74
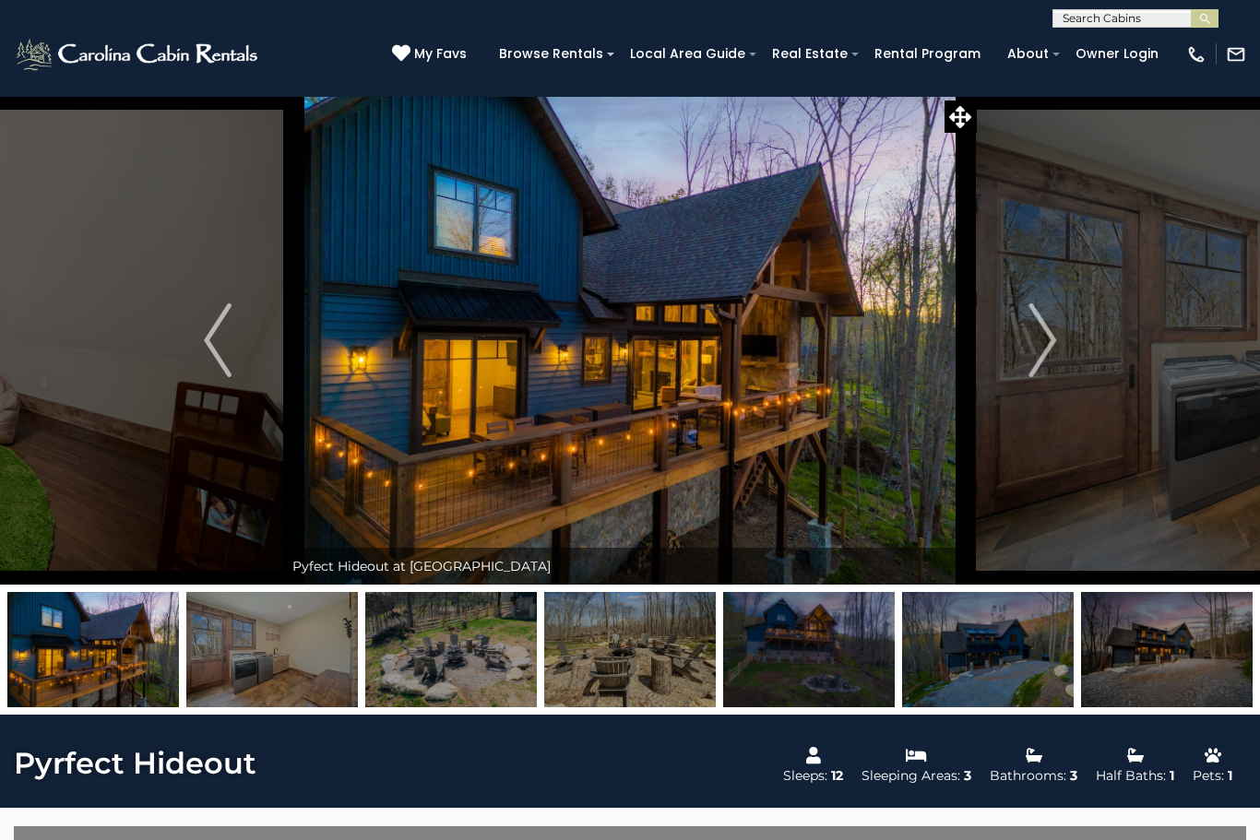
click at [1054, 344] on img "Next" at bounding box center [1042, 340] width 28 height 74
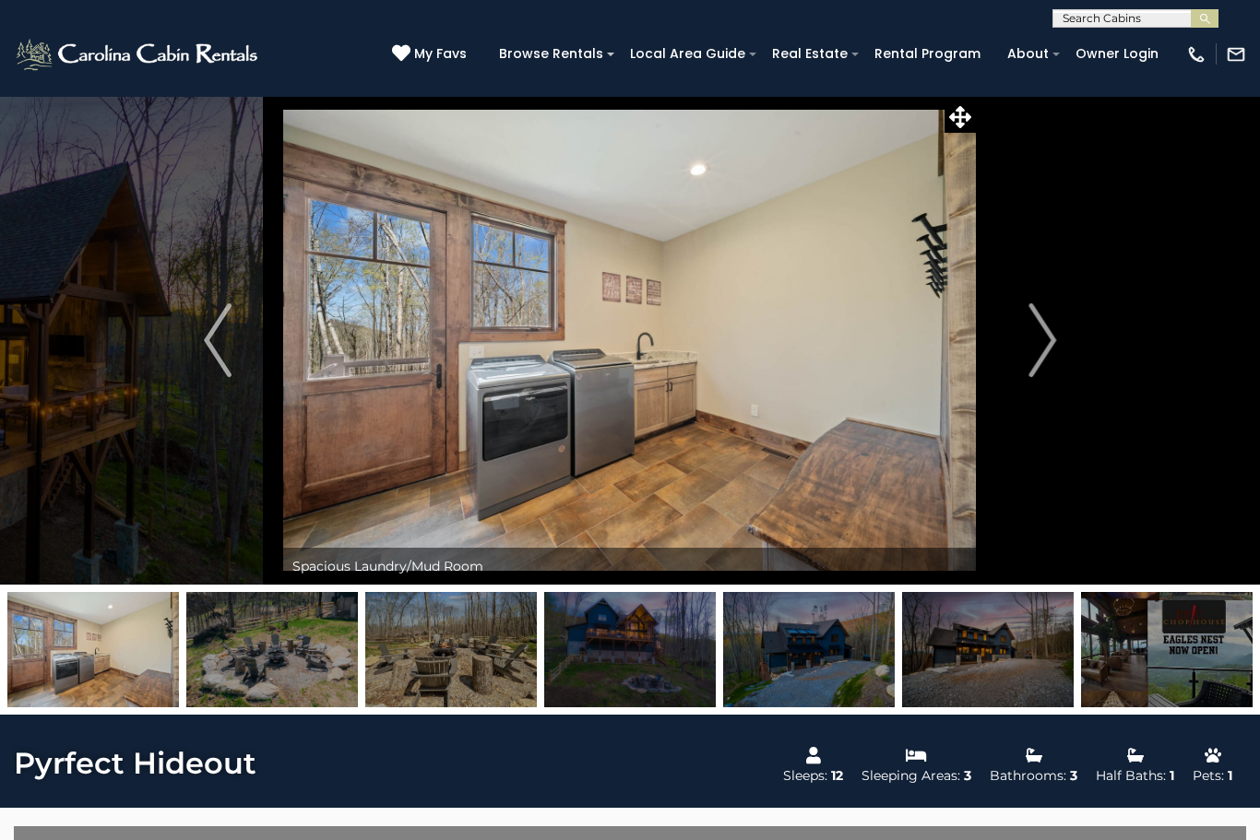
click at [1052, 343] on img "Next" at bounding box center [1042, 340] width 28 height 74
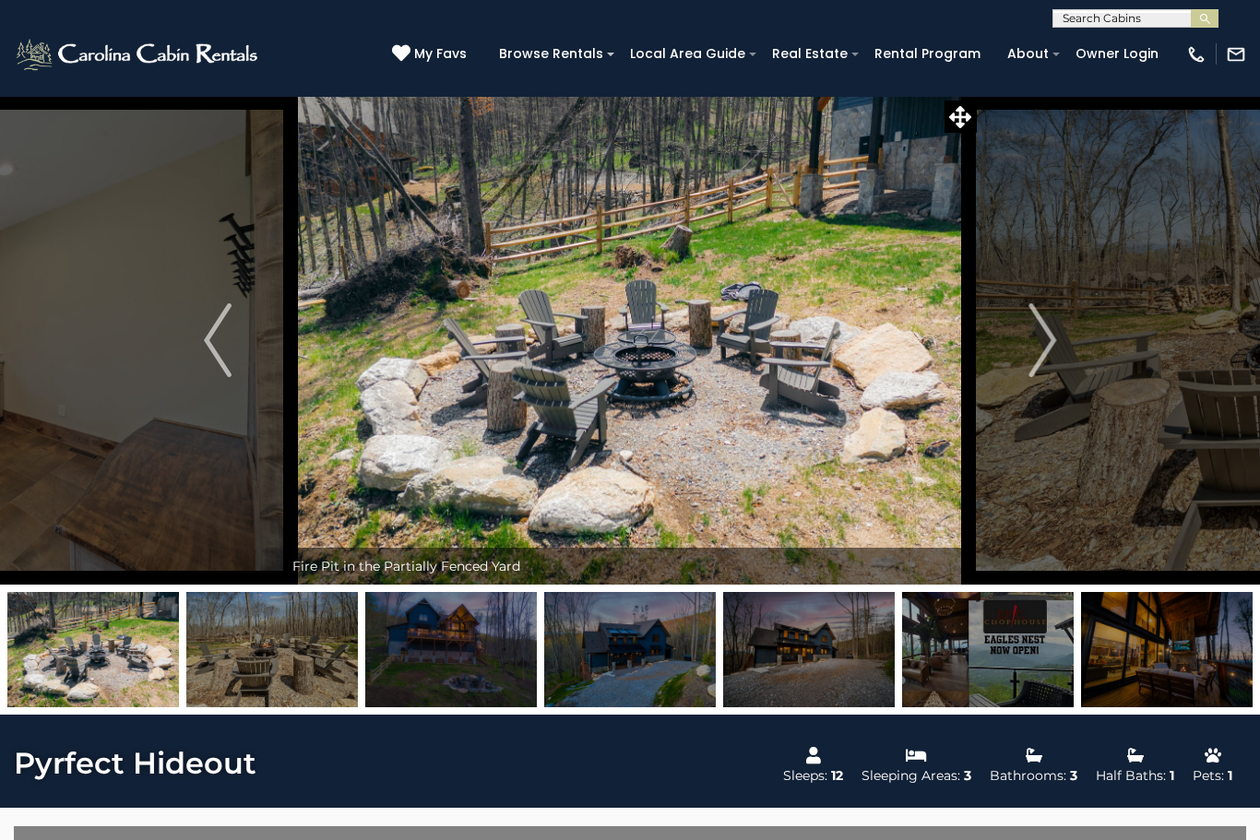
click at [1053, 341] on img "Next" at bounding box center [1042, 340] width 28 height 74
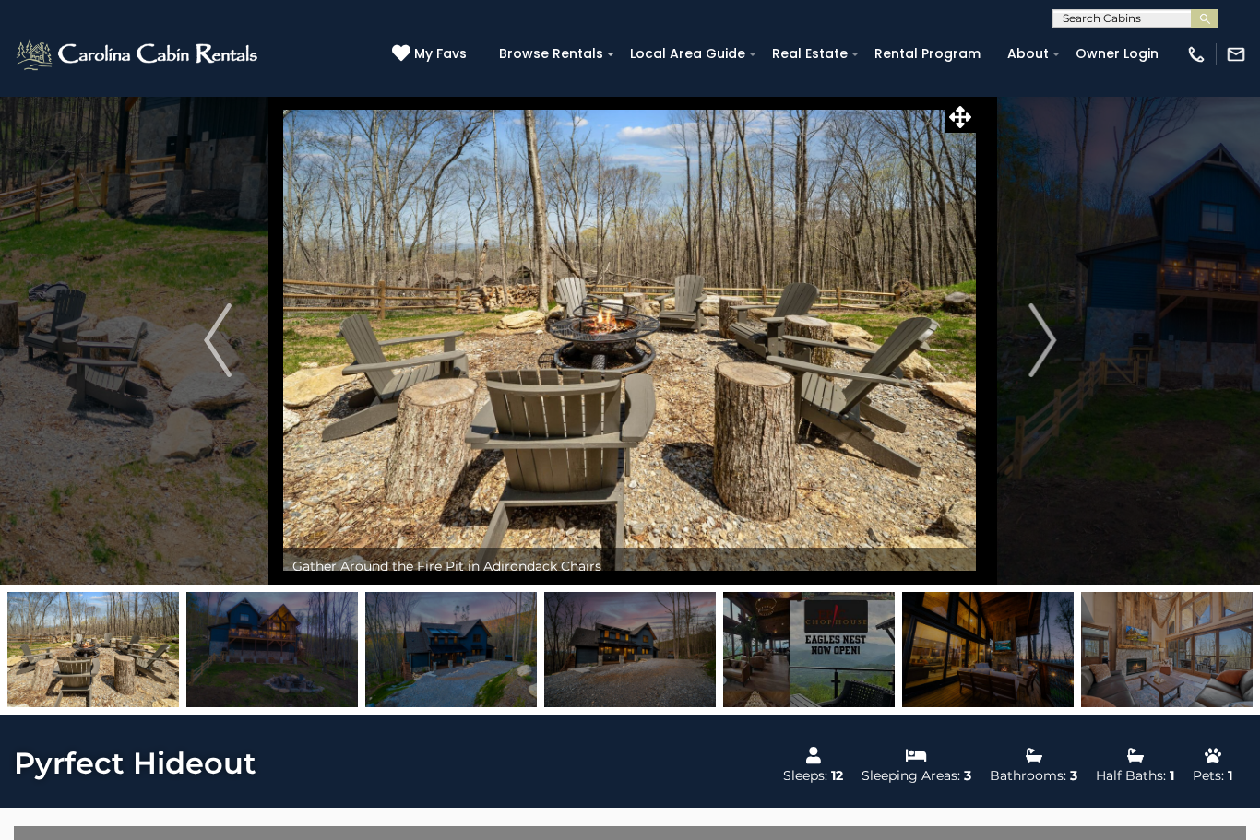
click at [1058, 337] on button "Next" at bounding box center [1042, 340] width 131 height 489
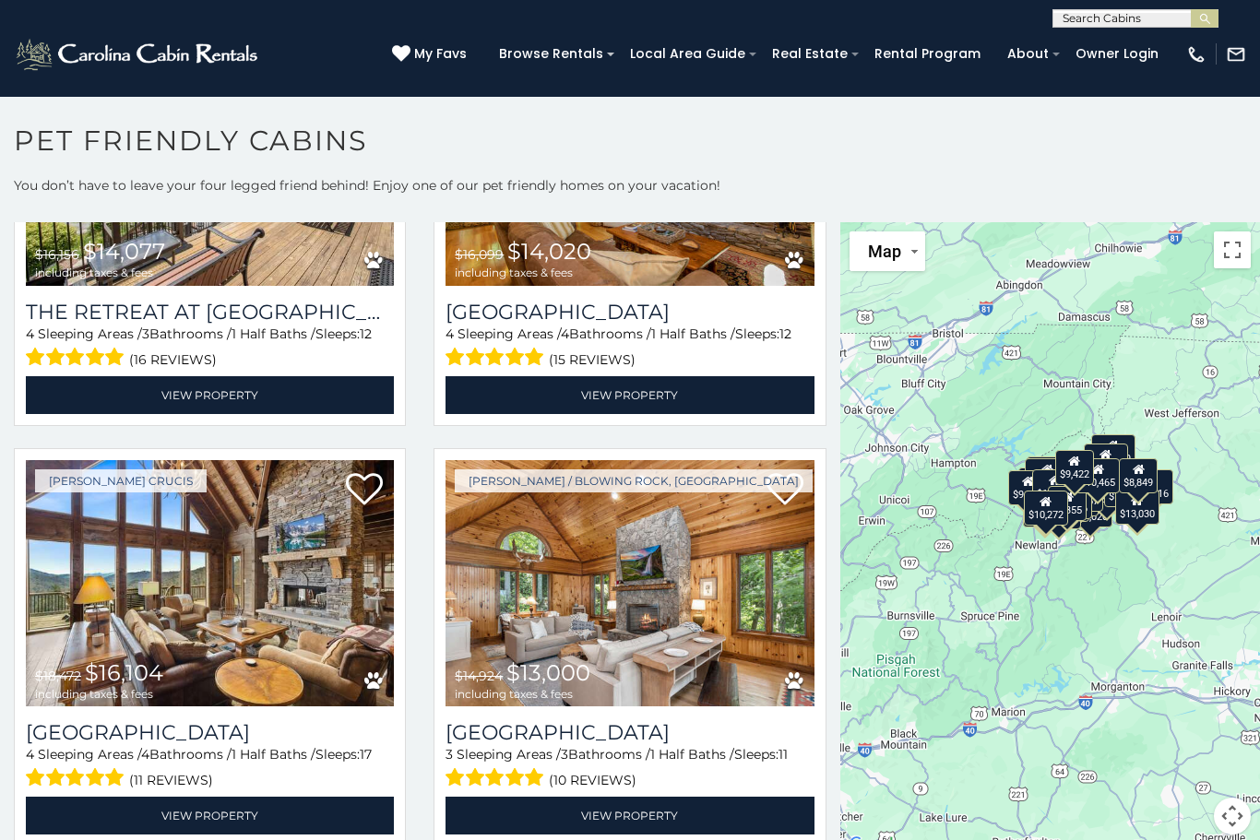
scroll to position [1503, 0]
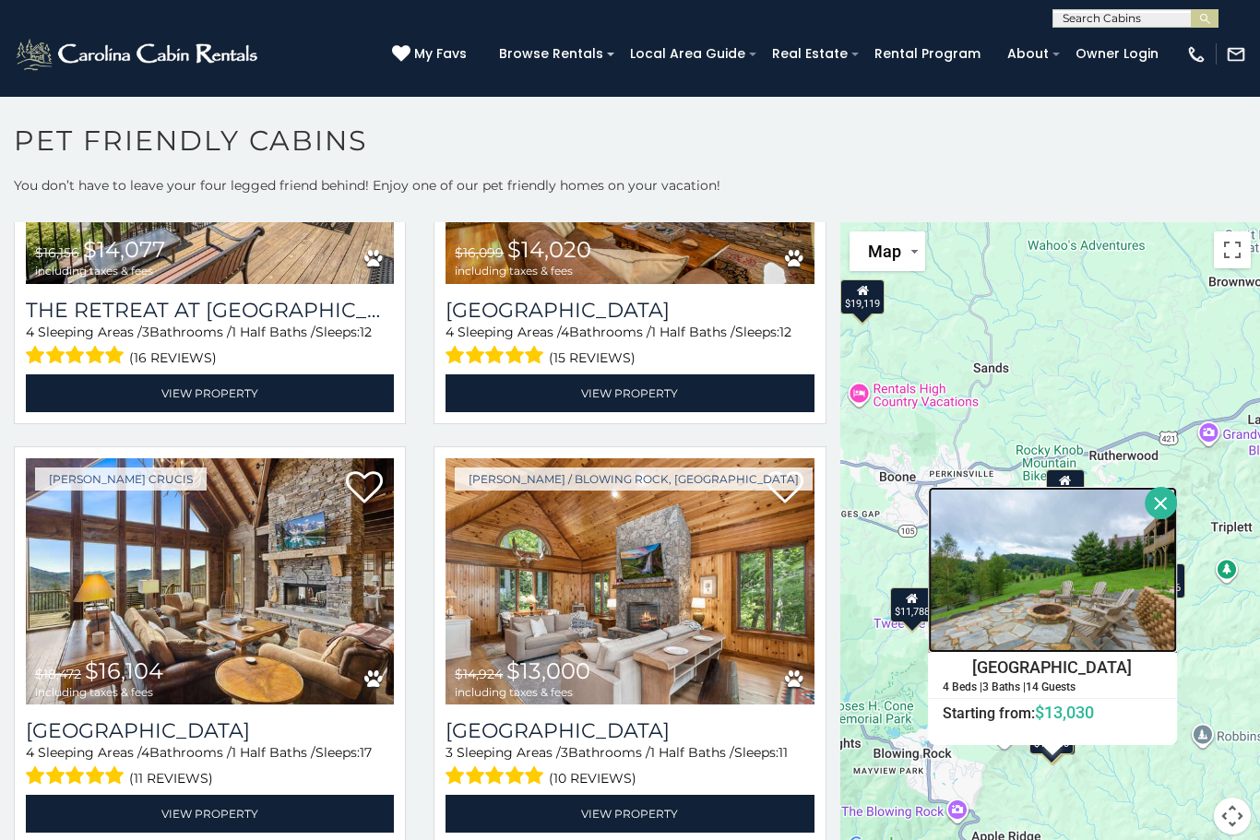
click at [1064, 609] on img at bounding box center [1053, 570] width 249 height 166
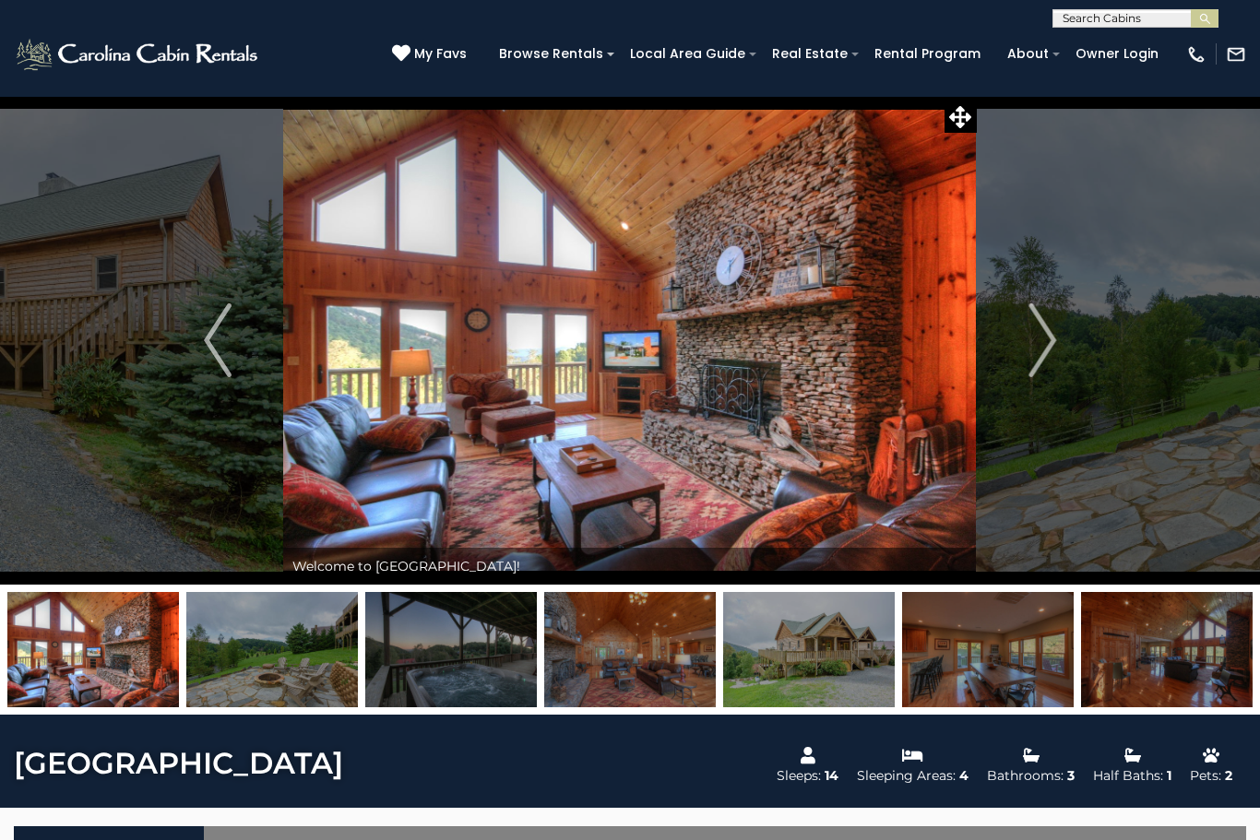
click at [1045, 351] on img "Next" at bounding box center [1042, 340] width 28 height 74
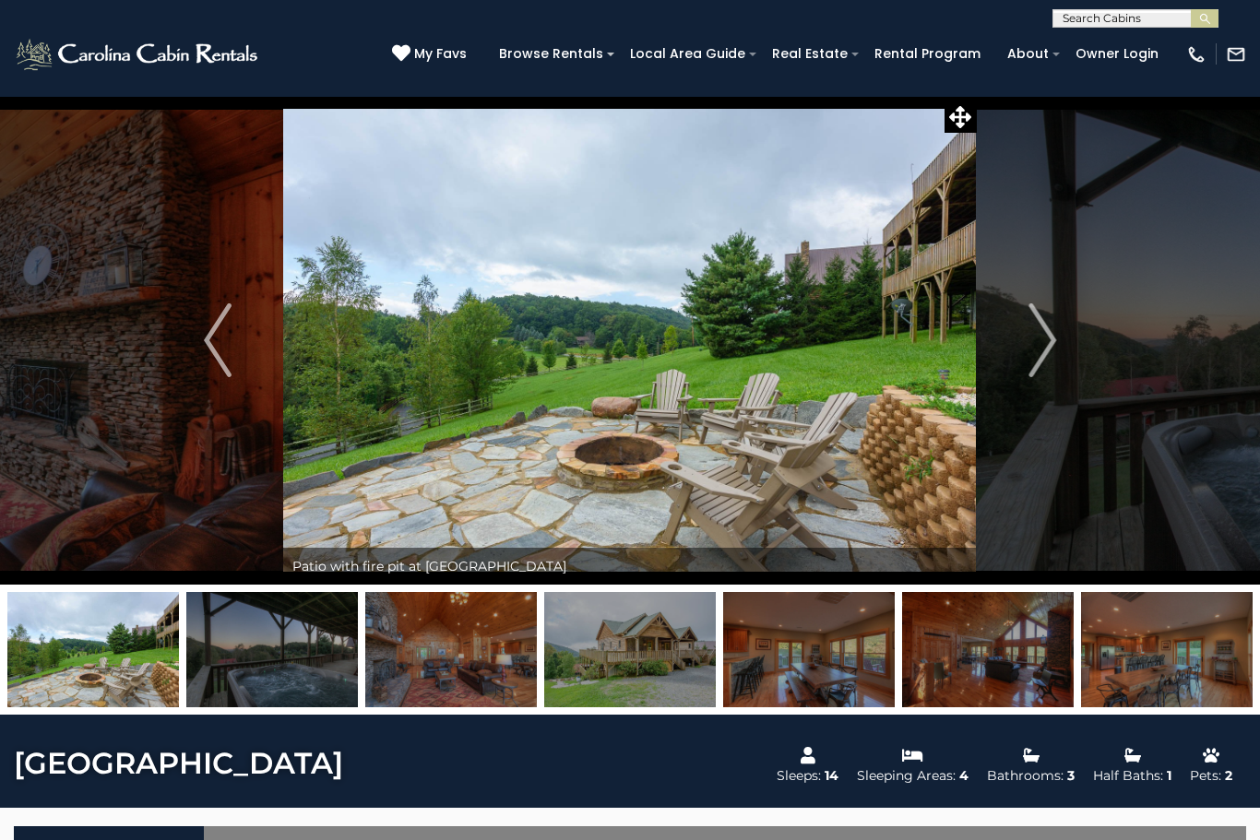
click at [1049, 352] on img "Next" at bounding box center [1042, 340] width 28 height 74
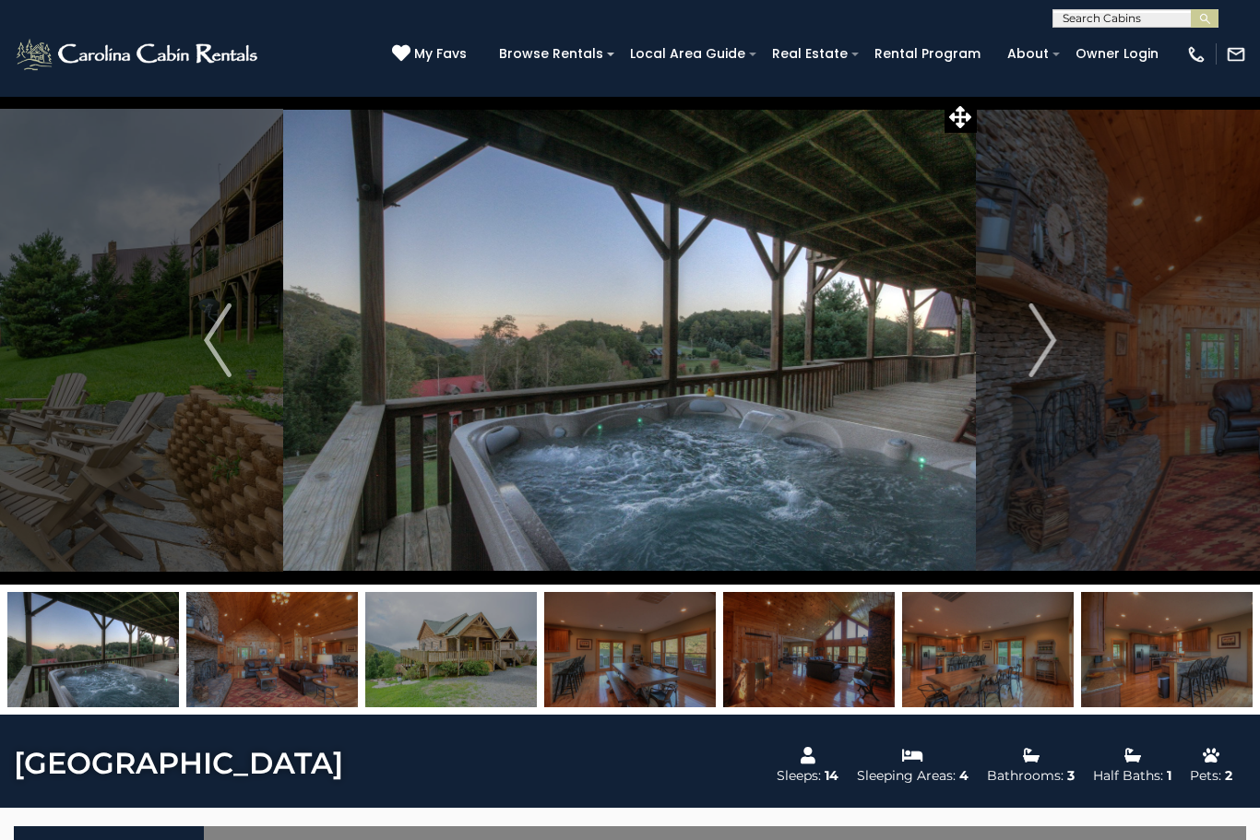
click at [1056, 360] on img "Next" at bounding box center [1042, 340] width 28 height 74
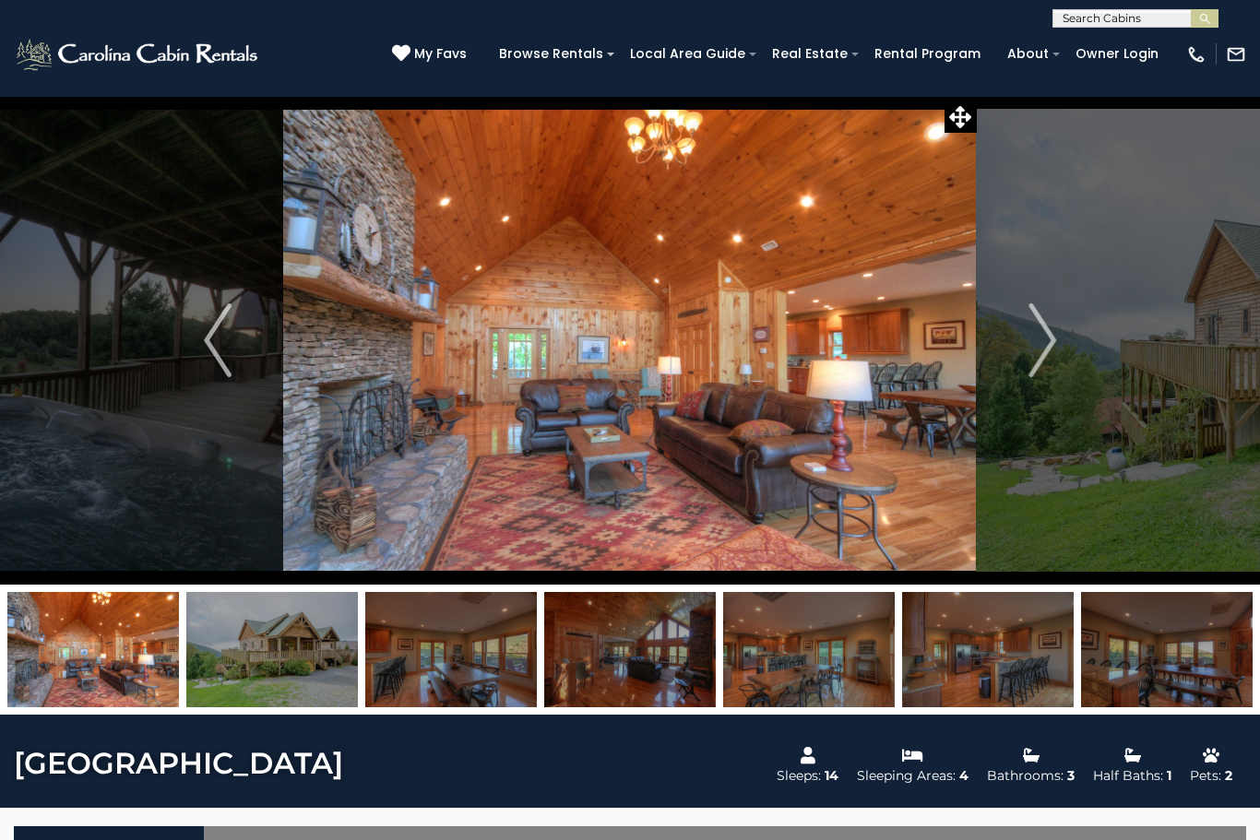
click at [1060, 351] on button "Next" at bounding box center [1042, 340] width 131 height 489
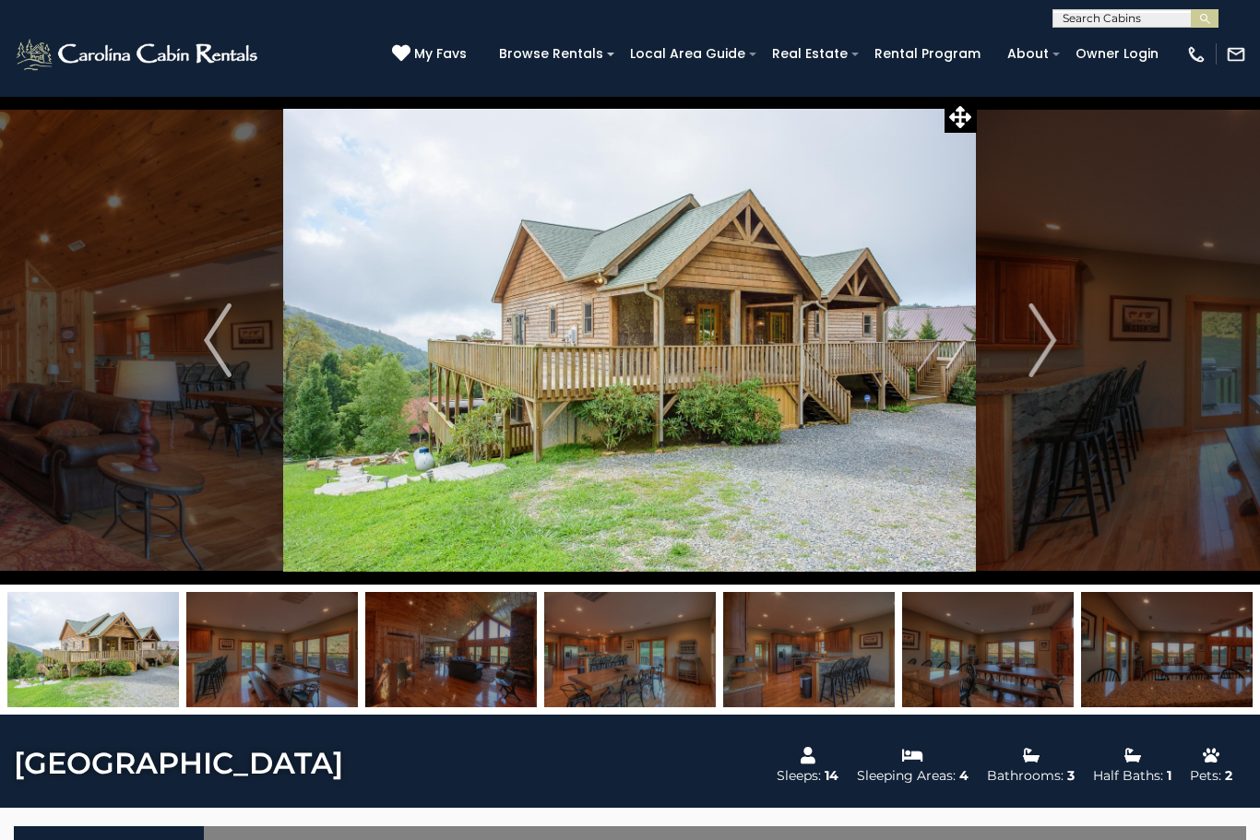
click at [1061, 345] on button "Next" at bounding box center [1042, 340] width 131 height 489
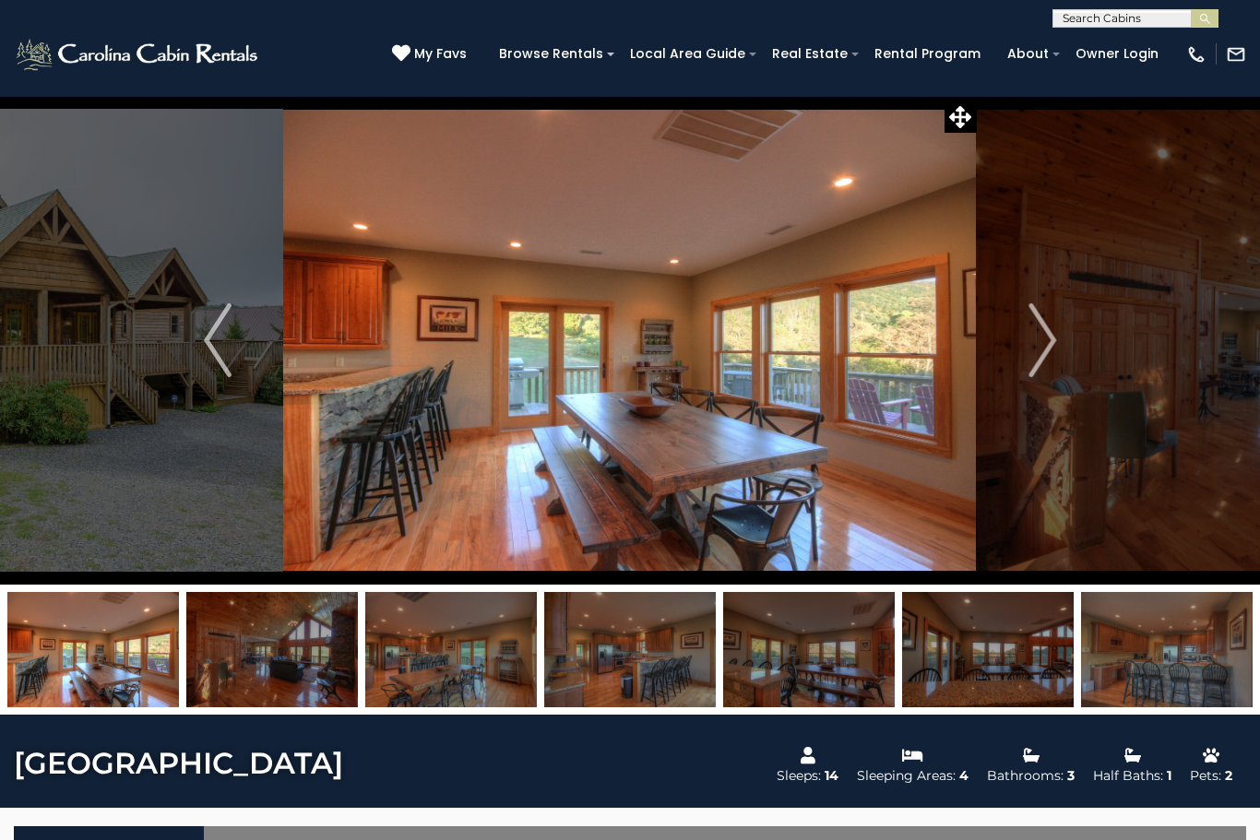
click at [1055, 351] on img "Next" at bounding box center [1042, 340] width 28 height 74
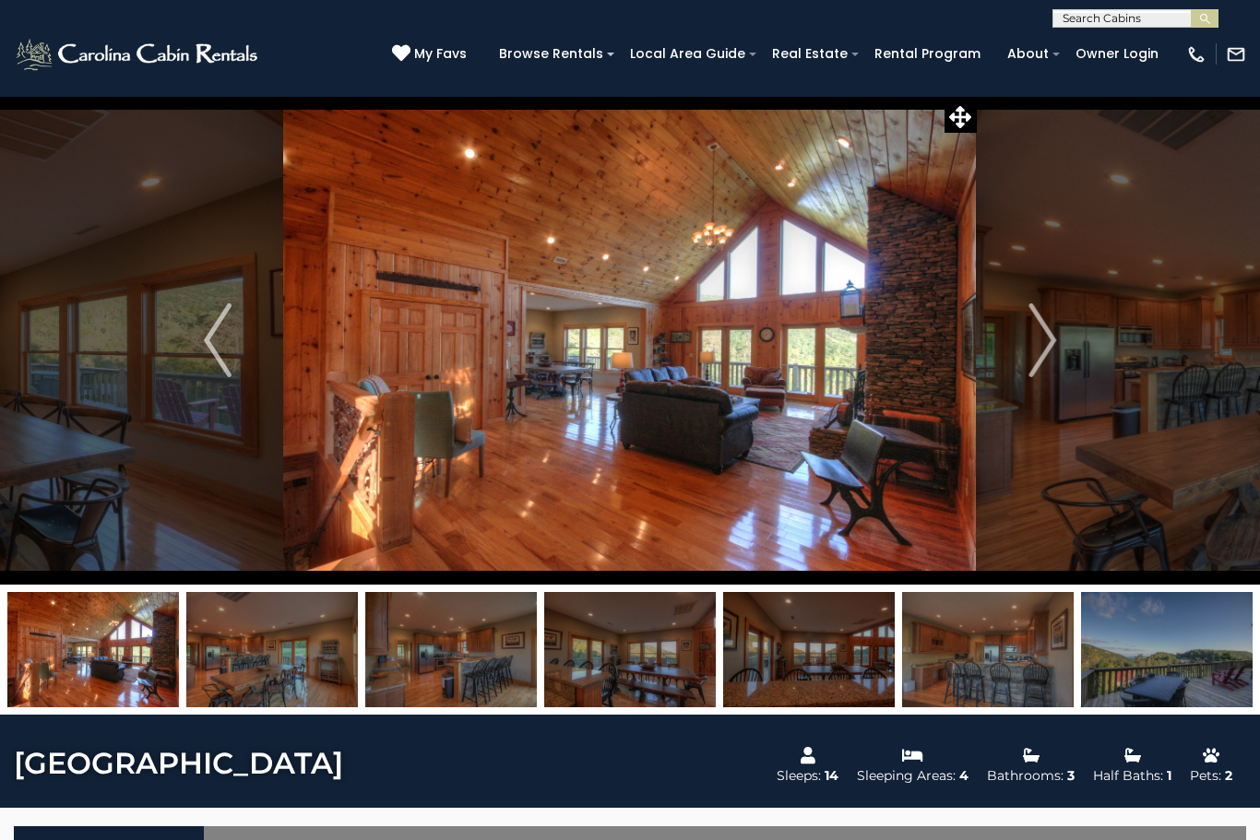
click at [1054, 351] on img "Next" at bounding box center [1042, 340] width 28 height 74
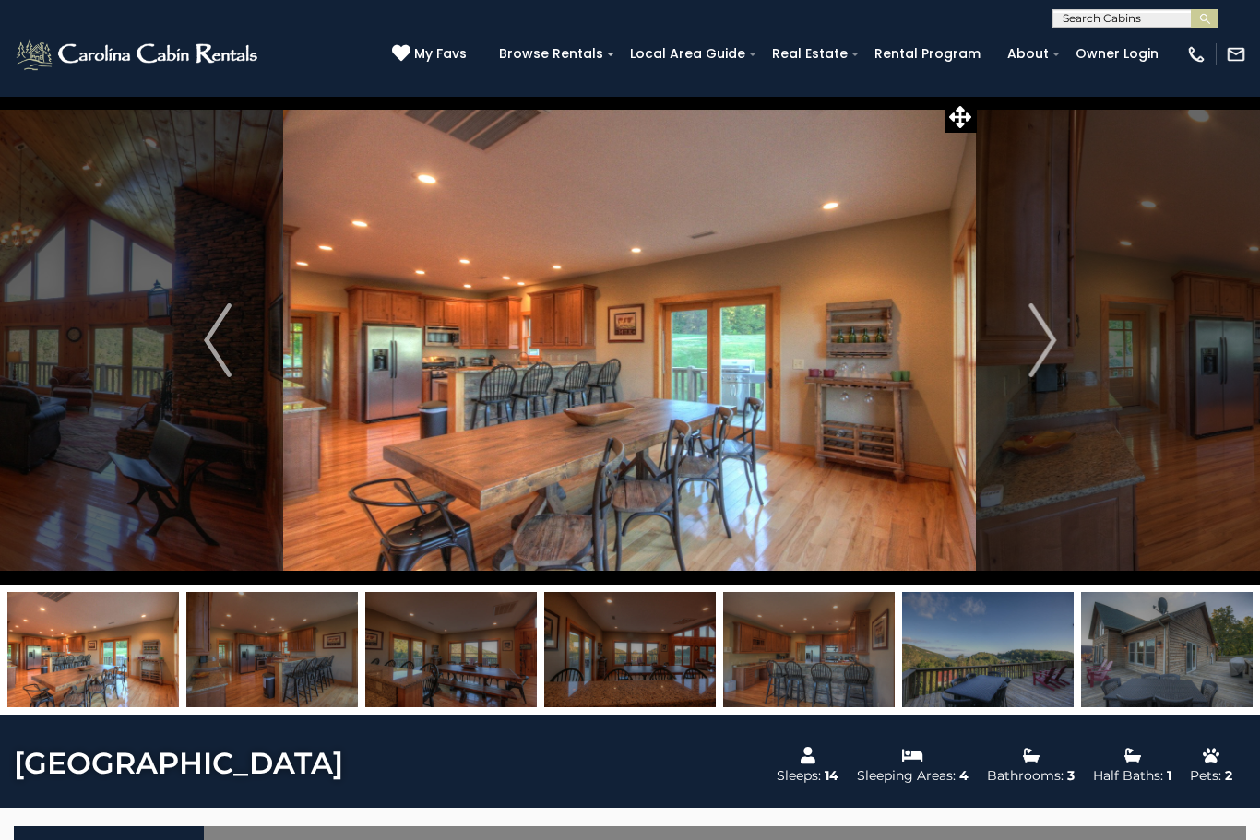
click at [1056, 347] on img "Next" at bounding box center [1042, 340] width 28 height 74
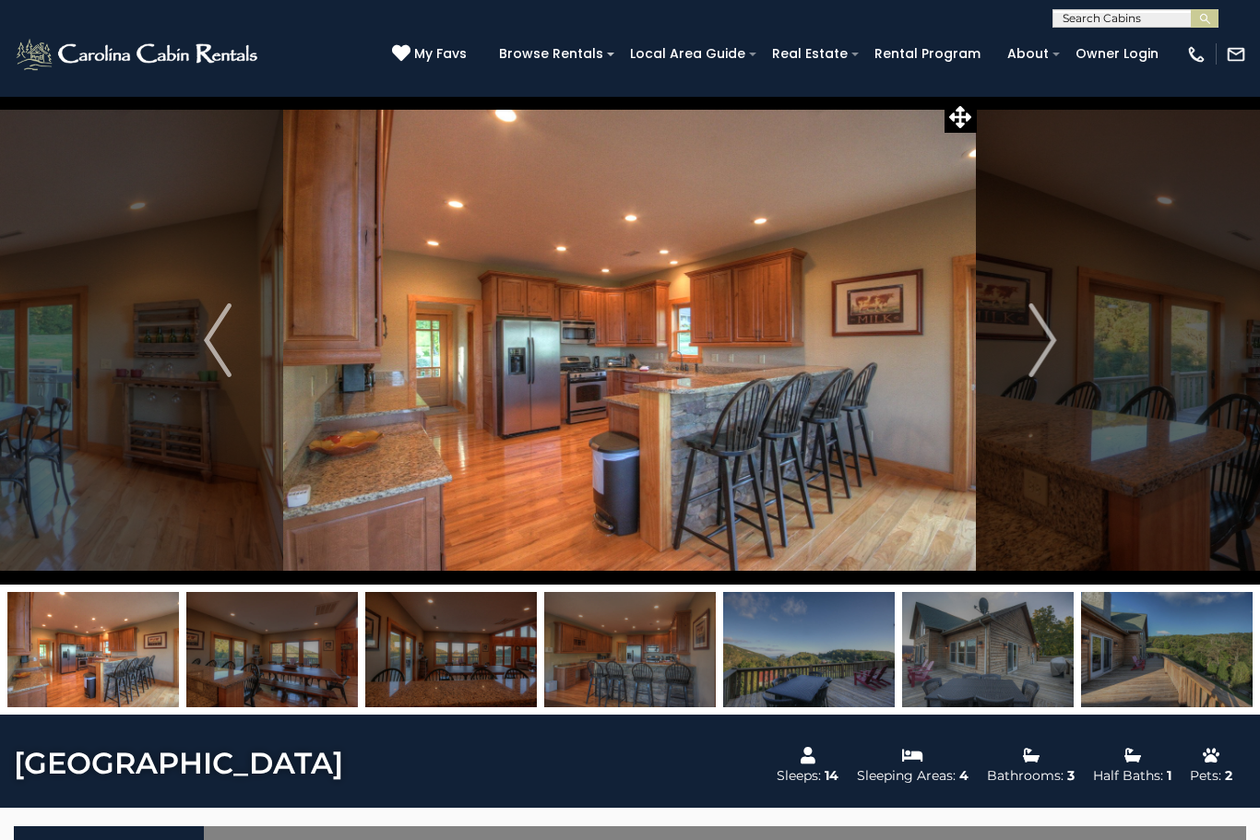
click at [1055, 348] on img "Next" at bounding box center [1042, 340] width 28 height 74
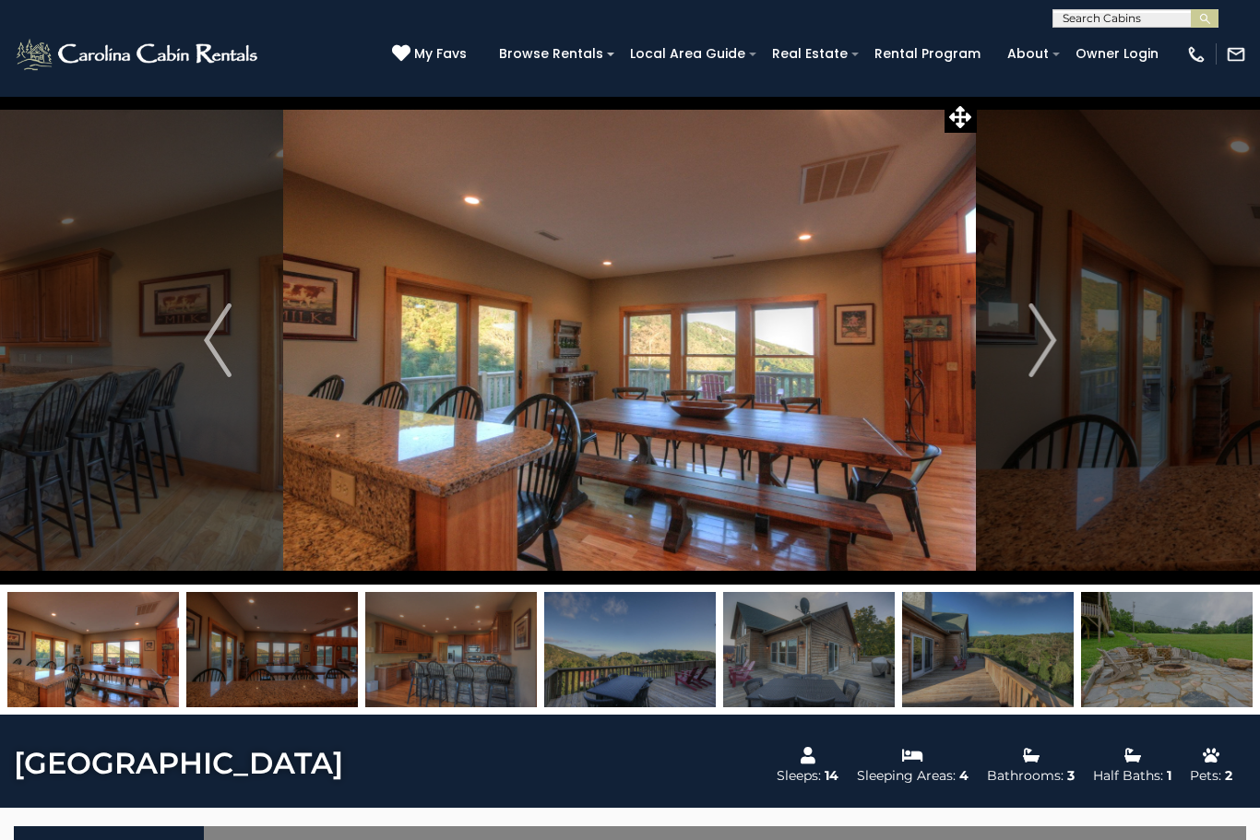
click at [1052, 348] on img "Next" at bounding box center [1042, 340] width 28 height 74
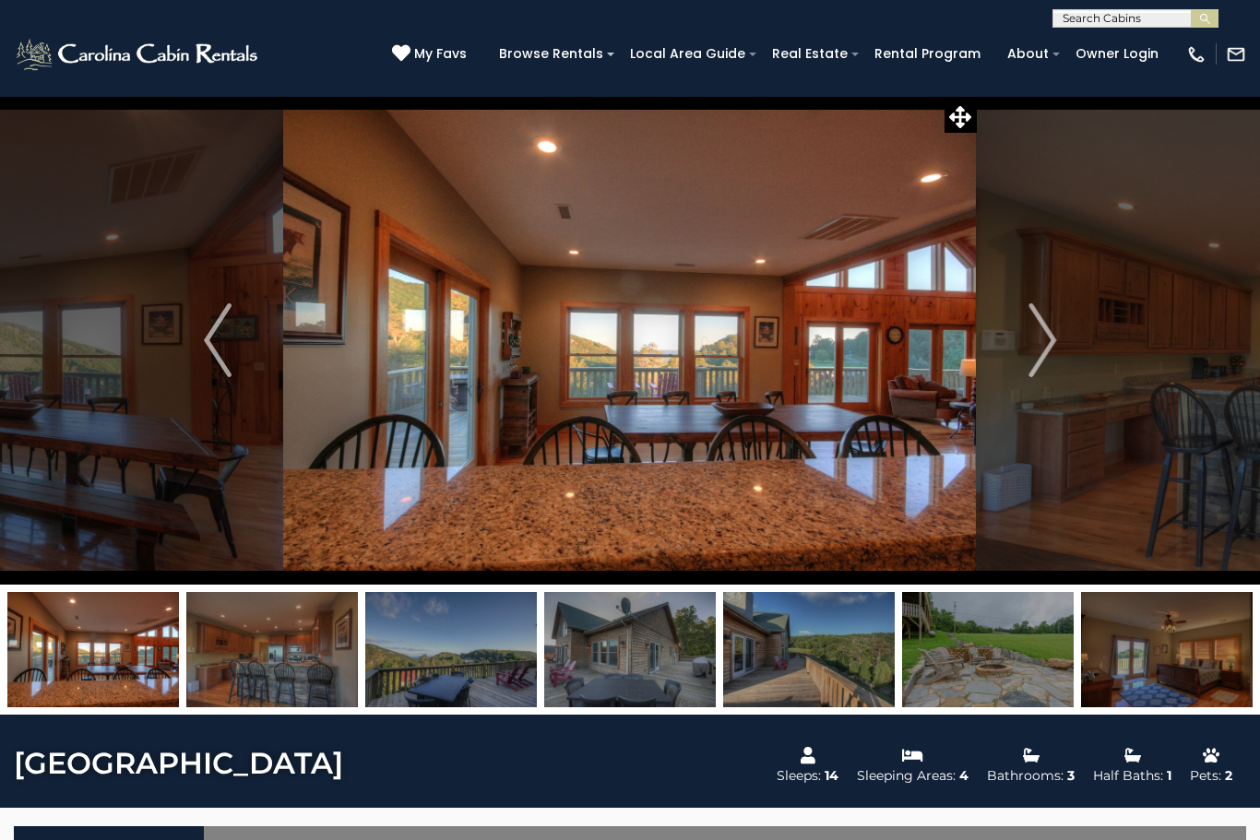
click at [1058, 344] on button "Next" at bounding box center [1042, 340] width 131 height 489
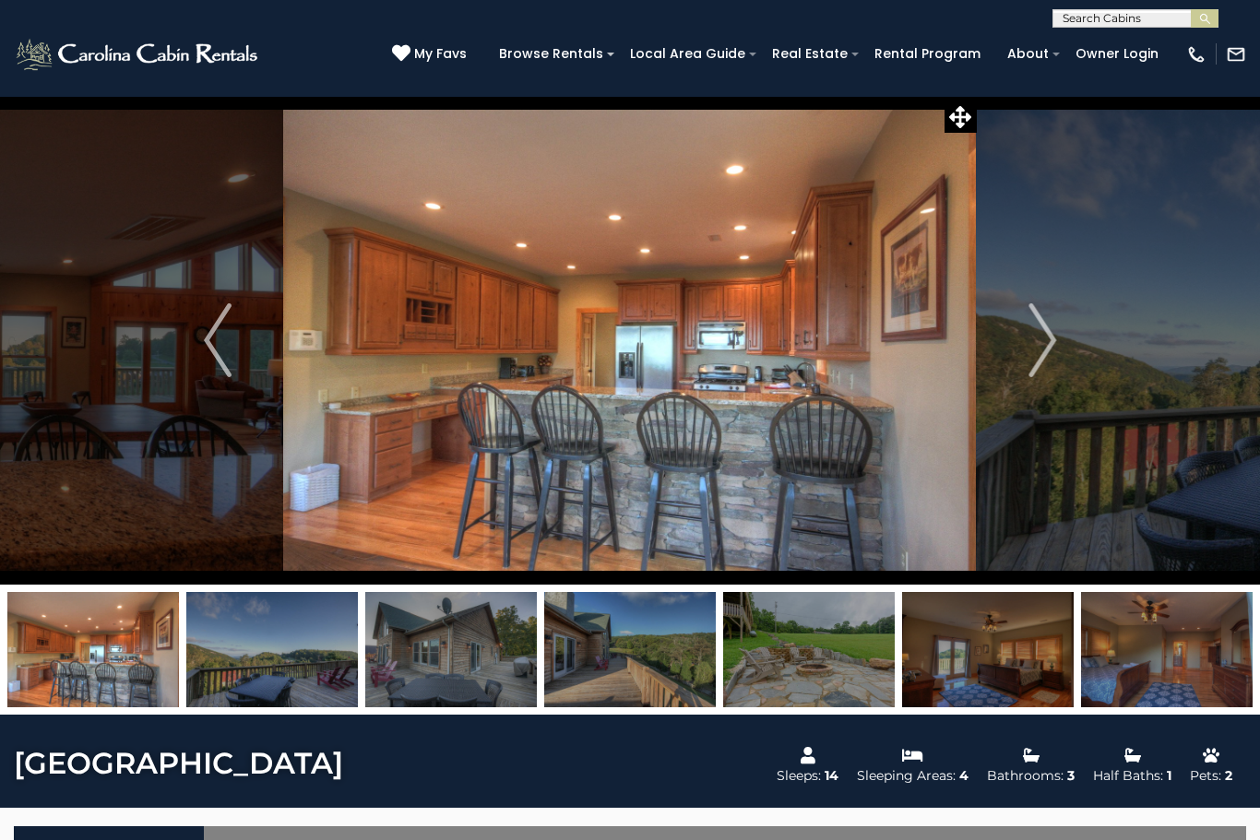
click at [1053, 349] on img "Next" at bounding box center [1042, 340] width 28 height 74
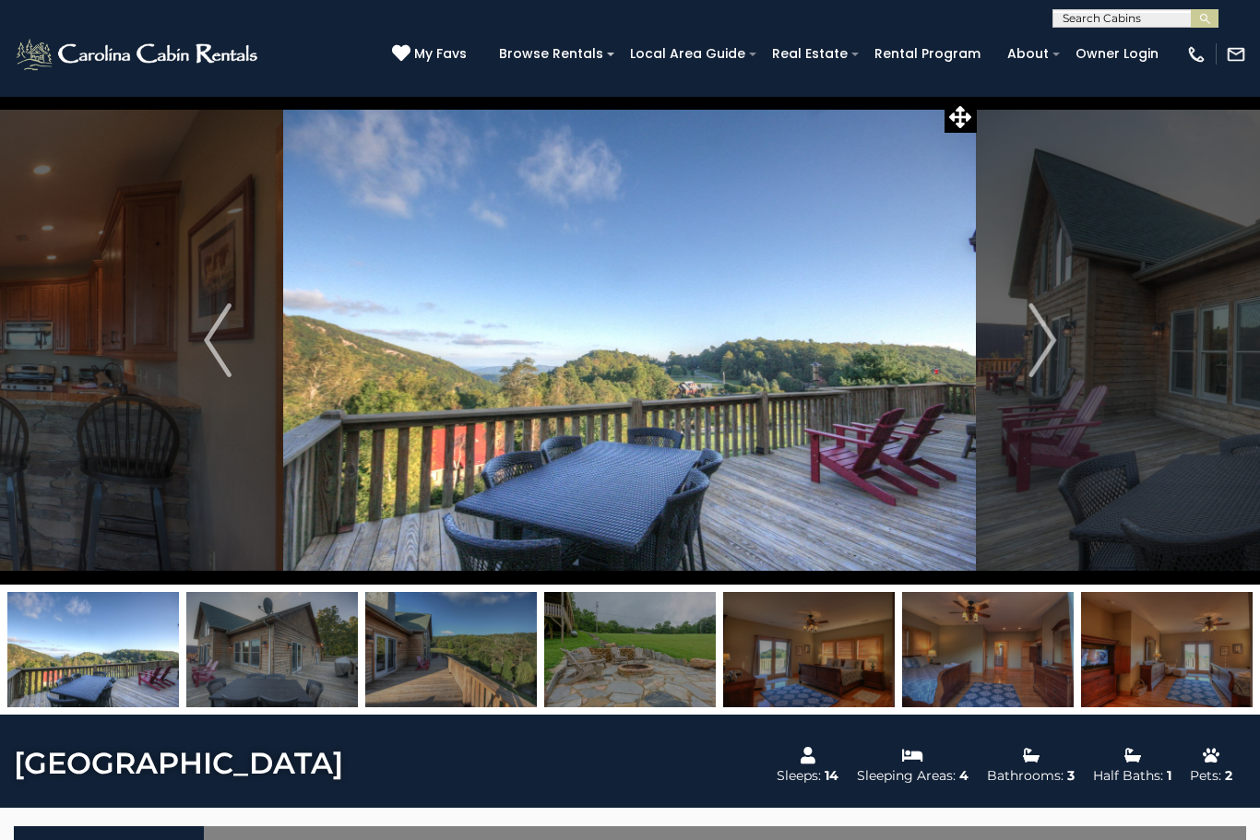
click at [1051, 351] on img "Next" at bounding box center [1042, 340] width 28 height 74
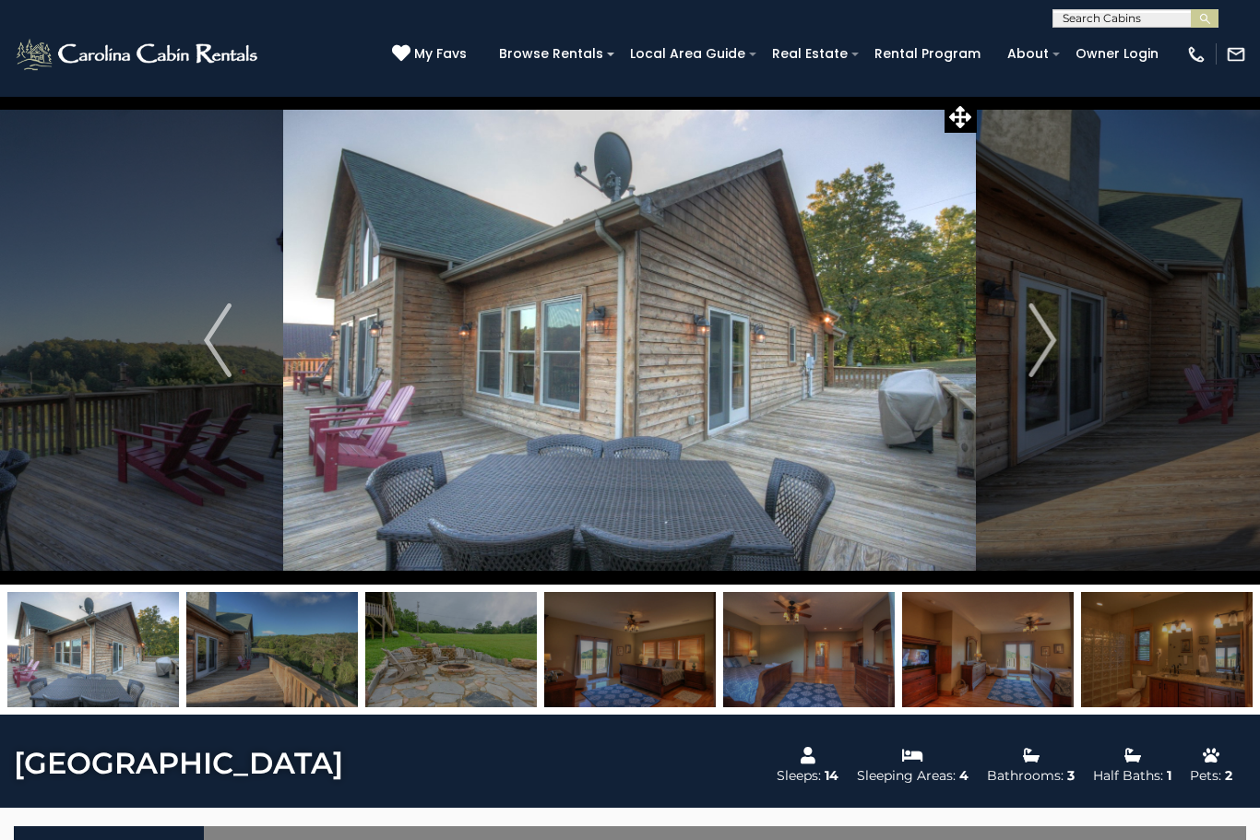
click at [1051, 353] on img "Next" at bounding box center [1042, 340] width 28 height 74
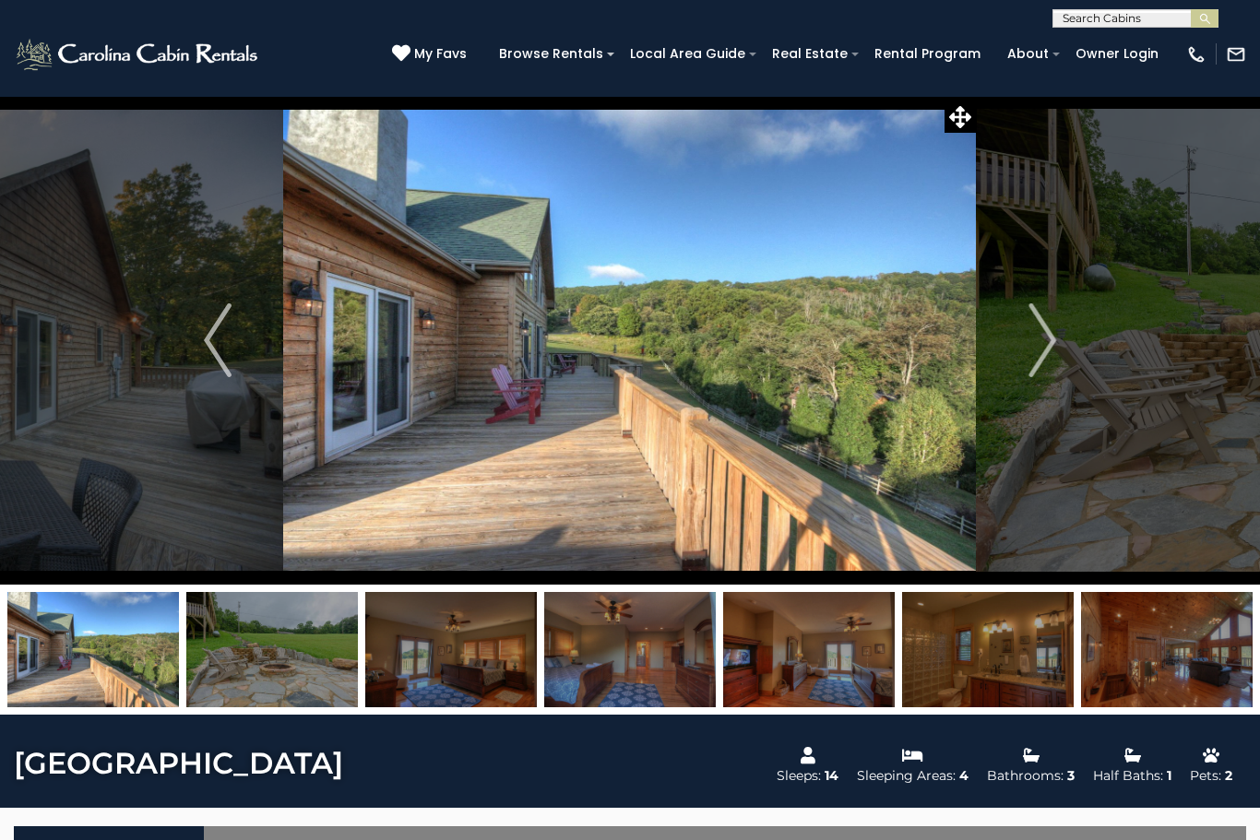
click at [1053, 350] on img "Next" at bounding box center [1042, 340] width 28 height 74
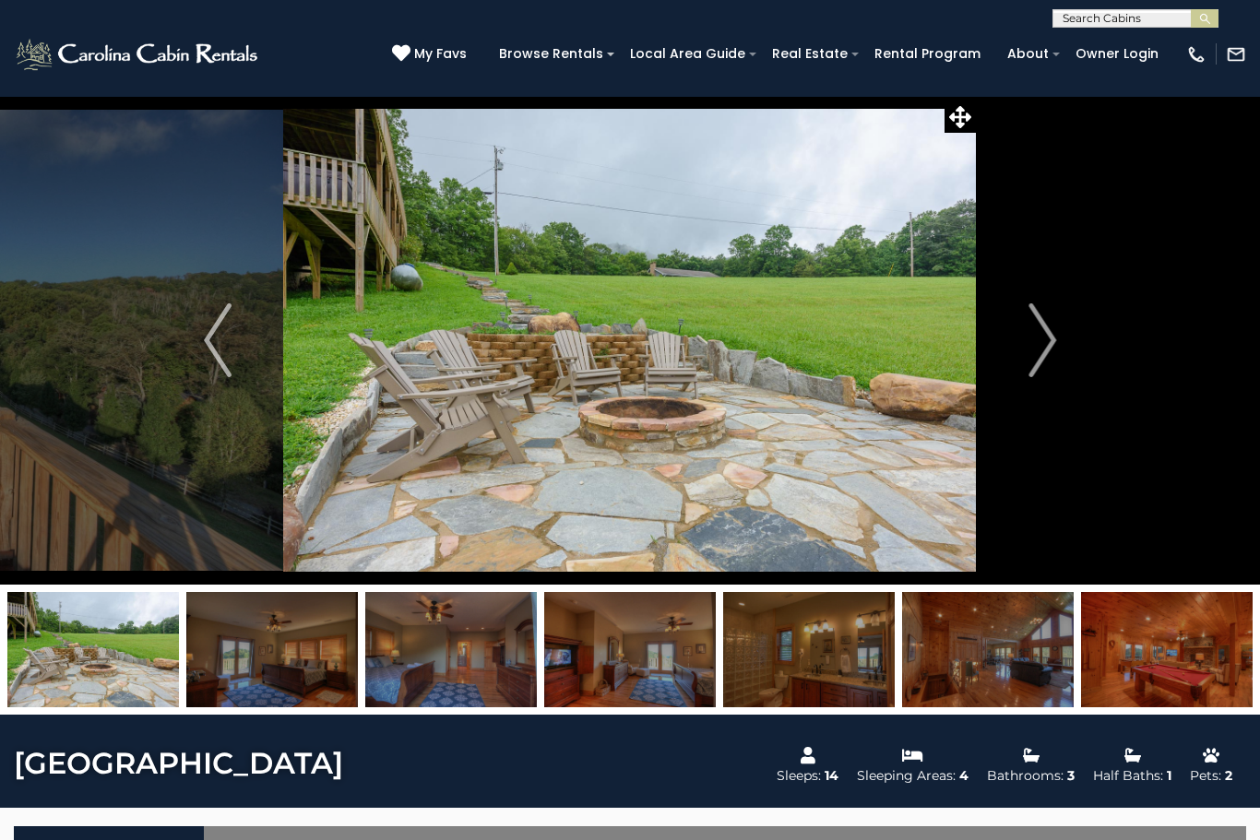
click at [410, 62] on icon at bounding box center [401, 53] width 18 height 18
